Goal: Information Seeking & Learning: Learn about a topic

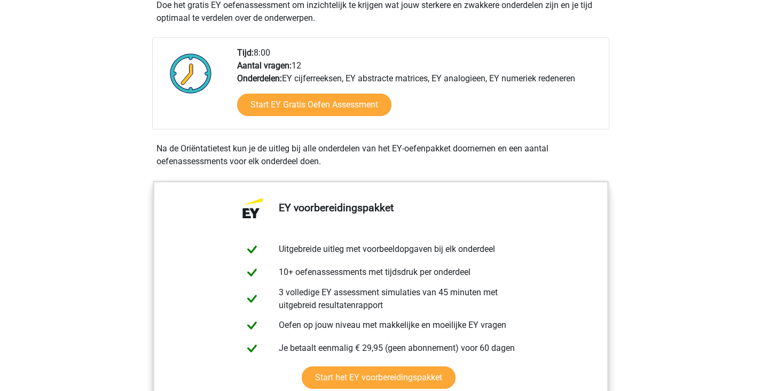
scroll to position [346, 0]
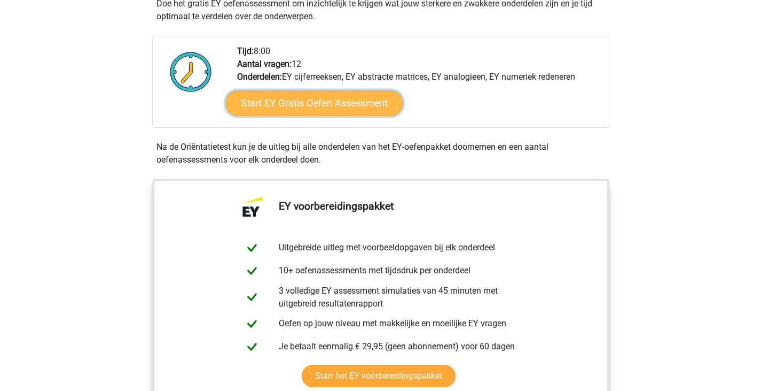
click at [320, 102] on link "Start EY Gratis Oefen Assessment" at bounding box center [313, 103] width 177 height 26
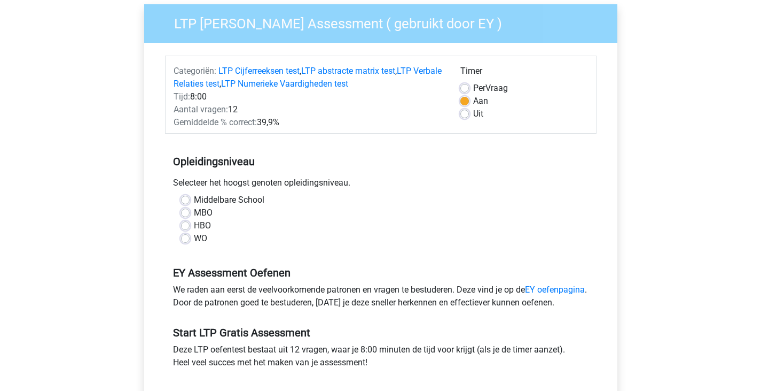
scroll to position [84, 0]
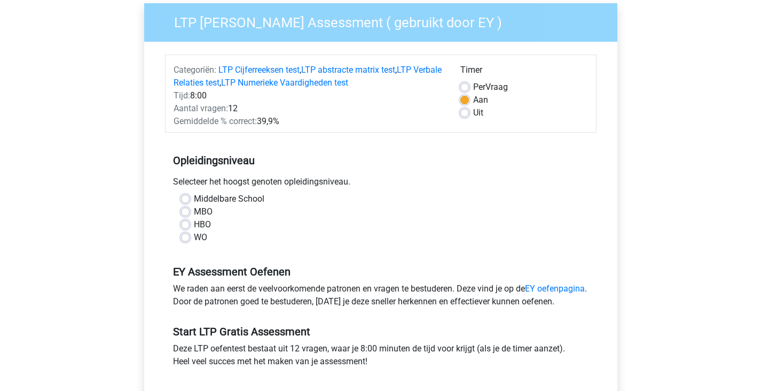
click at [191, 238] on div "WO" at bounding box center [381, 237] width 400 height 13
click at [194, 237] on label "WO" at bounding box center [200, 237] width 13 height 13
click at [186, 237] on input "WO" at bounding box center [185, 236] width 9 height 11
radio input "true"
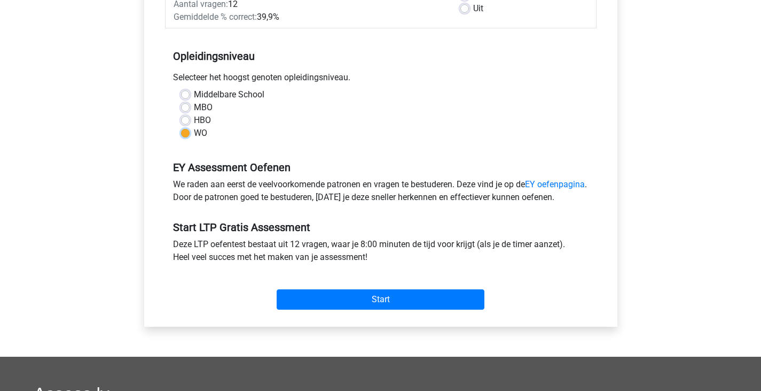
scroll to position [189, 0]
click at [533, 186] on link "EY oefenpagina" at bounding box center [555, 183] width 60 height 10
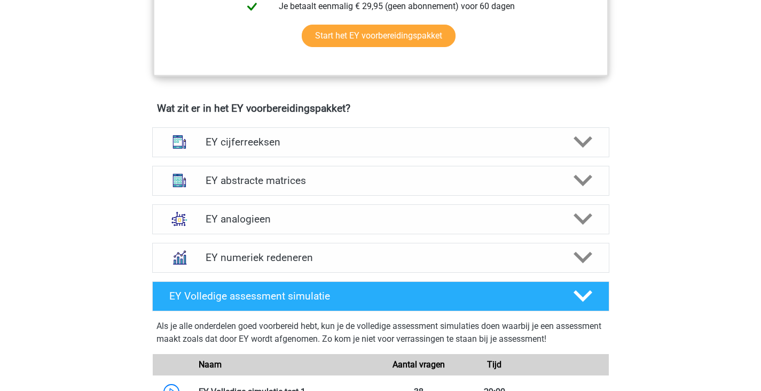
scroll to position [687, 0]
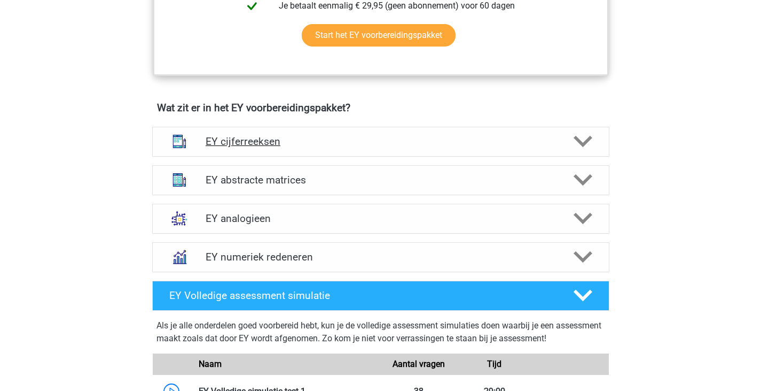
click at [483, 146] on h4 "EY cijferreeksen" at bounding box center [381, 141] width 350 height 12
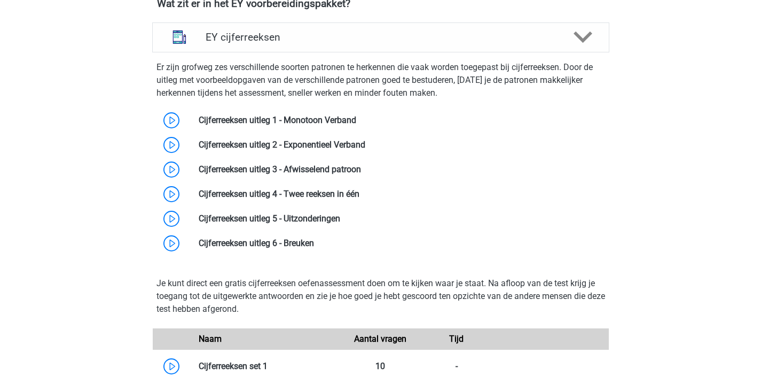
scroll to position [792, 0]
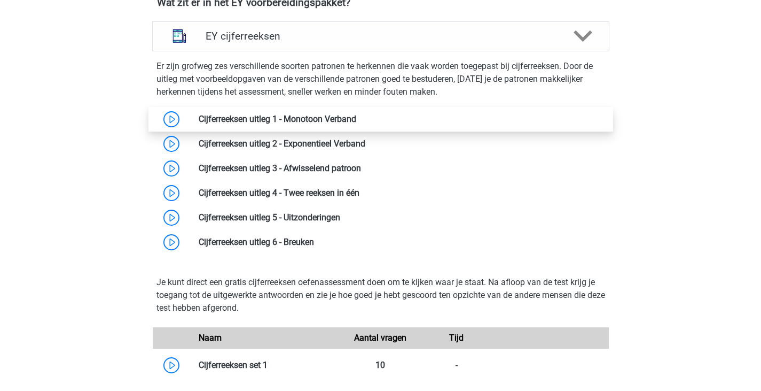
click at [356, 122] on link at bounding box center [356, 119] width 0 height 10
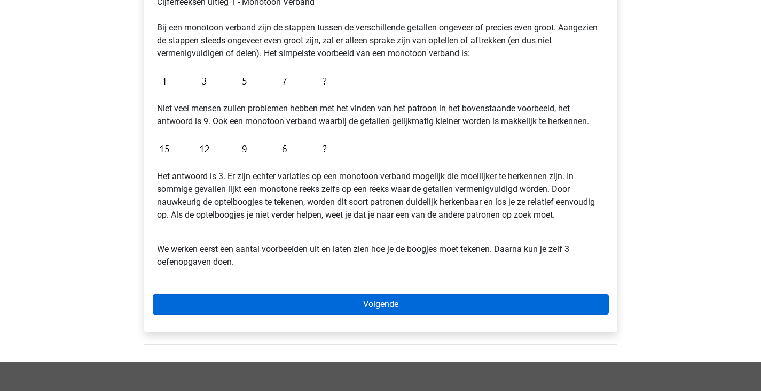
scroll to position [203, 0]
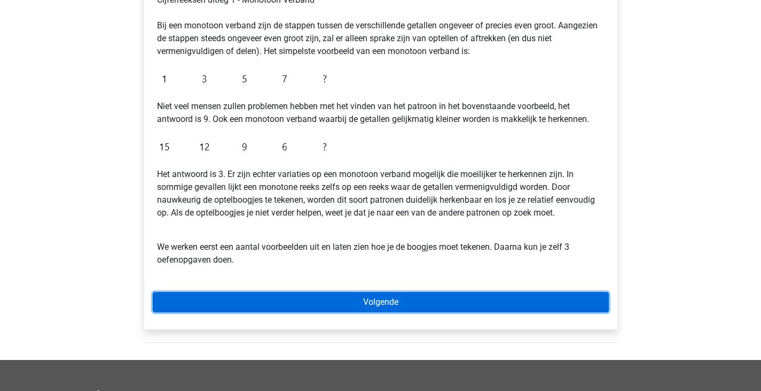
click at [337, 312] on link "Volgende" at bounding box center [381, 302] width 456 height 20
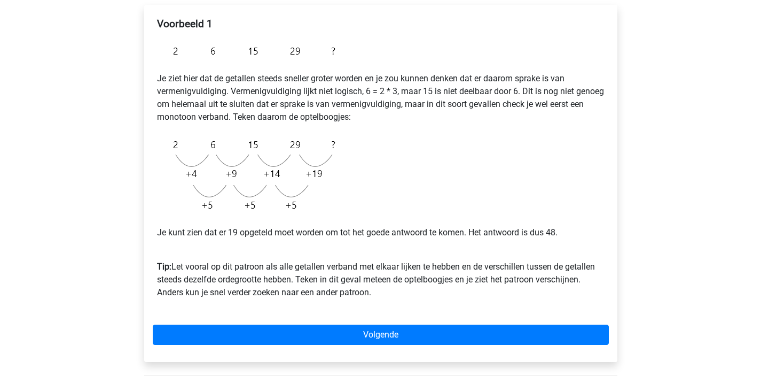
scroll to position [180, 0]
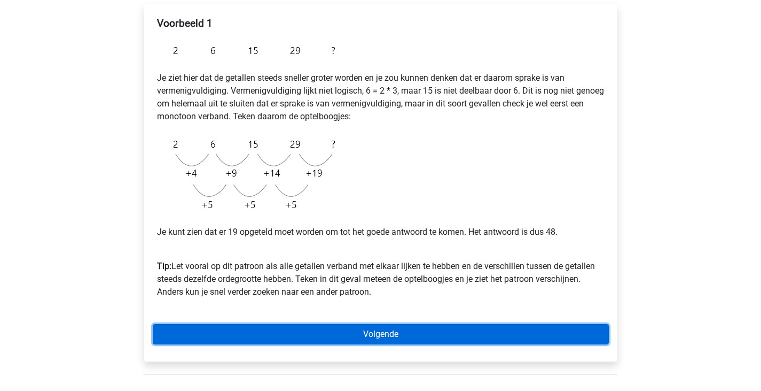
click at [339, 334] on link "Volgende" at bounding box center [381, 334] width 456 height 20
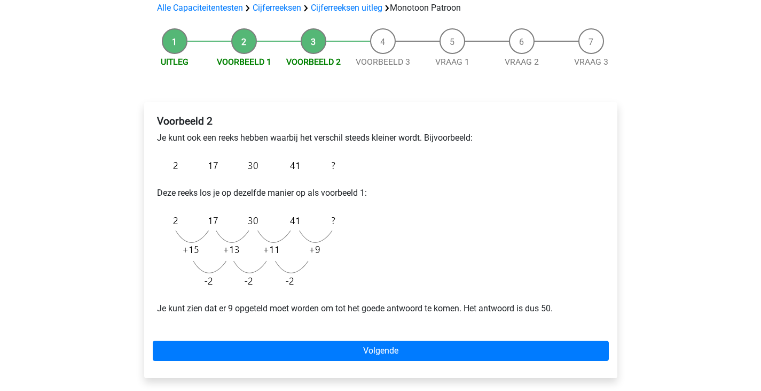
scroll to position [84, 0]
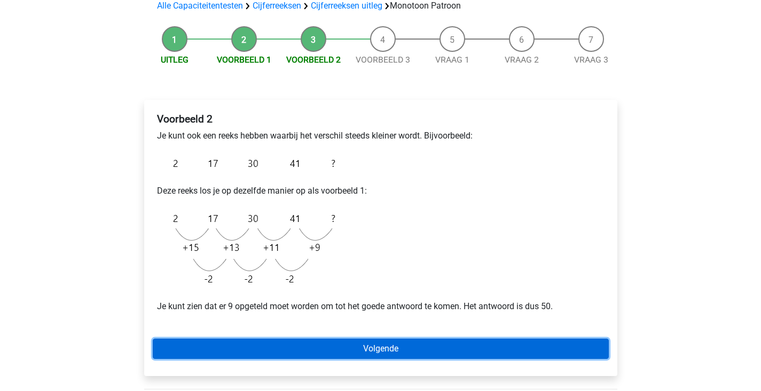
click at [340, 345] on link "Volgende" at bounding box center [381, 348] width 456 height 20
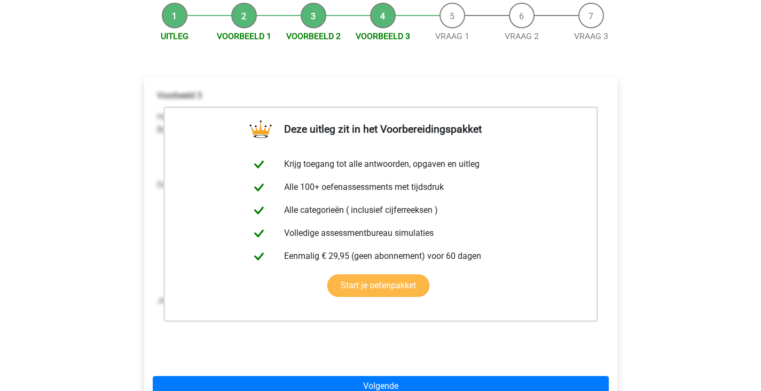
scroll to position [155, 0]
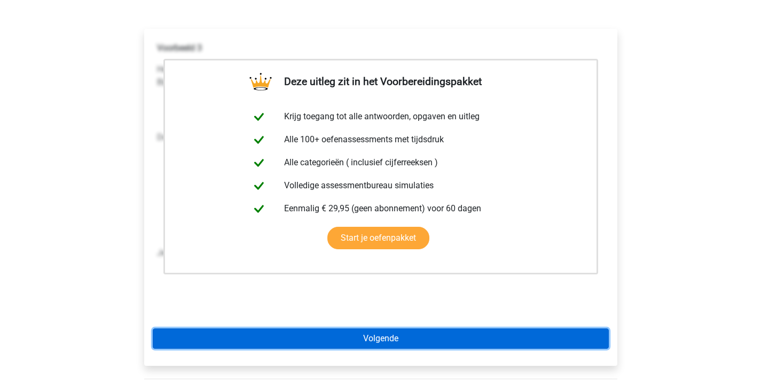
click at [347, 342] on link "Volgende" at bounding box center [381, 338] width 456 height 20
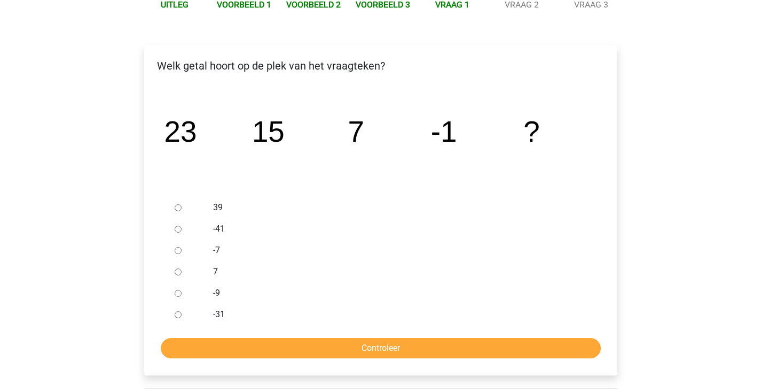
scroll to position [139, 0]
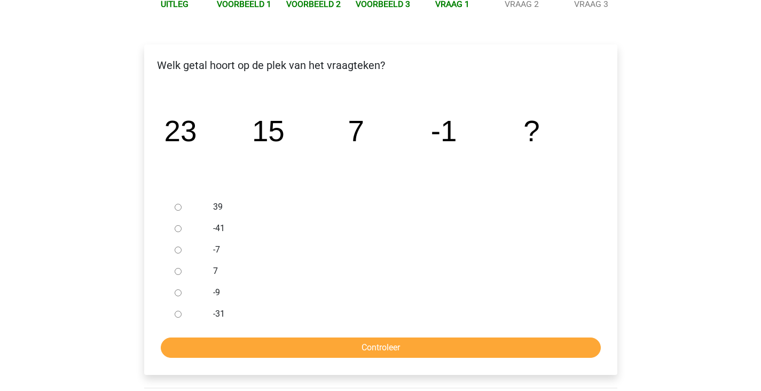
click at [179, 292] on input "-9" at bounding box center [178, 292] width 7 height 7
radio input "true"
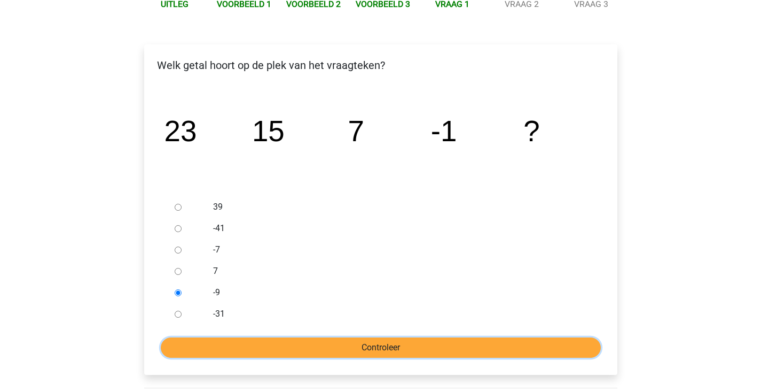
click at [282, 342] on input "Controleer" at bounding box center [381, 347] width 440 height 20
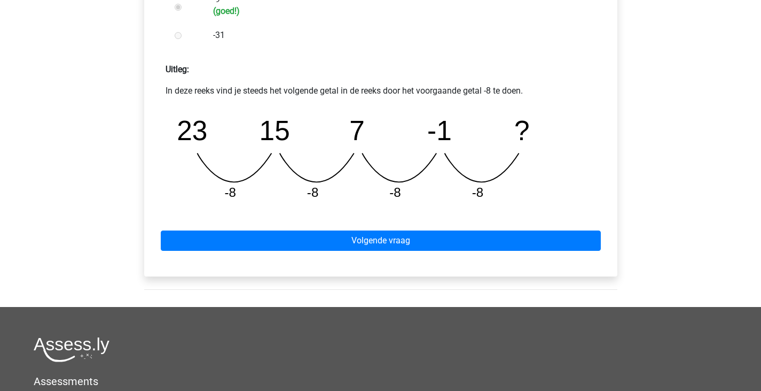
scroll to position [433, 0]
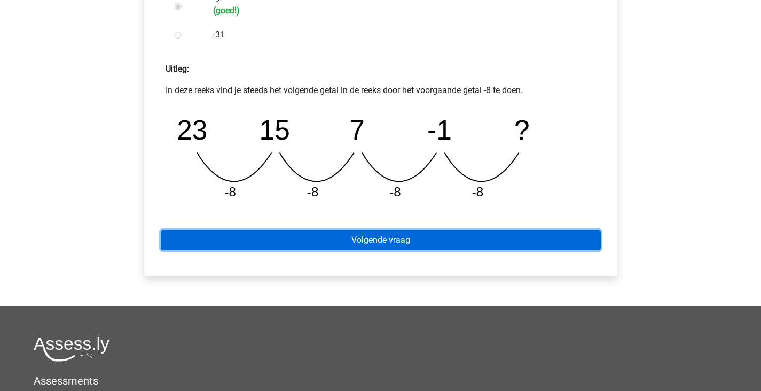
click at [388, 240] on link "Volgende vraag" at bounding box center [381, 240] width 440 height 20
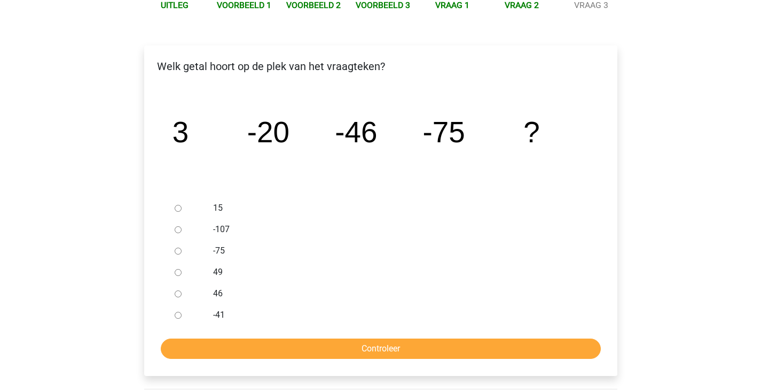
scroll to position [139, 0]
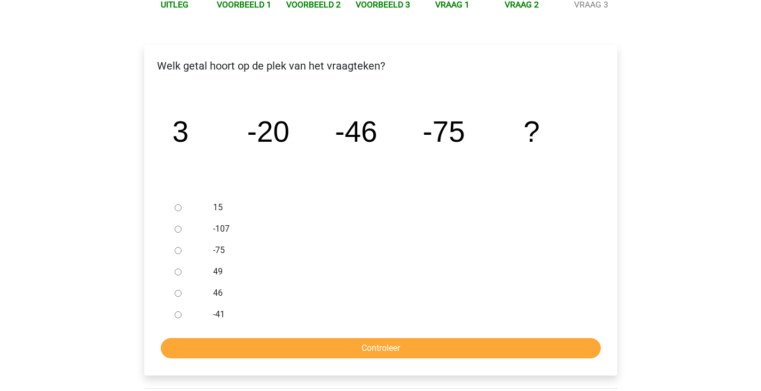
click at [182, 228] on div at bounding box center [187, 228] width 35 height 21
click at [177, 228] on input "-107" at bounding box center [178, 228] width 7 height 7
radio input "true"
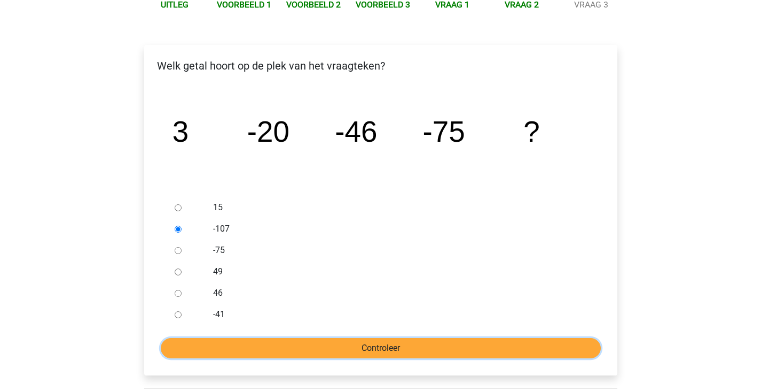
click at [309, 347] on input "Controleer" at bounding box center [381, 348] width 440 height 20
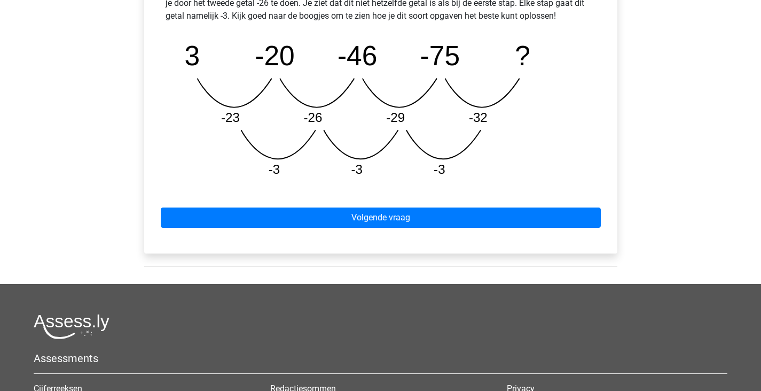
scroll to position [533, 0]
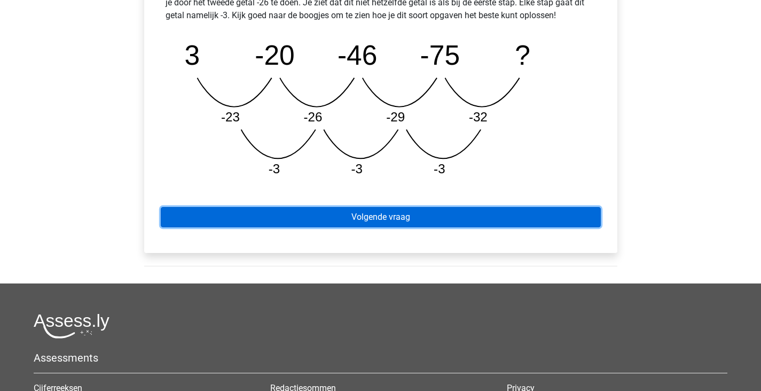
click at [431, 220] on link "Volgende vraag" at bounding box center [381, 217] width 440 height 20
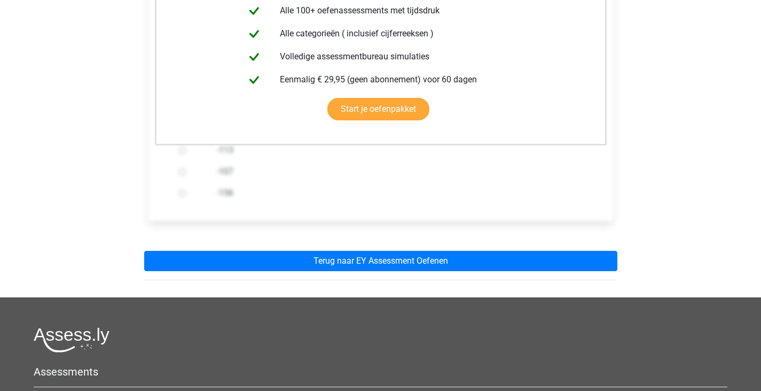
scroll to position [263, 0]
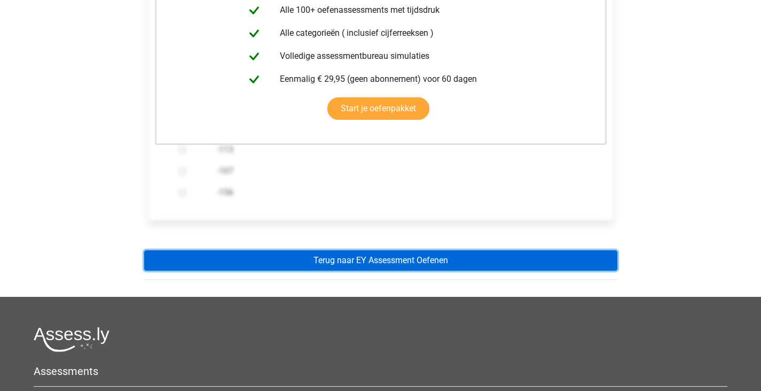
click at [428, 256] on link "Terug naar EY Assessment Oefenen" at bounding box center [380, 260] width 473 height 20
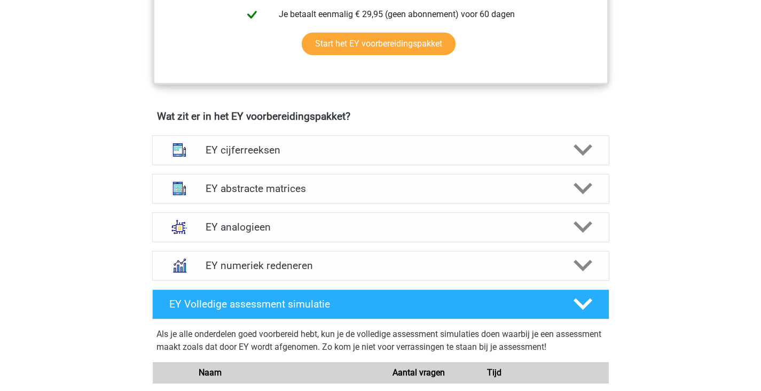
scroll to position [679, 0]
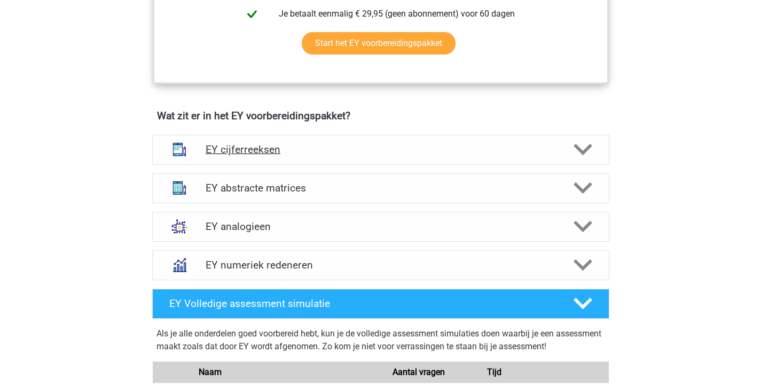
click at [408, 161] on div "EY cijferreeksen" at bounding box center [380, 150] width 457 height 30
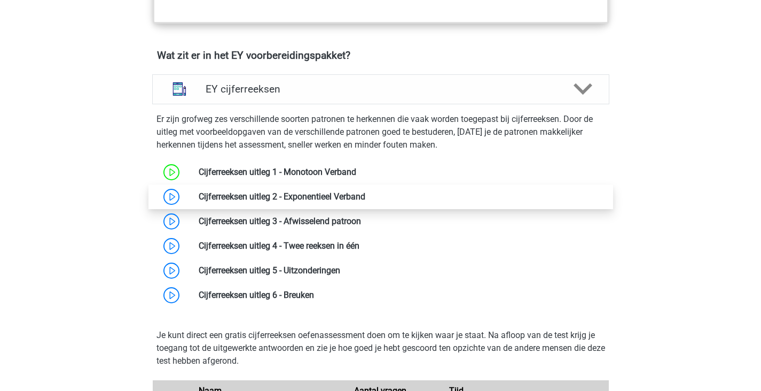
scroll to position [741, 0]
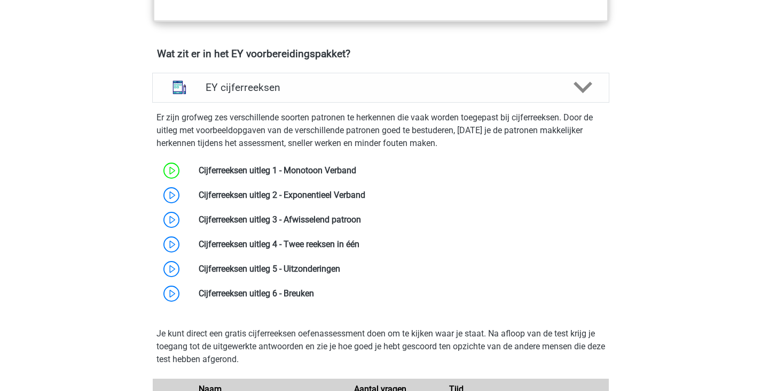
click at [365, 196] on link at bounding box center [365, 195] width 0 height 10
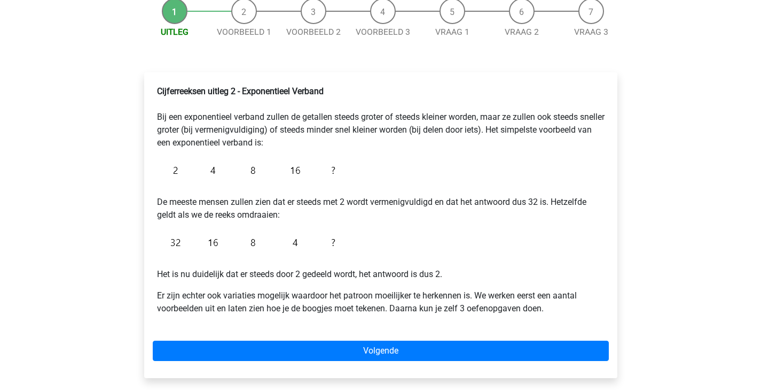
scroll to position [113, 0]
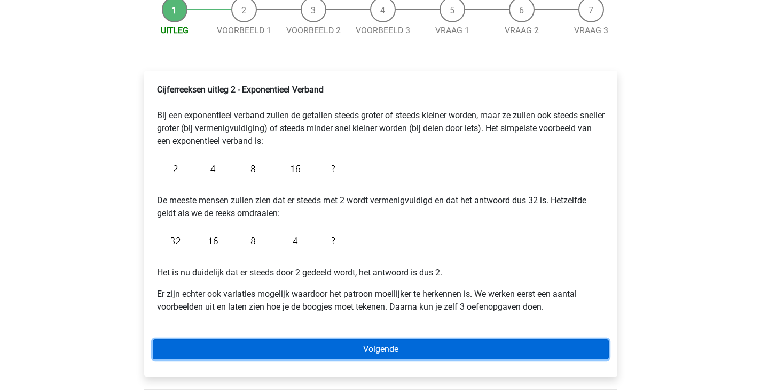
click at [309, 350] on link "Volgende" at bounding box center [381, 349] width 456 height 20
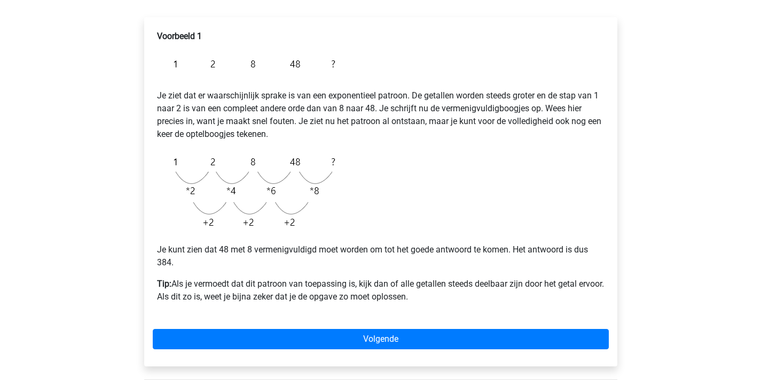
scroll to position [167, 0]
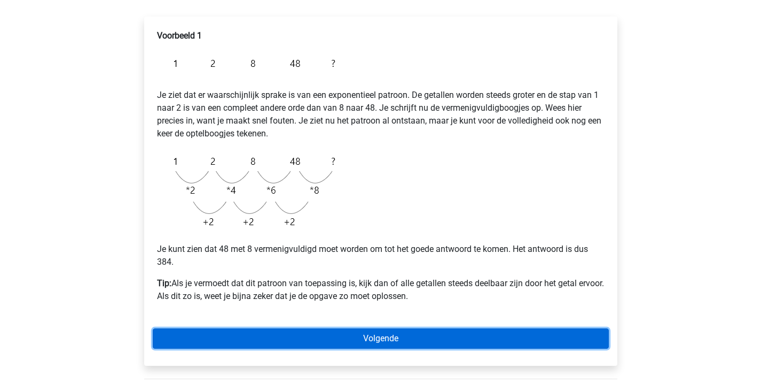
click at [329, 341] on link "Volgende" at bounding box center [381, 338] width 456 height 20
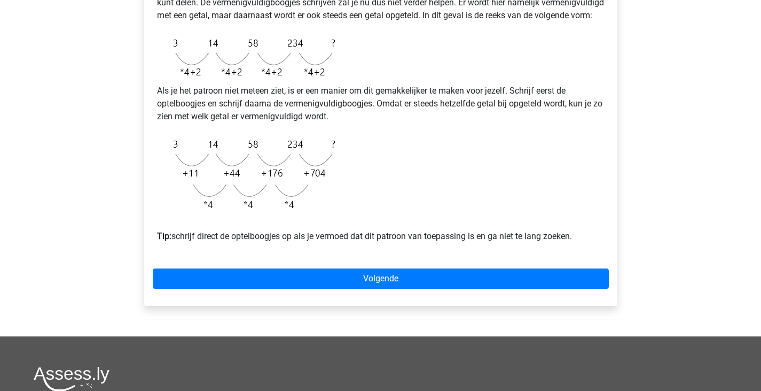
scroll to position [273, 0]
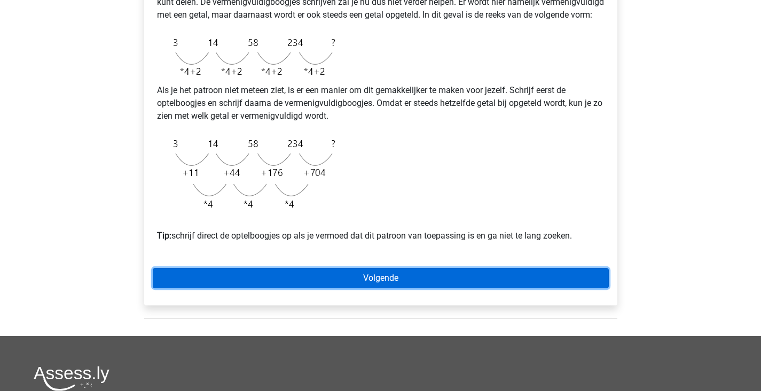
click at [393, 281] on link "Volgende" at bounding box center [381, 278] width 456 height 20
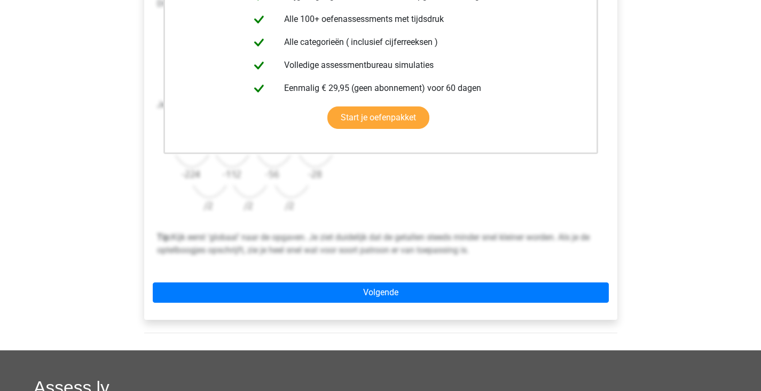
scroll to position [276, 0]
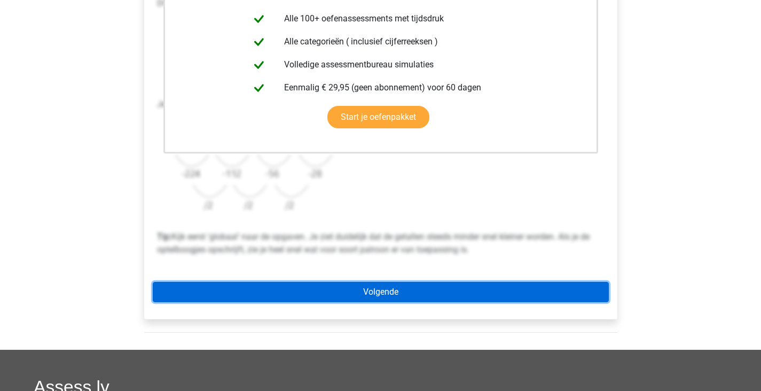
click at [385, 292] on link "Volgende" at bounding box center [381, 292] width 456 height 20
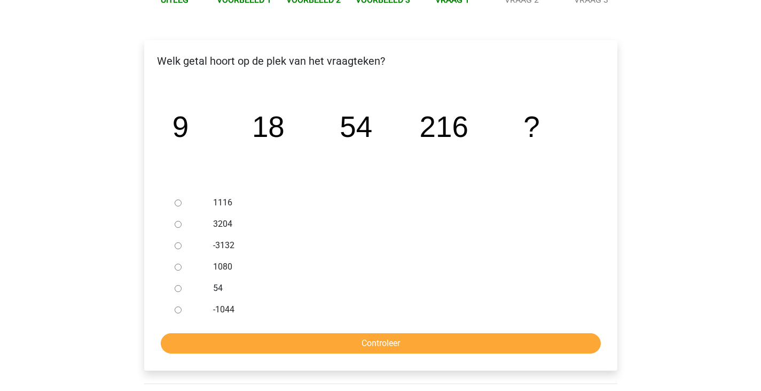
scroll to position [145, 0]
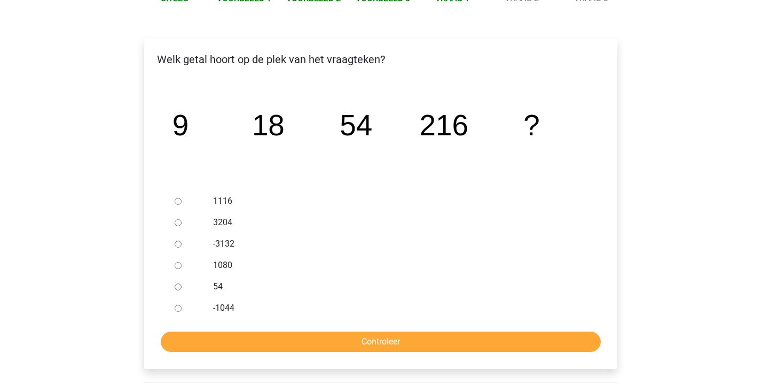
click at [176, 262] on input "1080" at bounding box center [178, 265] width 7 height 7
radio input "true"
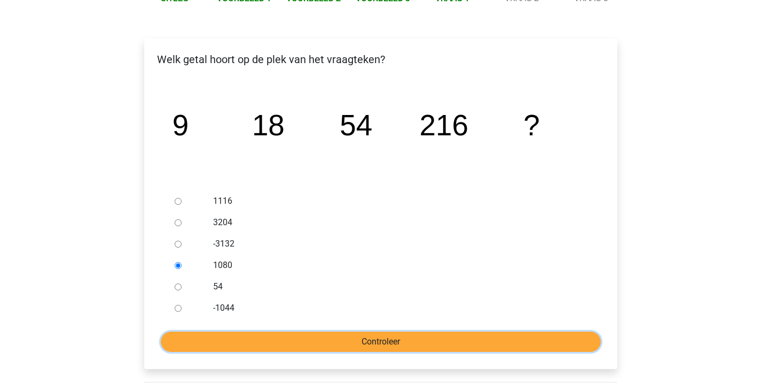
click at [252, 336] on input "Controleer" at bounding box center [381, 341] width 440 height 20
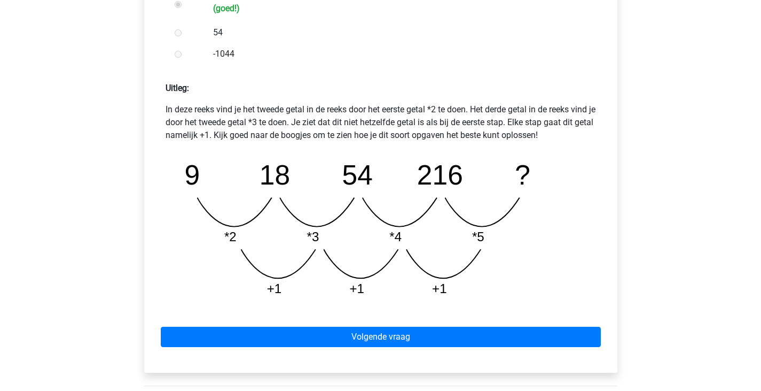
scroll to position [414, 0]
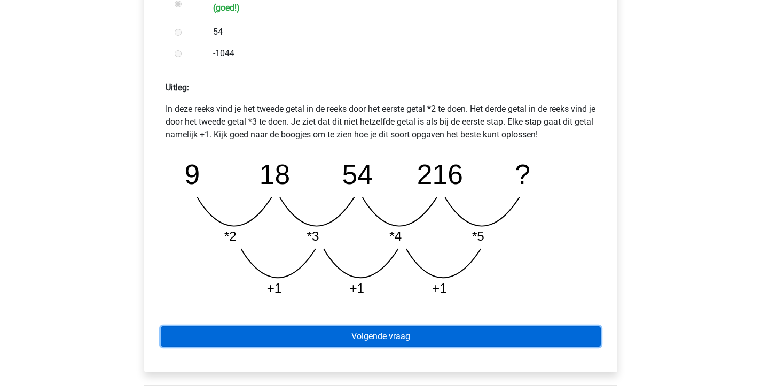
click at [324, 335] on link "Volgende vraag" at bounding box center [381, 336] width 440 height 20
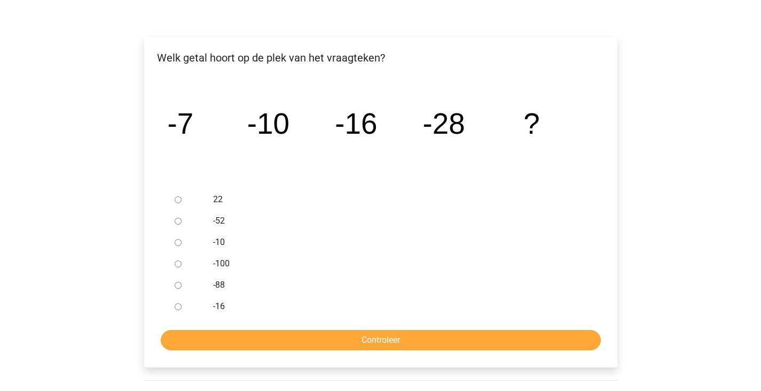
scroll to position [147, 0]
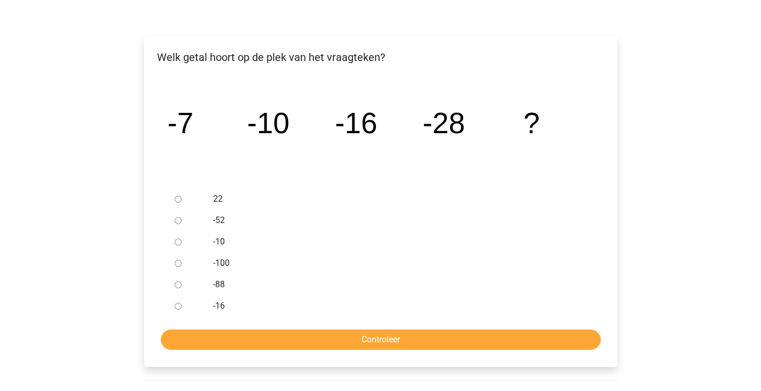
click at [175, 219] on input "-52" at bounding box center [178, 220] width 7 height 7
radio input "true"
click at [256, 340] on input "Controleer" at bounding box center [381, 339] width 440 height 20
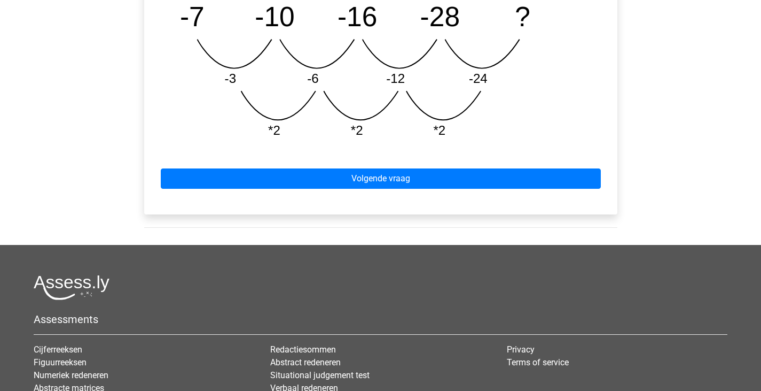
scroll to position [560, 0]
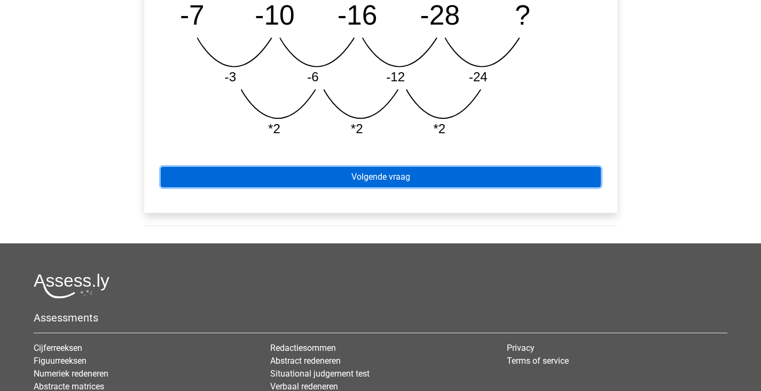
click at [400, 181] on link "Volgende vraag" at bounding box center [381, 177] width 440 height 20
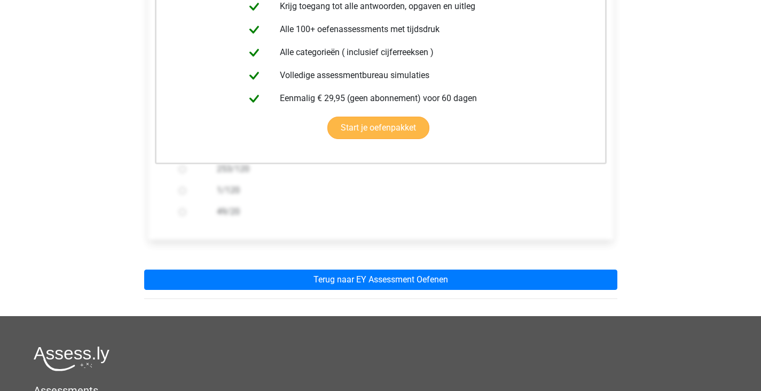
scroll to position [245, 0]
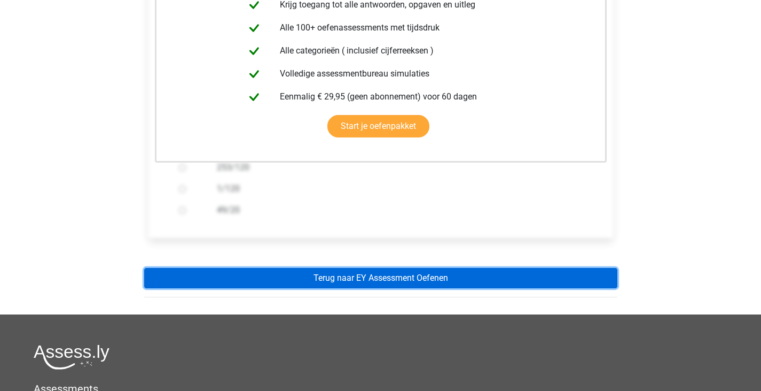
click link "Terug naar EY Assessment Oefenen"
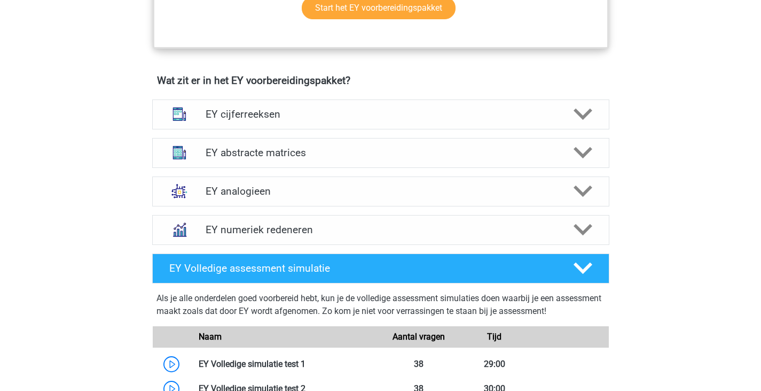
scroll to position [713, 0]
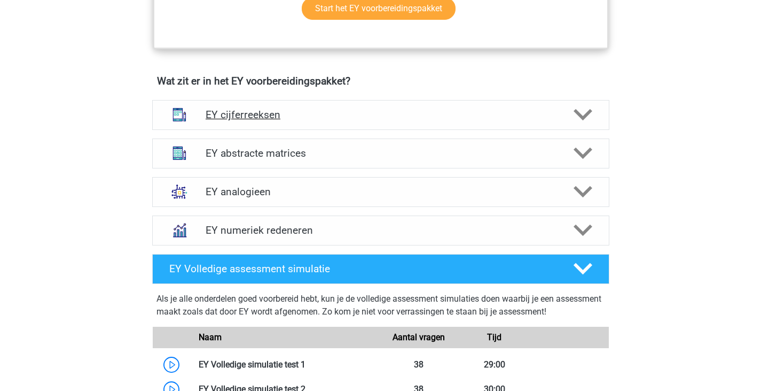
click at [390, 122] on div "EY cijferreeksen" at bounding box center [380, 115] width 457 height 30
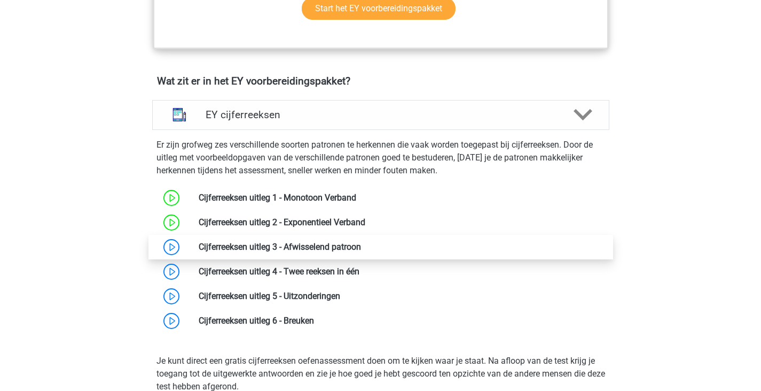
scroll to position [741, 0]
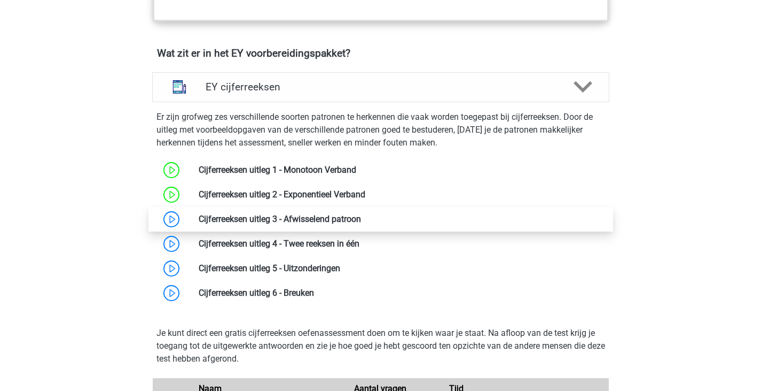
click at [361, 219] on link at bounding box center [361, 219] width 0 height 10
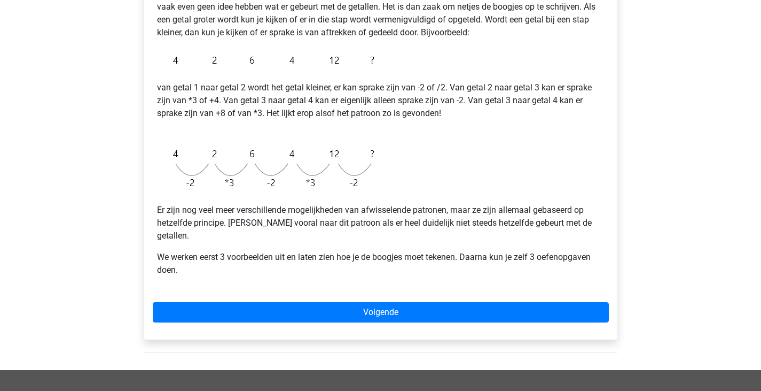
scroll to position [206, 0]
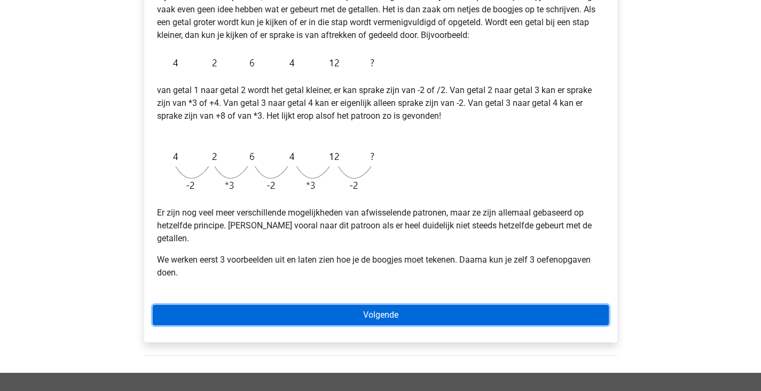
click at [295, 305] on link "Volgende" at bounding box center [381, 315] width 456 height 20
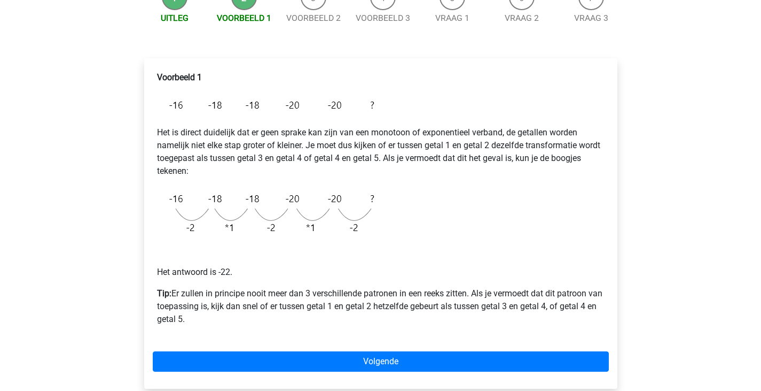
scroll to position [144, 0]
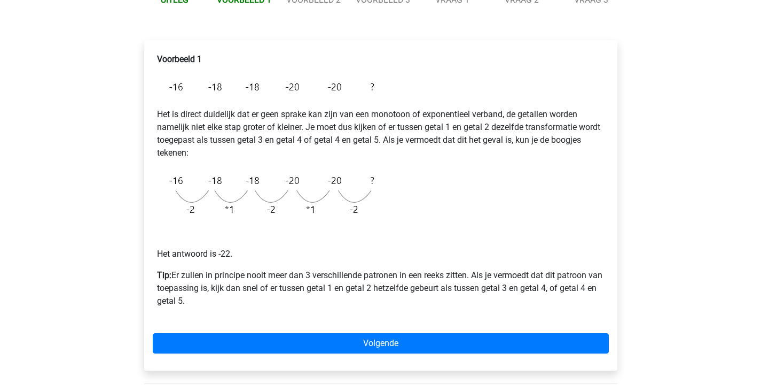
click at [373, 332] on div "Voorbeeld 1 Het is direct duidelijk dat er geen sprake kan zijn van een monotoo…" at bounding box center [380, 205] width 473 height 330
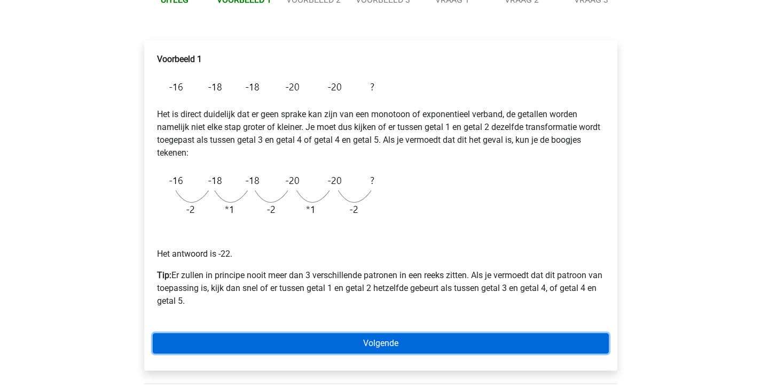
click at [373, 338] on link "Volgende" at bounding box center [381, 343] width 456 height 20
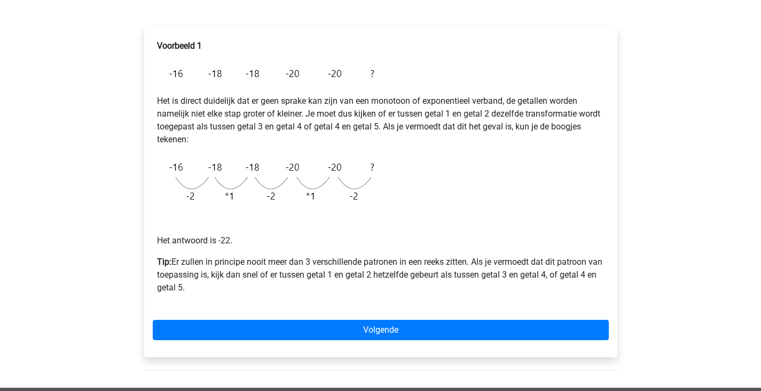
scroll to position [158, 0]
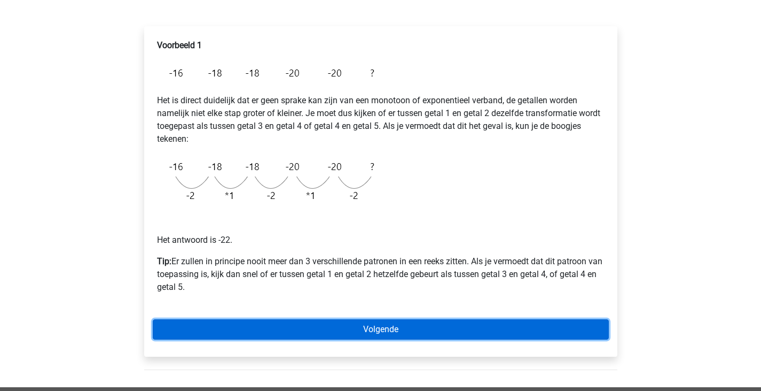
click at [313, 328] on link "Volgende" at bounding box center [381, 329] width 456 height 20
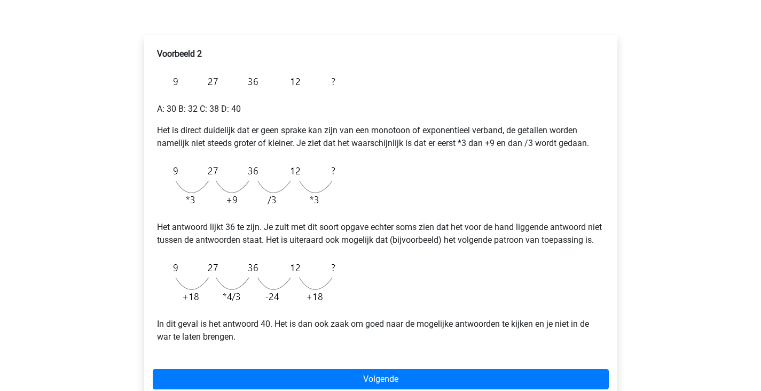
scroll to position [149, 0]
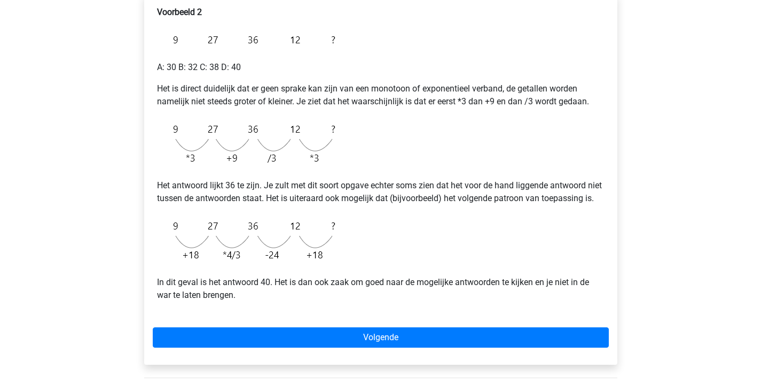
scroll to position [191, 0]
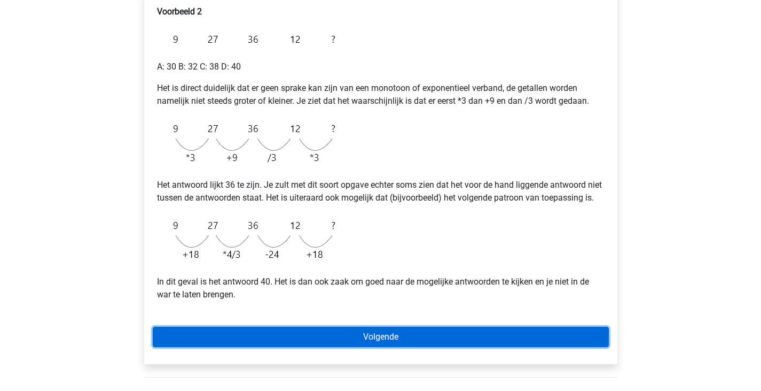
click at [458, 345] on link "Volgende" at bounding box center [381, 336] width 456 height 20
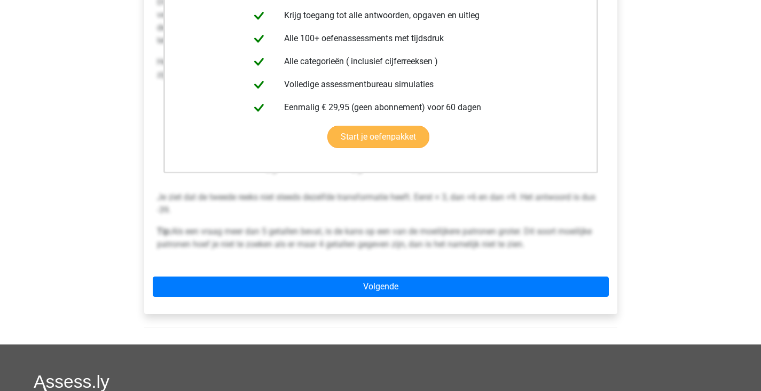
scroll to position [266, 0]
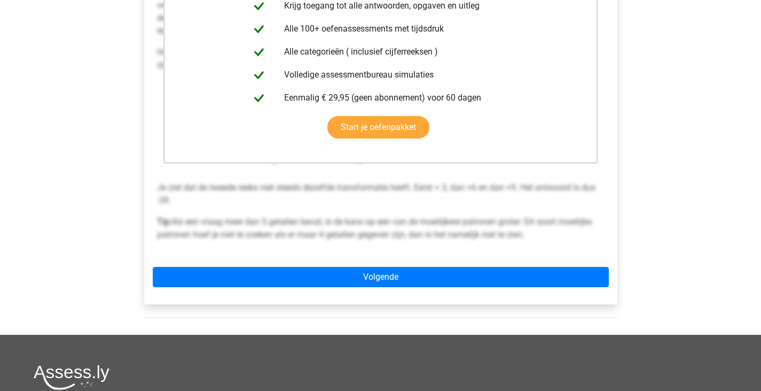
click at [454, 298] on div "Deze uitleg zit in het Voorbereidingspakket Krijg toegang tot alle antwoorden, …" at bounding box center [380, 111] width 473 height 386
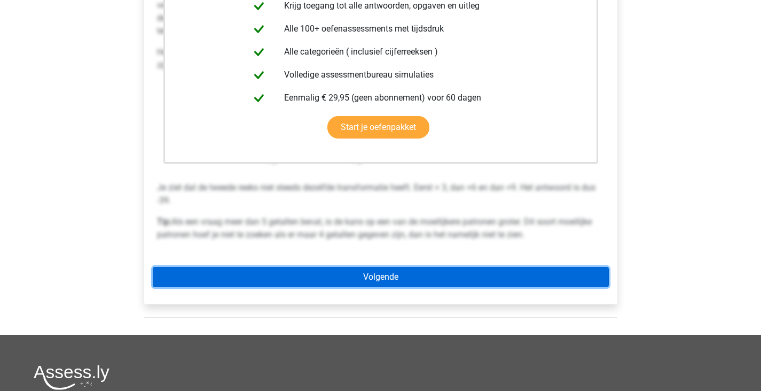
click at [448, 284] on link "Volgende" at bounding box center [381, 277] width 456 height 20
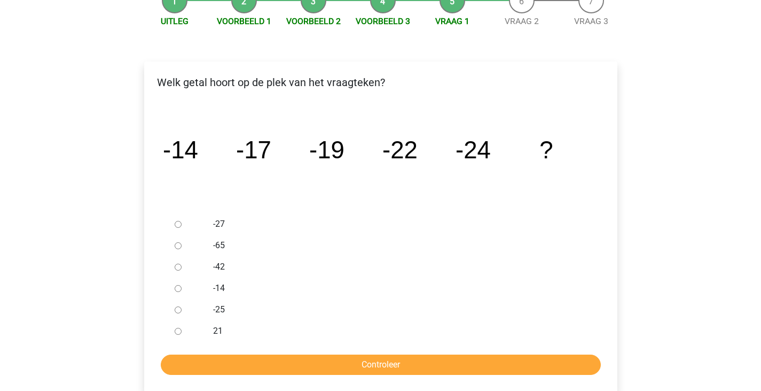
scroll to position [123, 0]
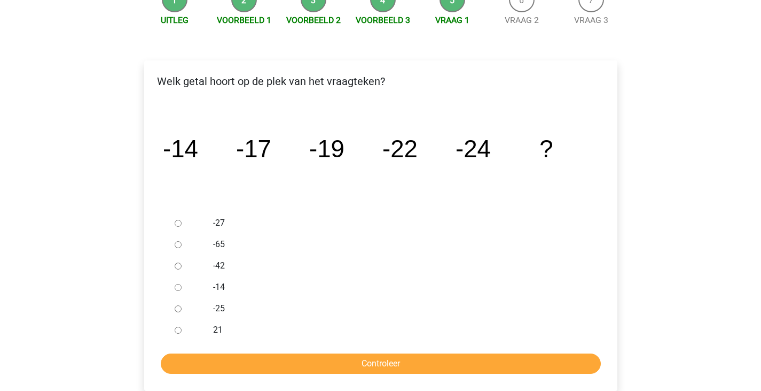
click at [179, 223] on input "-27" at bounding box center [178, 223] width 7 height 7
radio input "true"
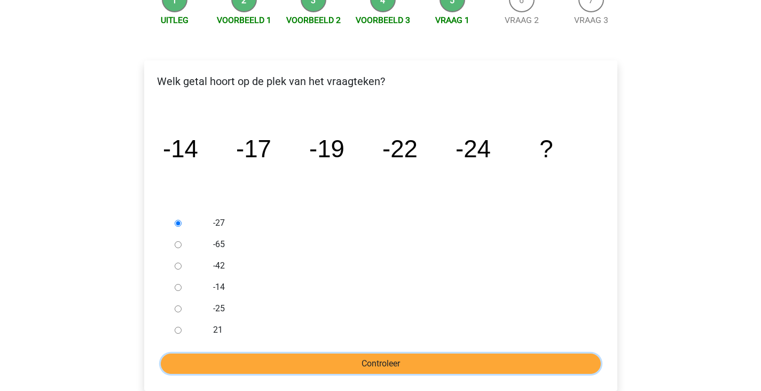
click at [362, 369] on input "Controleer" at bounding box center [381, 363] width 440 height 20
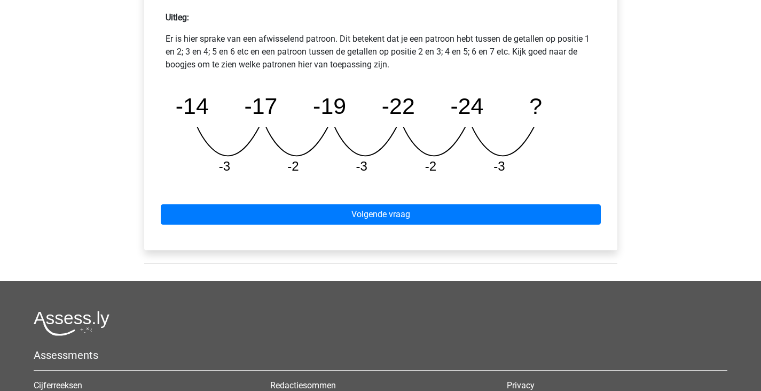
scroll to position [485, 0]
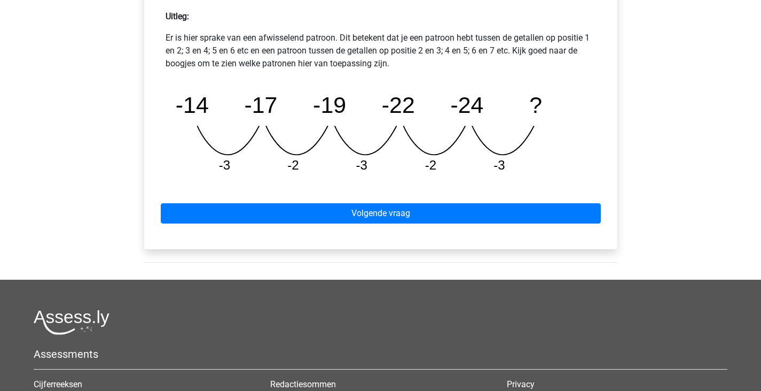
click at [411, 225] on div "Volgende vraag" at bounding box center [381, 211] width 456 height 59
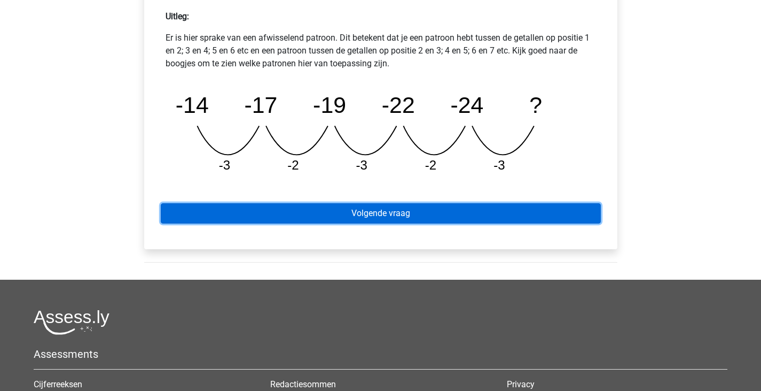
click at [404, 221] on link "Volgende vraag" at bounding box center [381, 213] width 440 height 20
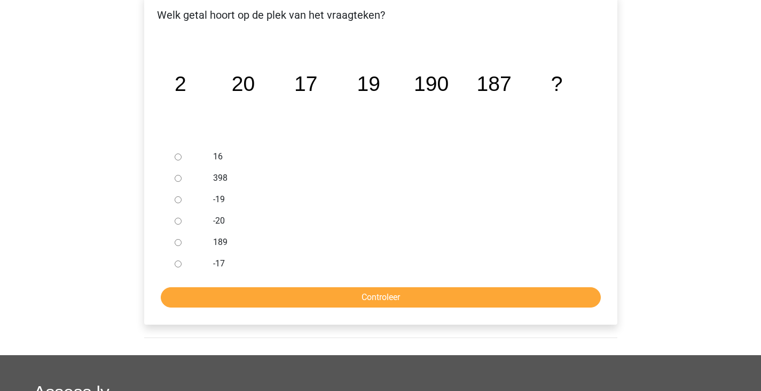
scroll to position [181, 0]
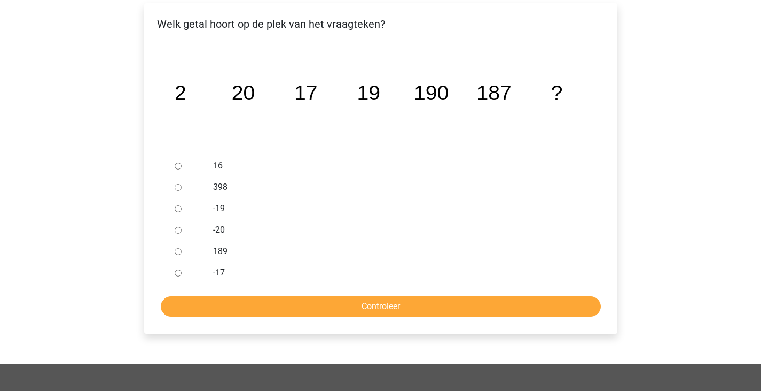
click at [180, 253] on input "189" at bounding box center [178, 251] width 7 height 7
radio input "true"
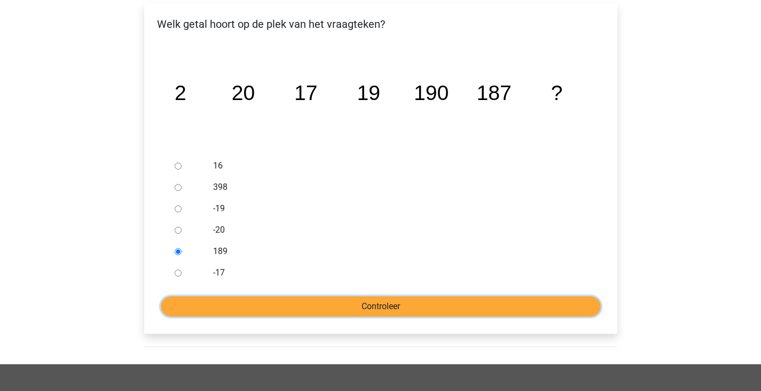
click at [229, 303] on input "Controleer" at bounding box center [381, 306] width 440 height 20
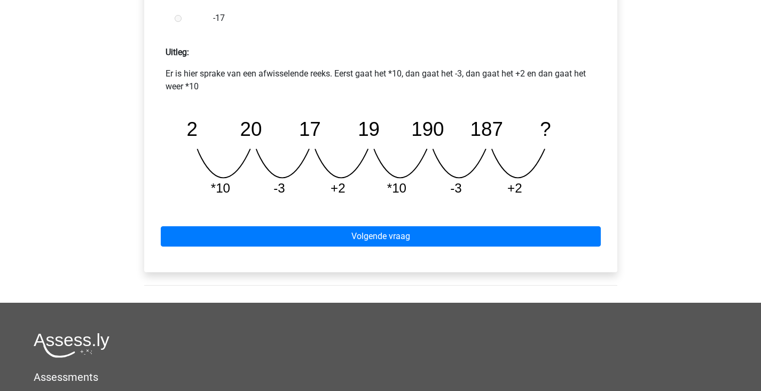
scroll to position [450, 0]
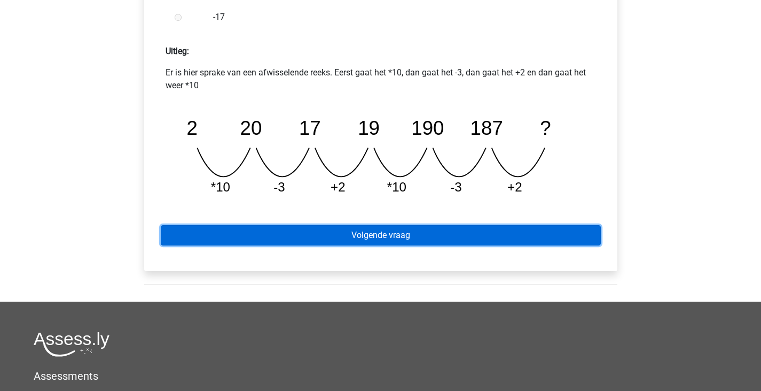
click at [411, 235] on link "Volgende vraag" at bounding box center [381, 235] width 440 height 20
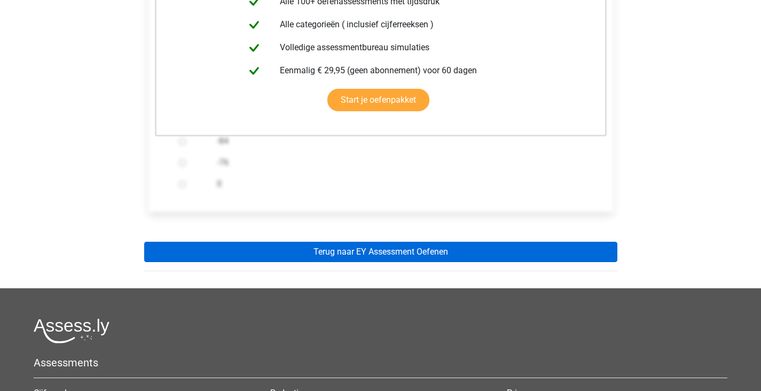
scroll to position [271, 0]
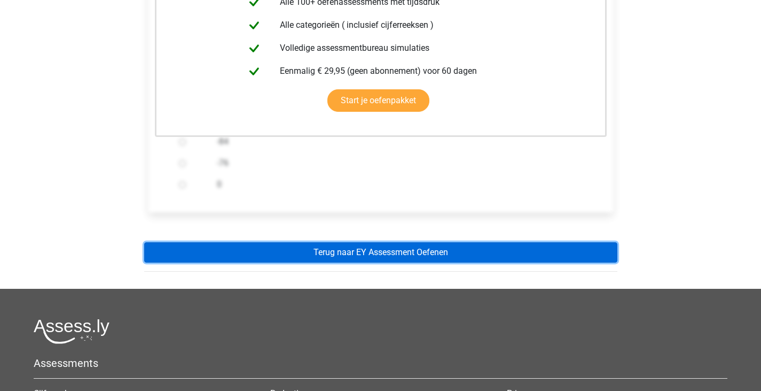
click at [458, 245] on link "Terug naar EY Assessment Oefenen" at bounding box center [380, 252] width 473 height 20
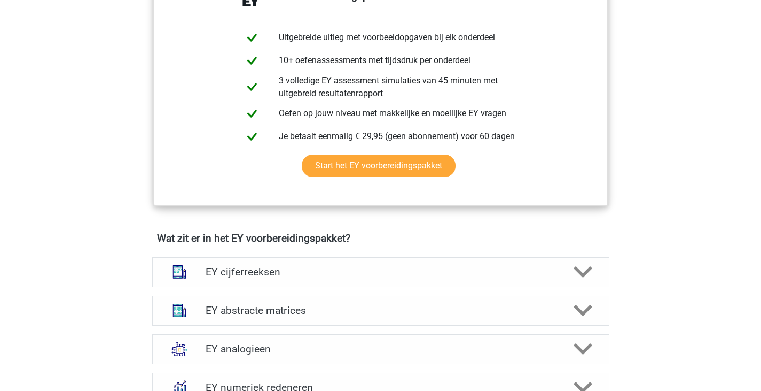
scroll to position [651, 0]
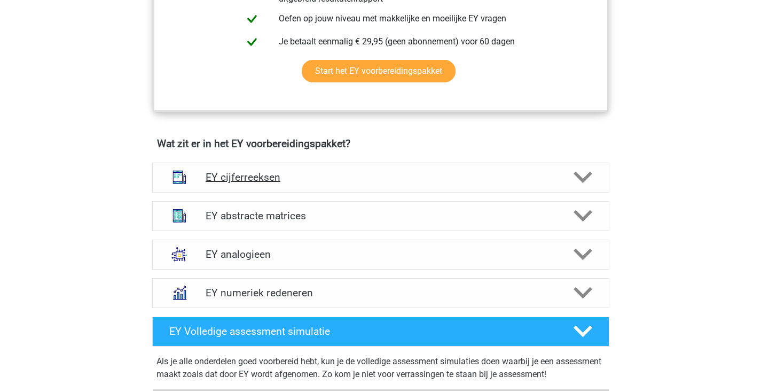
click at [399, 173] on h4 "EY cijferreeksen" at bounding box center [381, 177] width 350 height 12
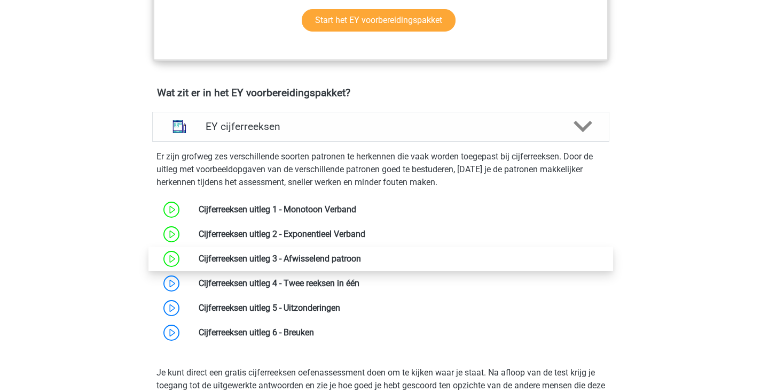
scroll to position [702, 0]
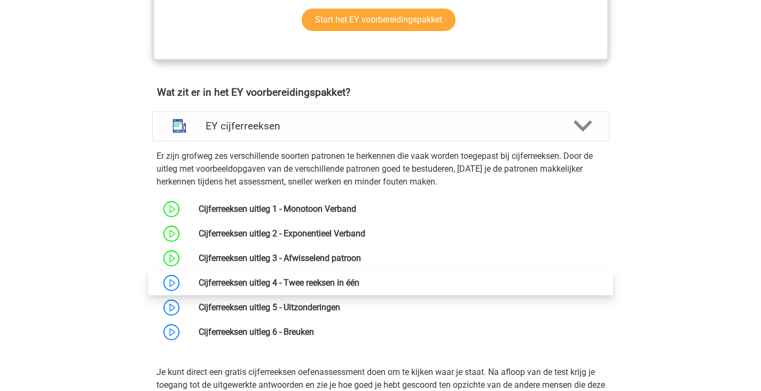
click at [360, 279] on link at bounding box center [360, 282] width 0 height 10
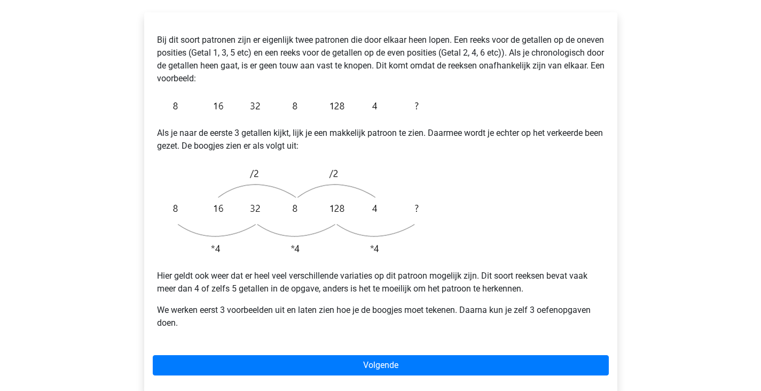
scroll to position [198, 0]
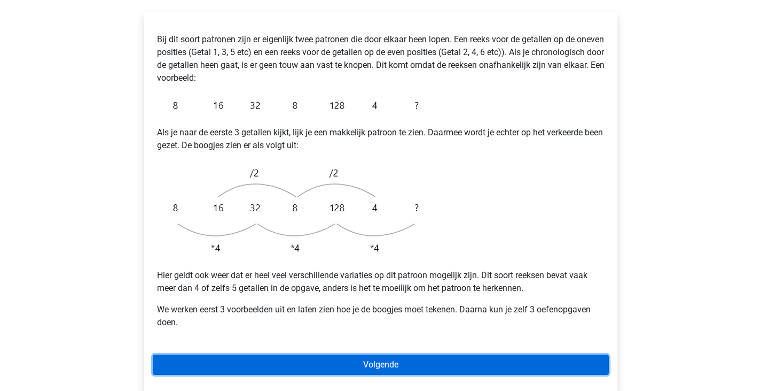
click at [289, 354] on link "Volgende" at bounding box center [381, 364] width 456 height 20
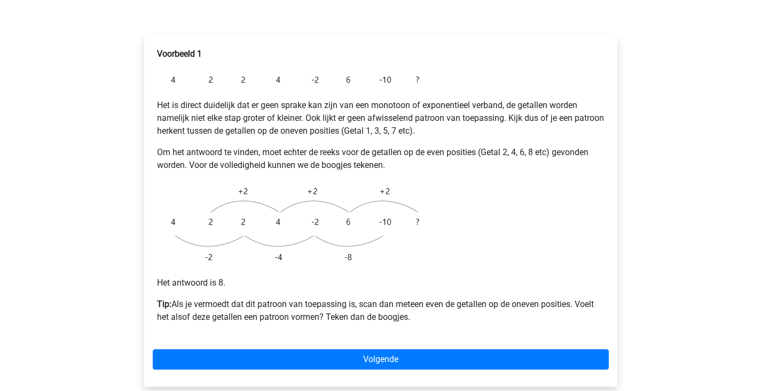
scroll to position [175, 0]
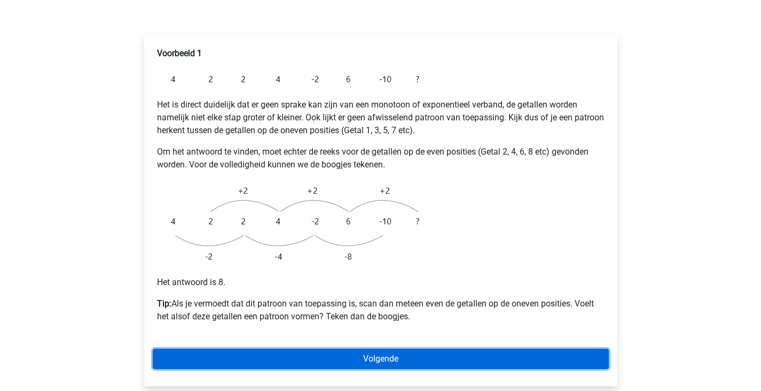
click at [312, 348] on link "Volgende" at bounding box center [381, 358] width 456 height 20
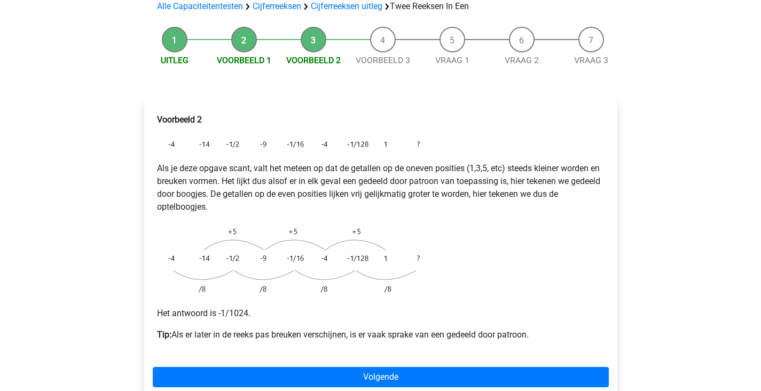
scroll to position [110, 0]
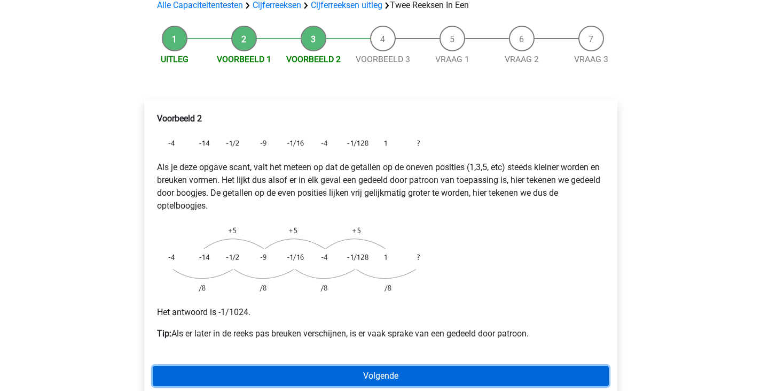
click at [325, 365] on link "Volgende" at bounding box center [381, 375] width 456 height 20
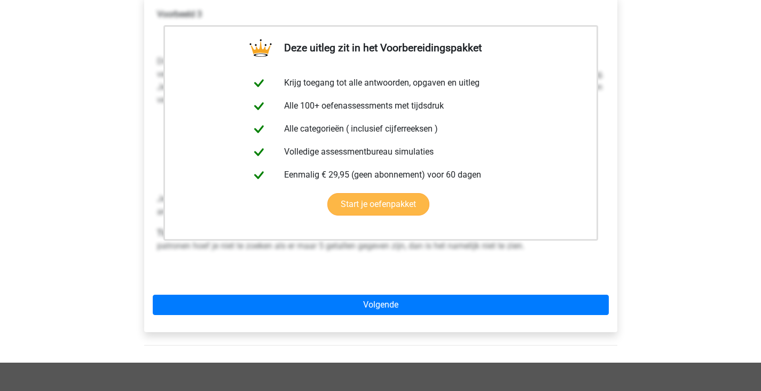
scroll to position [215, 0]
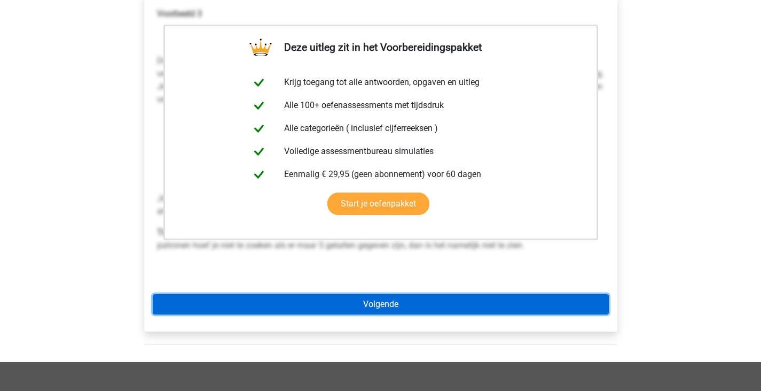
click at [375, 294] on link "Volgende" at bounding box center [381, 304] width 456 height 20
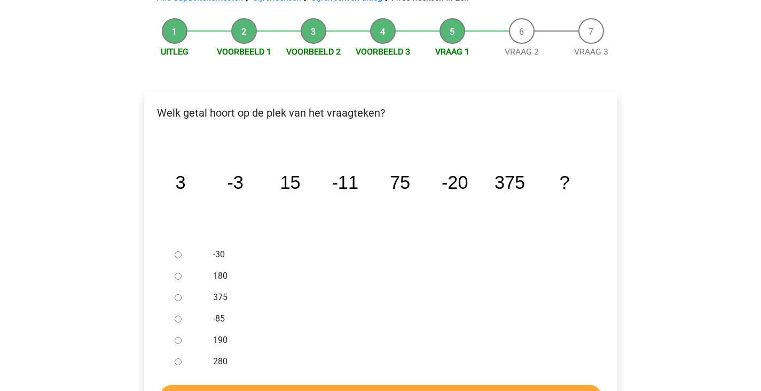
scroll to position [119, 0]
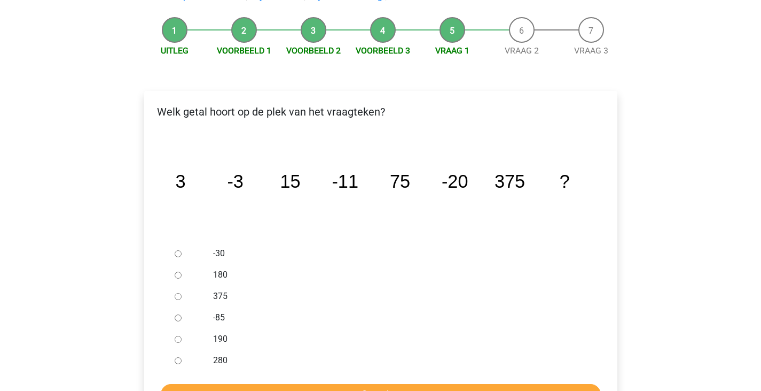
click at [179, 250] on input "-30" at bounding box center [178, 253] width 7 height 7
radio input "true"
click at [376, 384] on input "Controleer" at bounding box center [381, 394] width 440 height 20
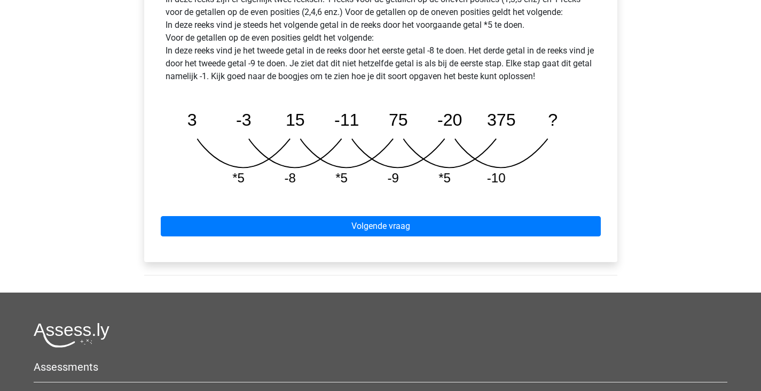
scroll to position [550, 0]
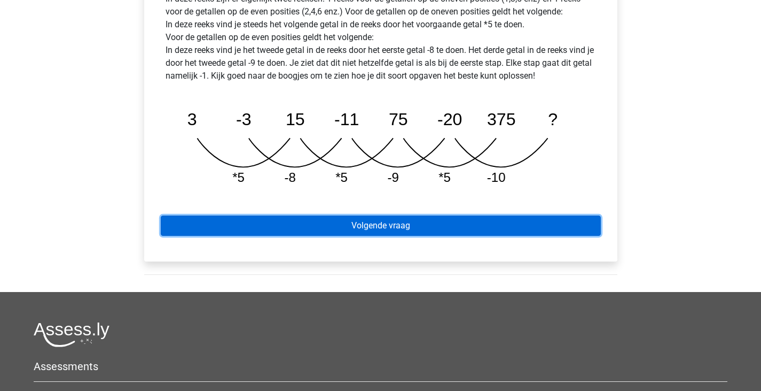
click at [411, 215] on link "Volgende vraag" at bounding box center [381, 225] width 440 height 20
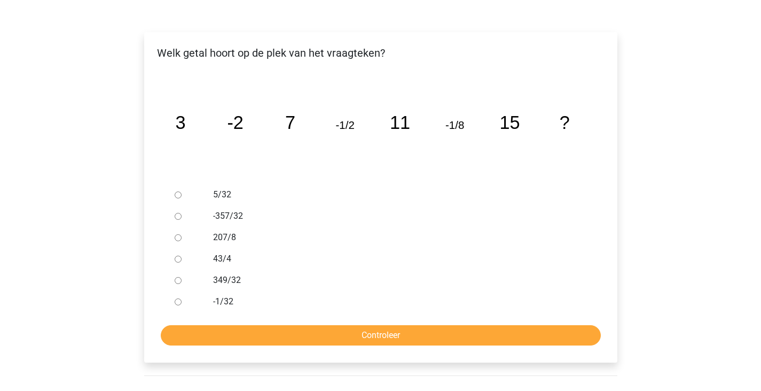
scroll to position [178, 0]
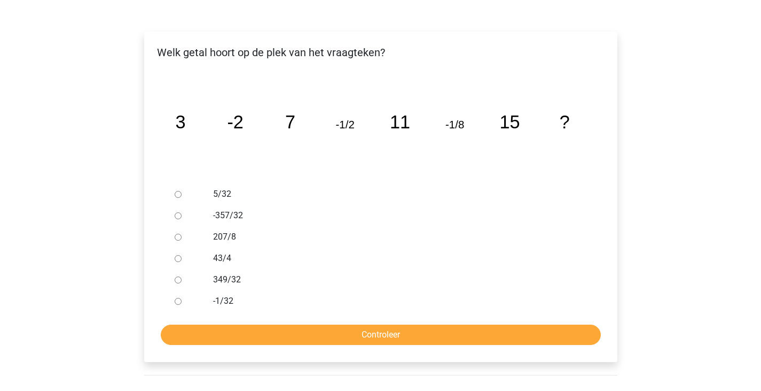
click at [183, 290] on div at bounding box center [187, 300] width 35 height 21
click at [180, 298] on input "-1/32" at bounding box center [178, 301] width 7 height 7
radio input "true"
click at [251, 295] on form "5/32 -357/32 207/8 43/4 349/32 -1/32 Controleer" at bounding box center [381, 263] width 456 height 161
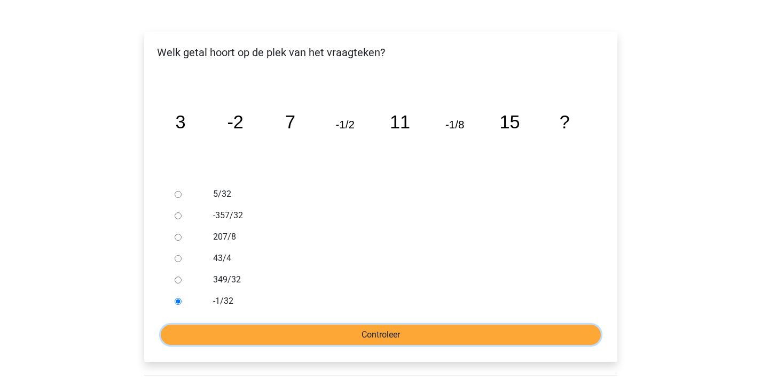
click at [251, 324] on input "Controleer" at bounding box center [381, 334] width 440 height 20
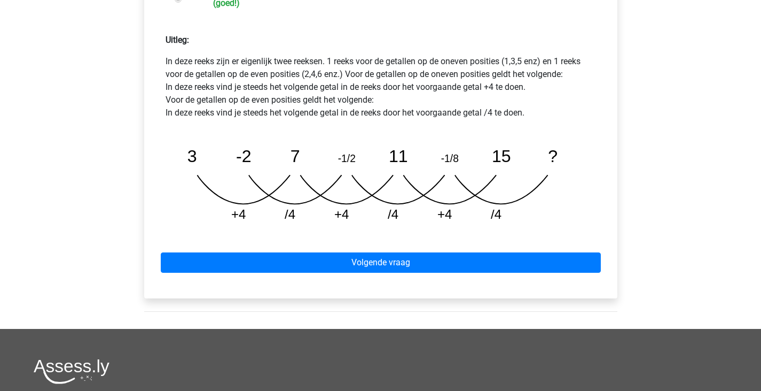
scroll to position [490, 0]
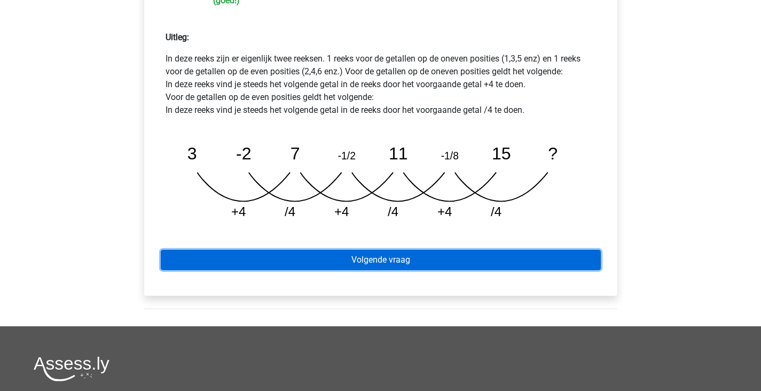
click at [338, 250] on link "Volgende vraag" at bounding box center [381, 260] width 440 height 20
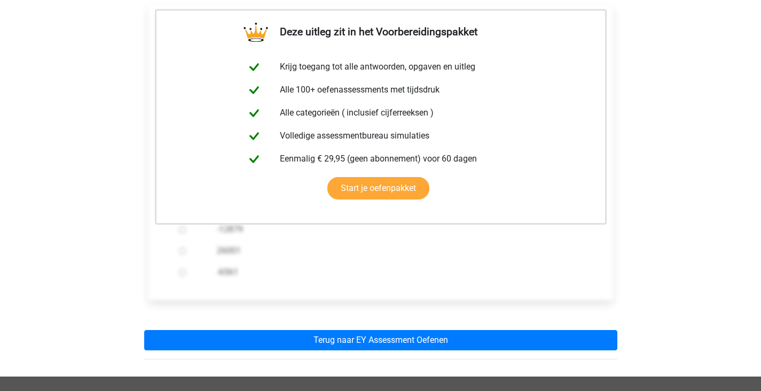
scroll to position [212, 0]
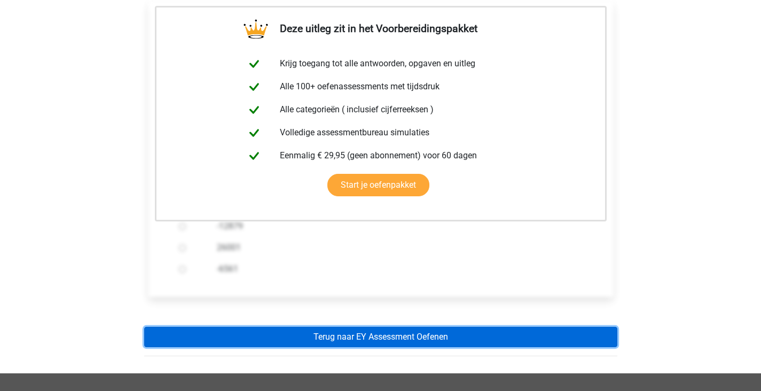
click at [353, 326] on link "Terug naar EY Assessment Oefenen" at bounding box center [380, 336] width 473 height 20
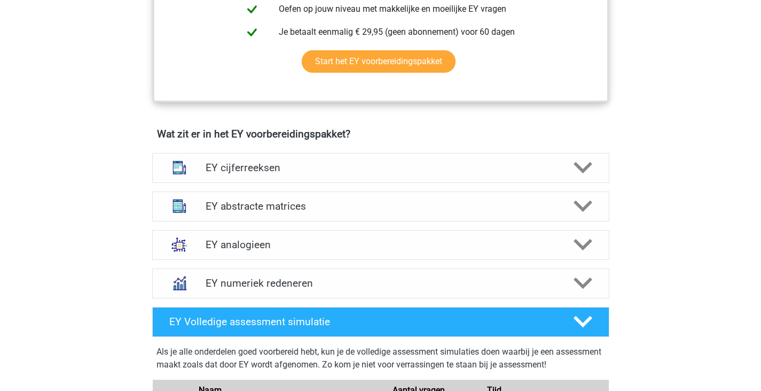
scroll to position [661, 0]
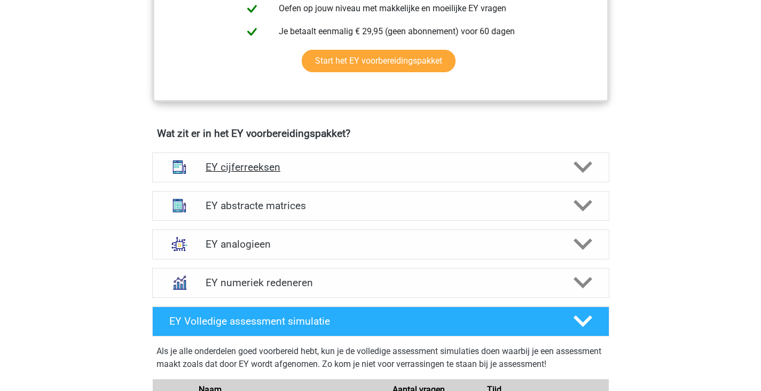
click at [383, 168] on h4 "EY cijferreeksen" at bounding box center [381, 167] width 350 height 12
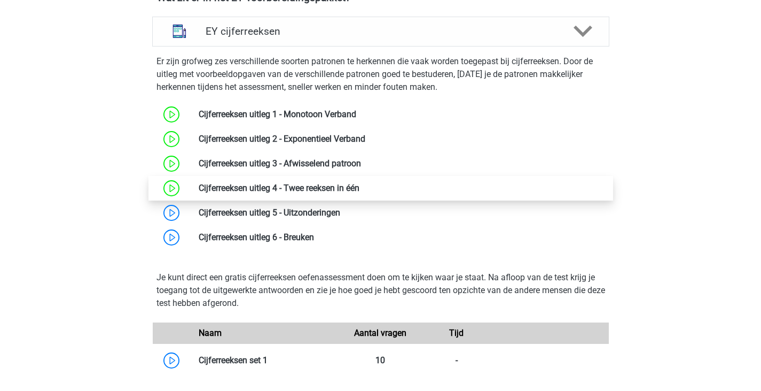
scroll to position [797, 0]
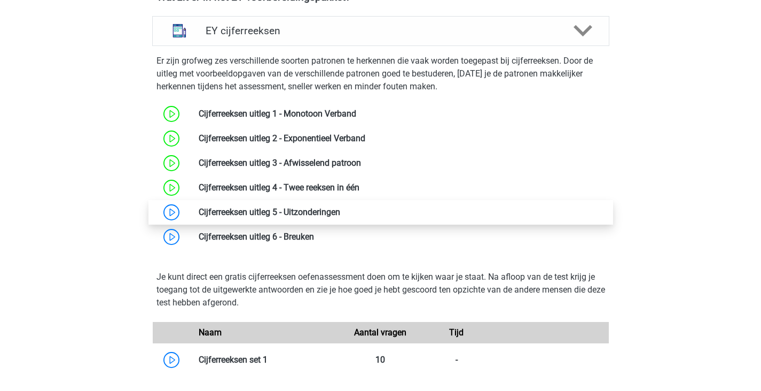
click at [340, 213] on link at bounding box center [340, 212] width 0 height 10
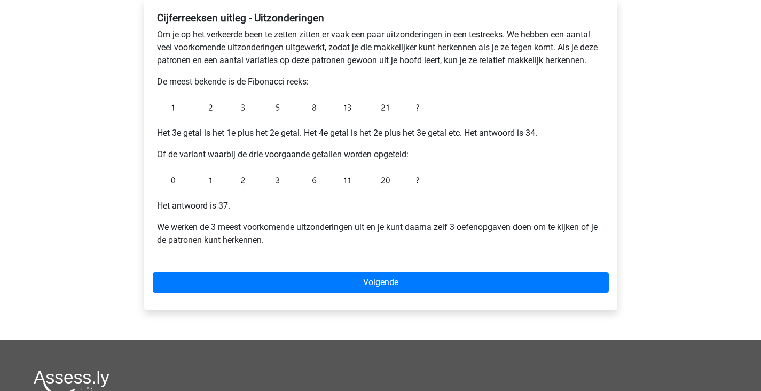
scroll to position [186, 0]
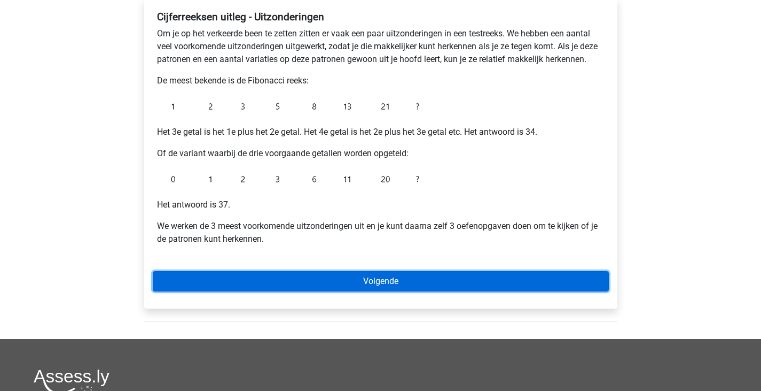
click at [316, 278] on link "Volgende" at bounding box center [381, 281] width 456 height 20
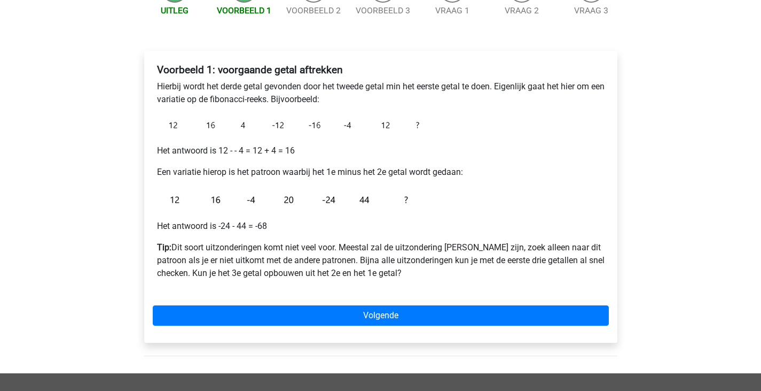
scroll to position [134, 0]
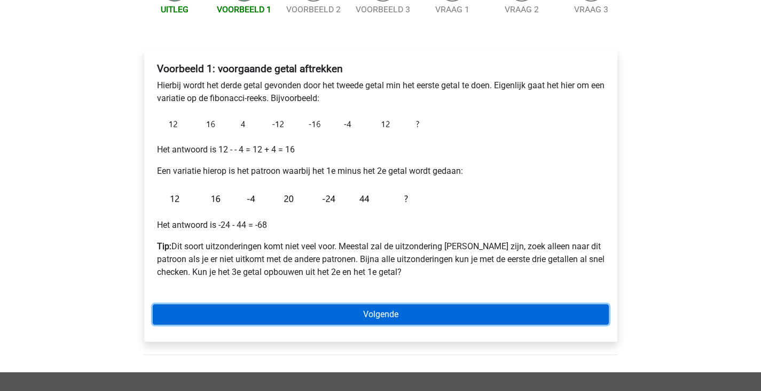
click at [324, 317] on link "Volgende" at bounding box center [381, 314] width 456 height 20
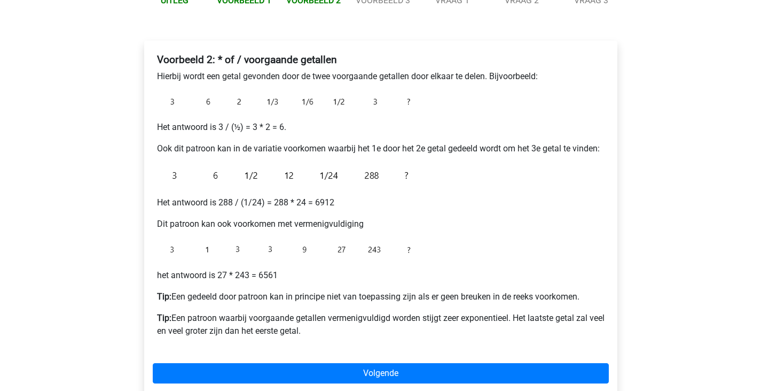
scroll to position [194, 0]
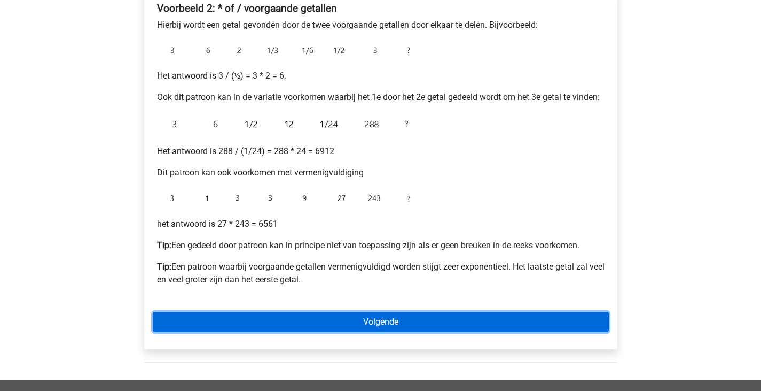
click at [393, 320] on link "Volgende" at bounding box center [381, 321] width 456 height 20
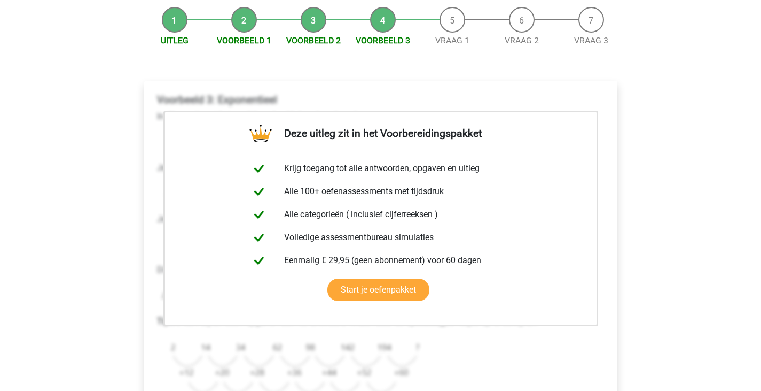
scroll to position [261, 0]
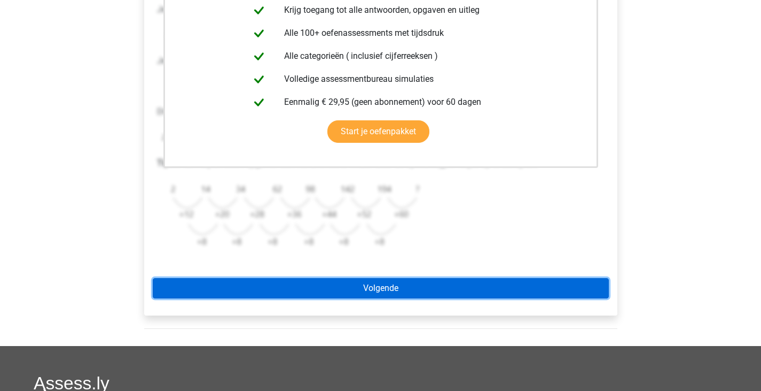
click at [407, 291] on link "Volgende" at bounding box center [381, 288] width 456 height 20
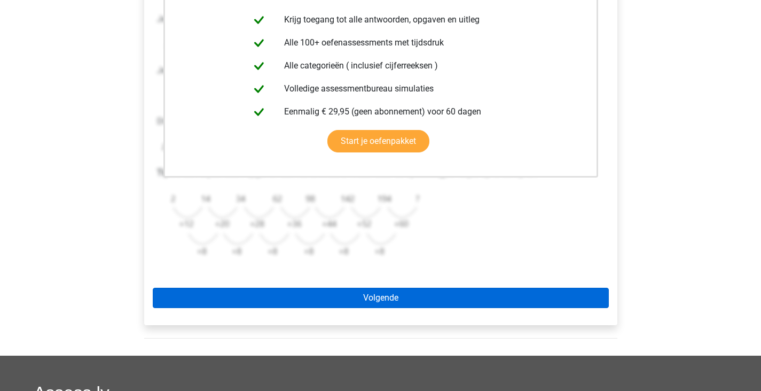
scroll to position [246, 0]
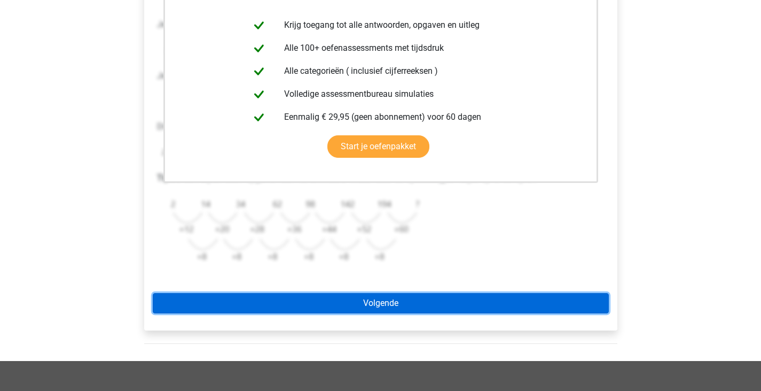
click at [408, 301] on link "Volgende" at bounding box center [381, 303] width 456 height 20
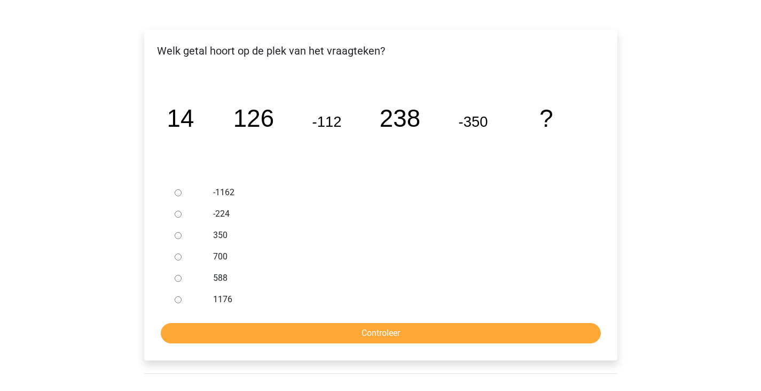
scroll to position [155, 0]
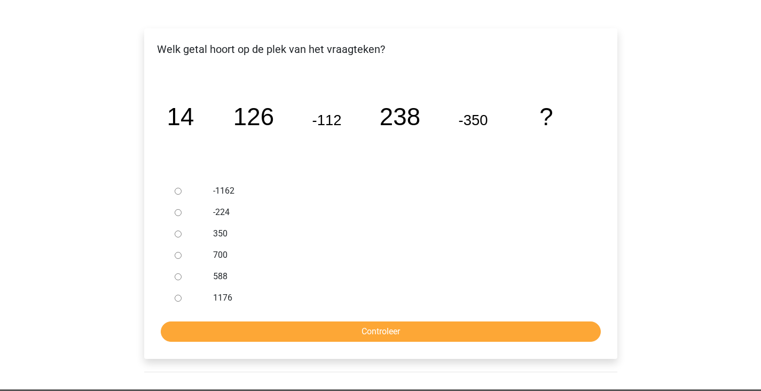
click at [178, 277] on input "588" at bounding box center [178, 276] width 7 height 7
radio input "true"
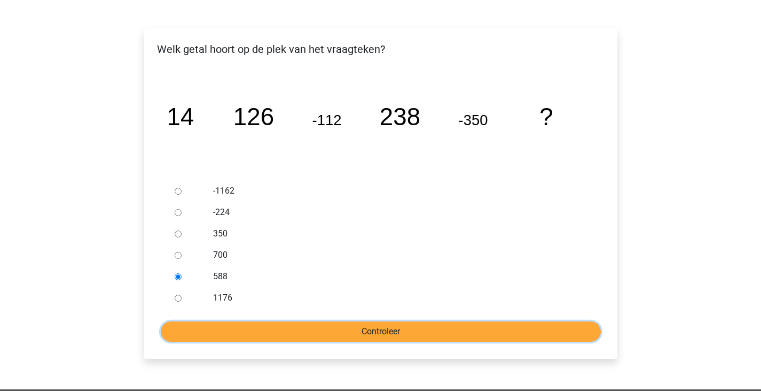
click at [247, 334] on input "Controleer" at bounding box center [381, 331] width 440 height 20
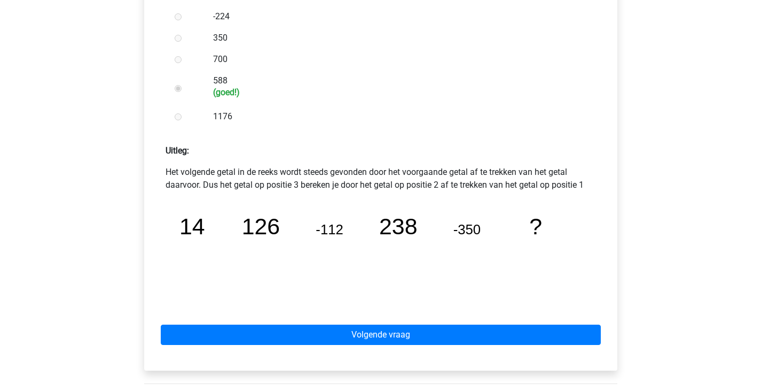
scroll to position [352, 0]
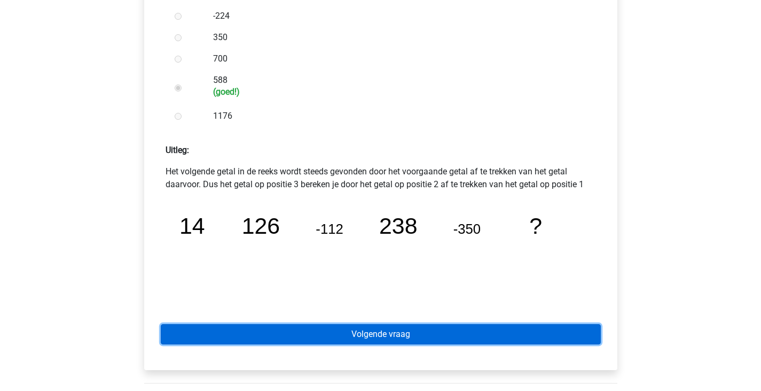
click at [363, 329] on link "Volgende vraag" at bounding box center [381, 334] width 440 height 20
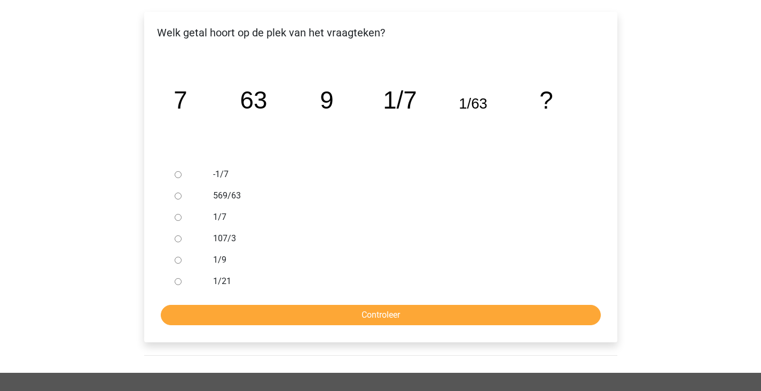
scroll to position [174, 0]
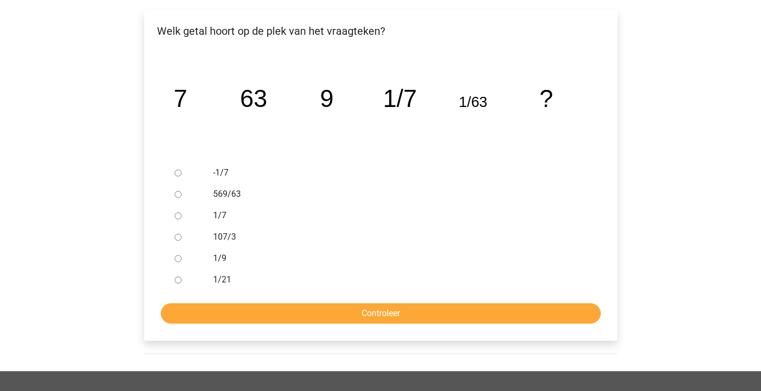
click at [173, 256] on div at bounding box center [187, 257] width 35 height 21
click at [176, 259] on input "1/9" at bounding box center [178, 258] width 7 height 7
radio input "true"
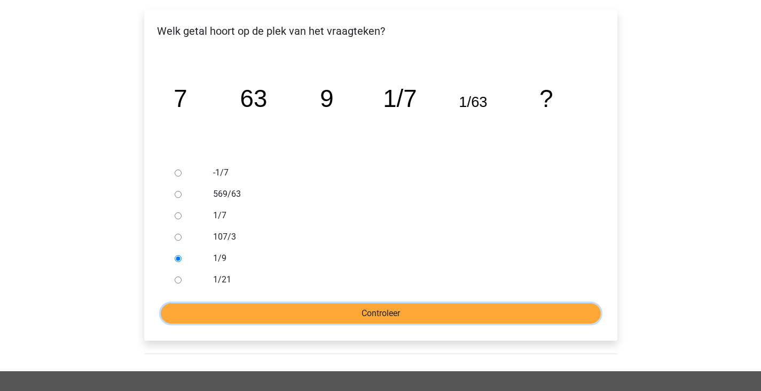
click at [243, 316] on input "Controleer" at bounding box center [381, 313] width 440 height 20
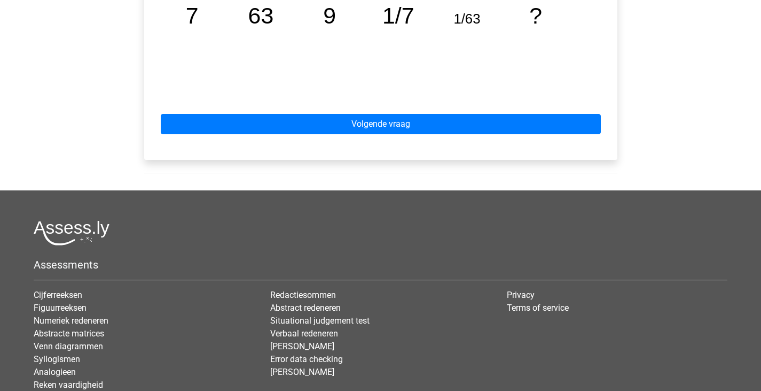
scroll to position [569, 0]
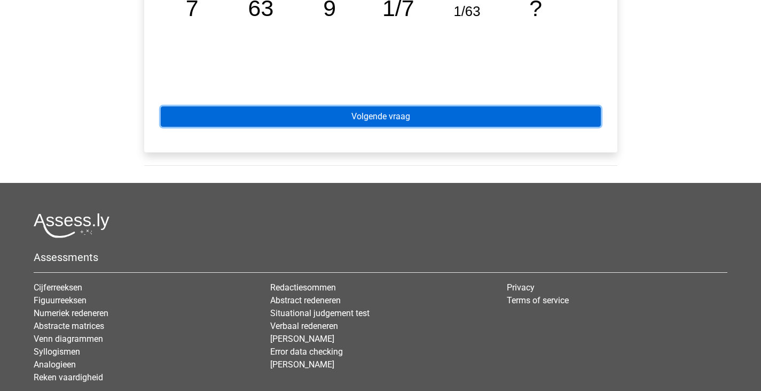
click at [368, 120] on link "Volgende vraag" at bounding box center [381, 116] width 440 height 20
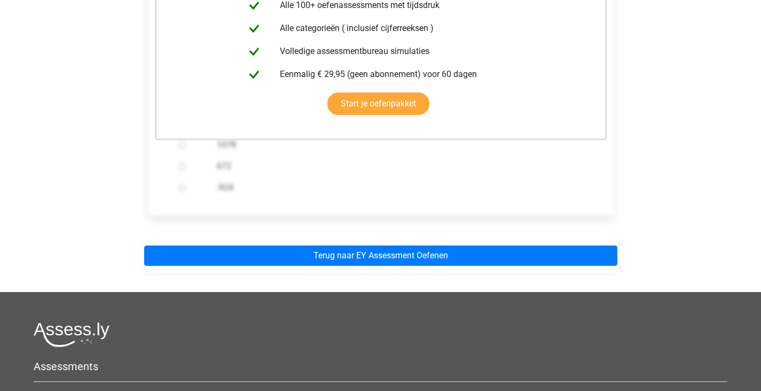
scroll to position [268, 0]
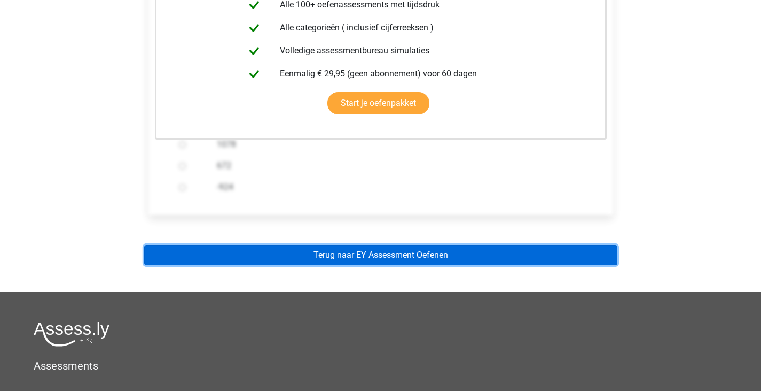
click at [378, 253] on link "Terug naar EY Assessment Oefenen" at bounding box center [380, 255] width 473 height 20
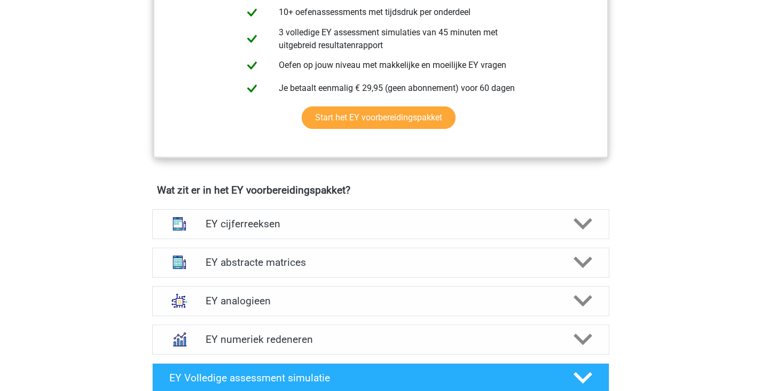
scroll to position [605, 0]
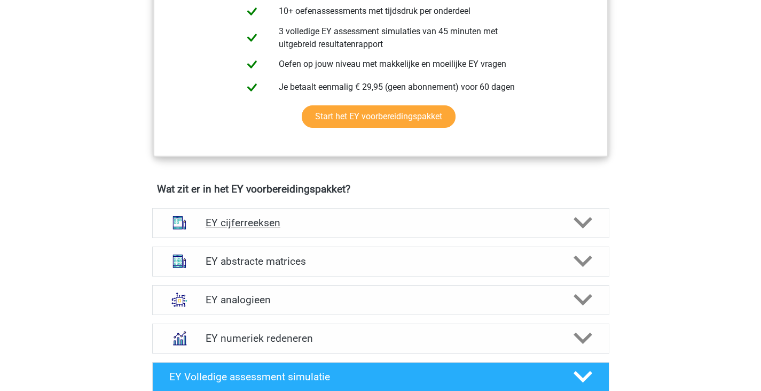
click at [347, 219] on h4 "EY cijferreeksen" at bounding box center [381, 222] width 350 height 12
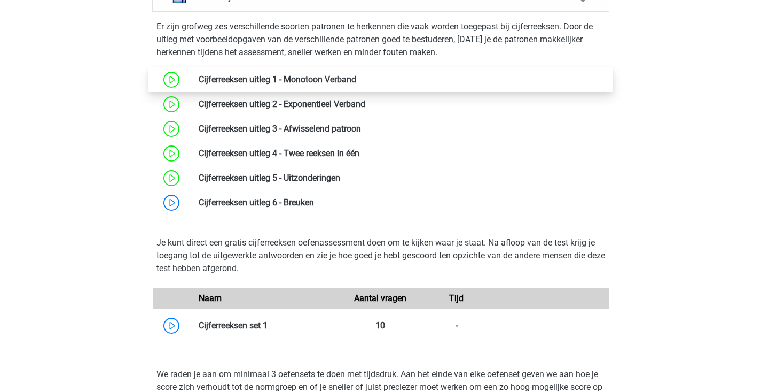
scroll to position [832, 0]
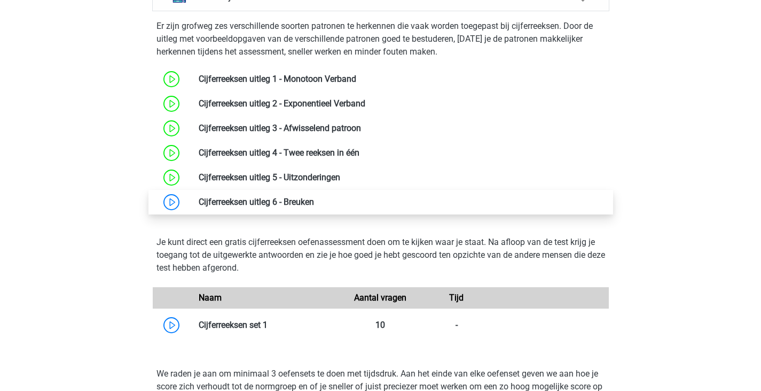
click at [314, 205] on link at bounding box center [314, 202] width 0 height 10
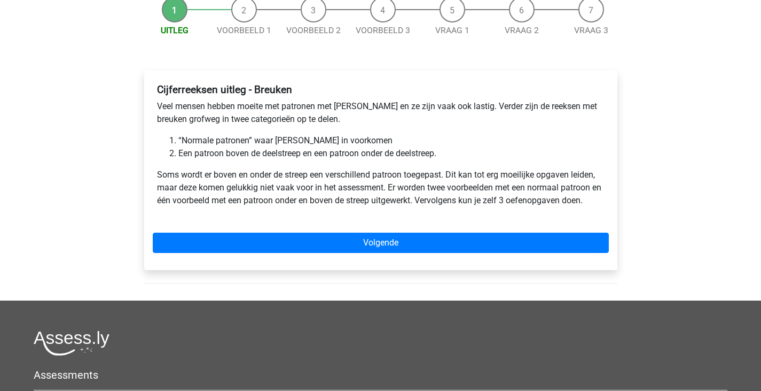
scroll to position [116, 0]
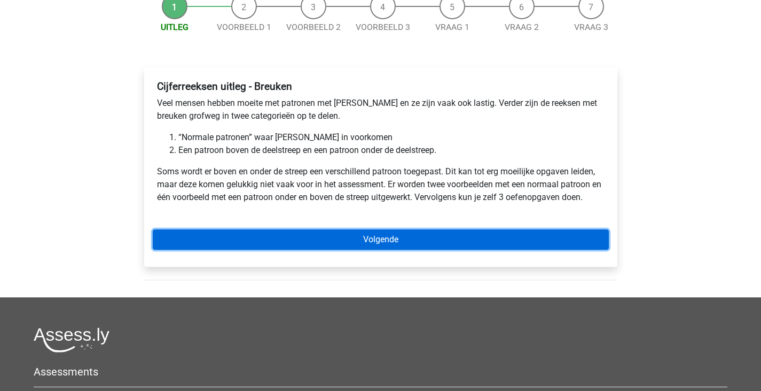
click at [326, 240] on link "Volgende" at bounding box center [381, 239] width 456 height 20
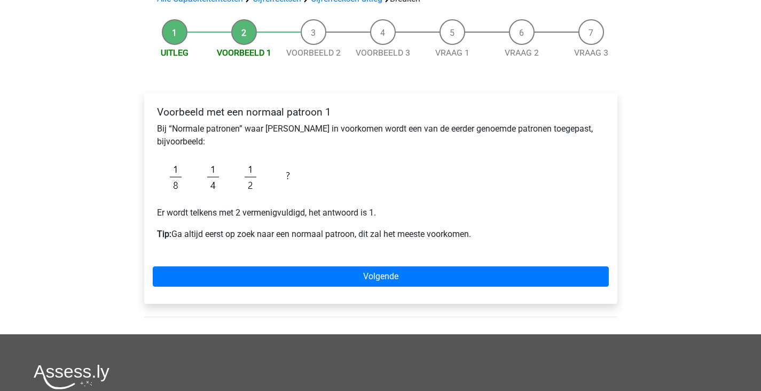
scroll to position [92, 0]
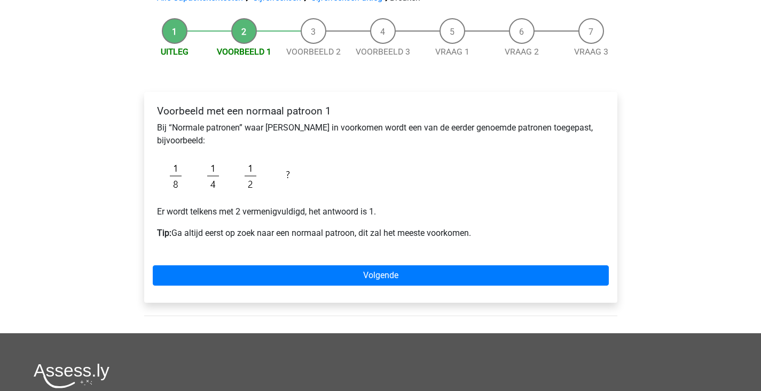
click at [327, 250] on div "Voorbeeld met een normaal patroon 1 Bij “Normale patronen” waar breuken in voor…" at bounding box center [381, 176] width 456 height 152
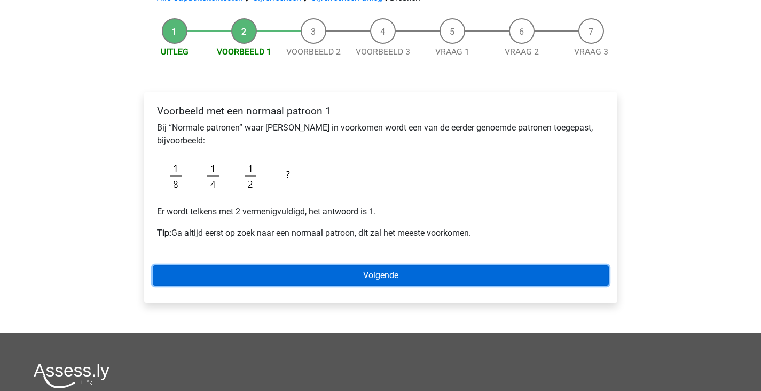
click at [323, 274] on link "Volgende" at bounding box center [381, 275] width 456 height 20
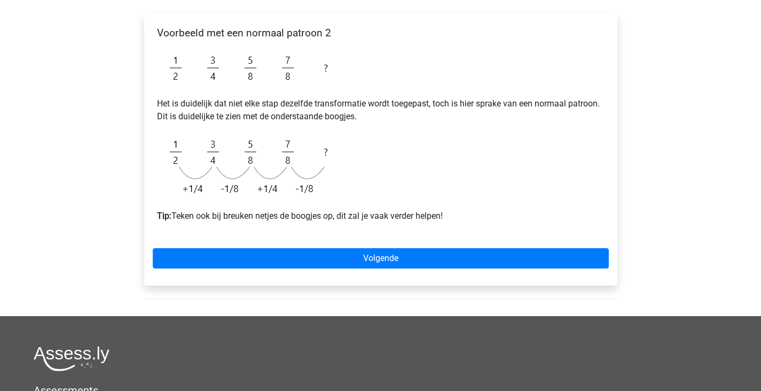
scroll to position [170, 0]
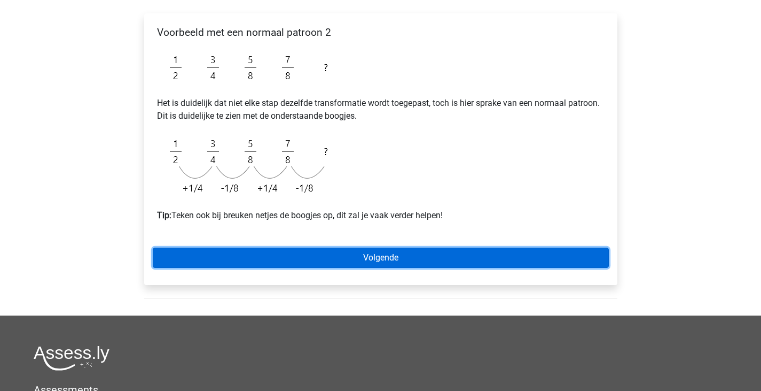
click at [345, 266] on link "Volgende" at bounding box center [381, 257] width 456 height 20
click at [324, 254] on link "Volgende" at bounding box center [381, 257] width 456 height 20
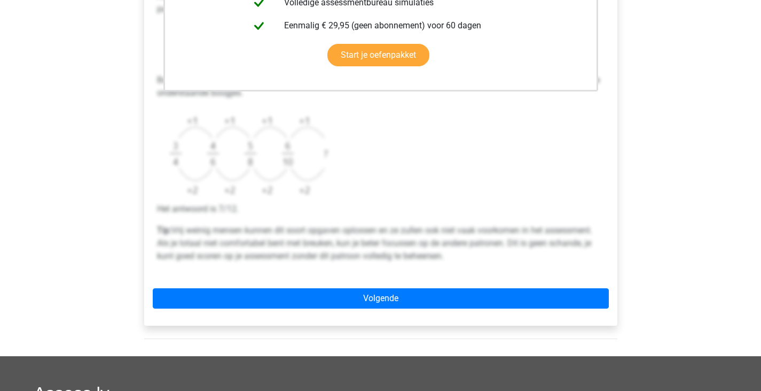
scroll to position [338, 0]
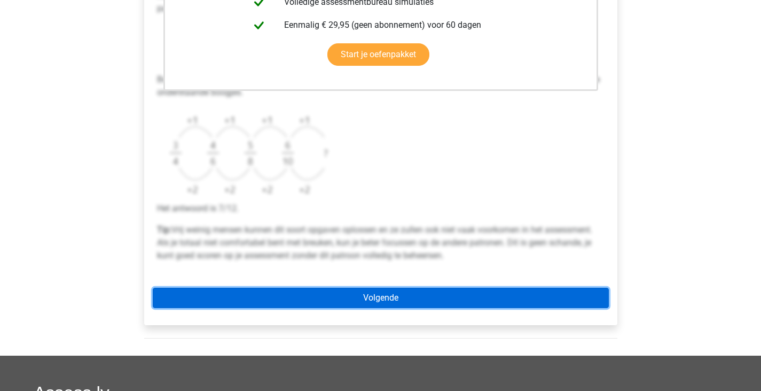
click at [367, 306] on link "Volgende" at bounding box center [381, 297] width 456 height 20
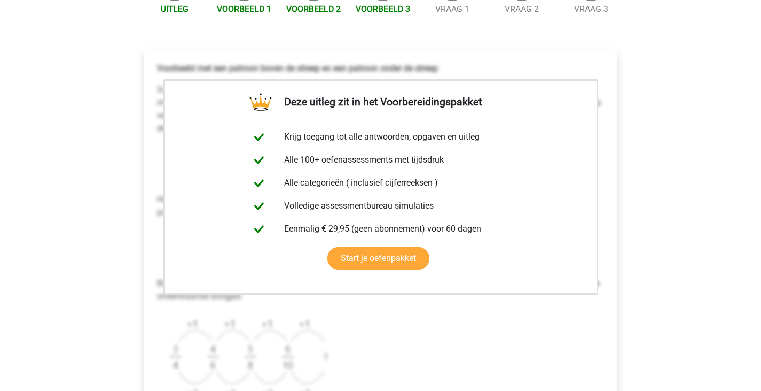
scroll to position [136, 0]
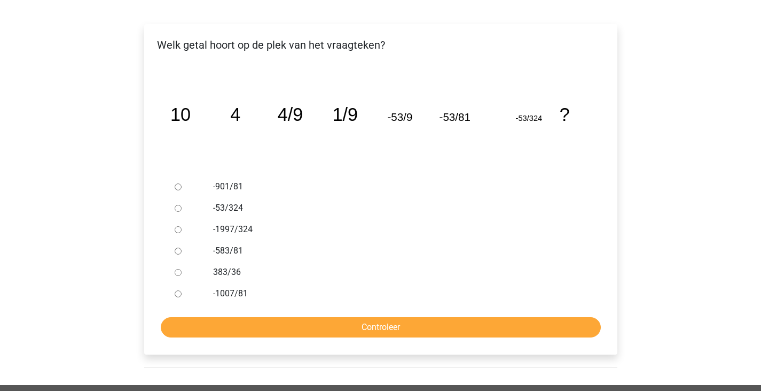
scroll to position [160, 0]
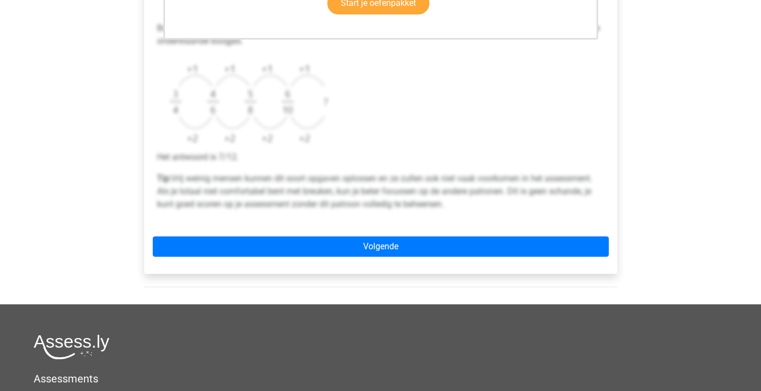
scroll to position [396, 0]
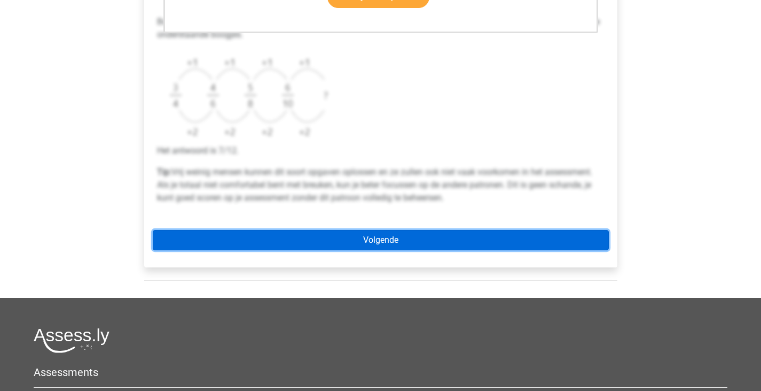
click at [370, 247] on link "Volgende" at bounding box center [381, 240] width 456 height 20
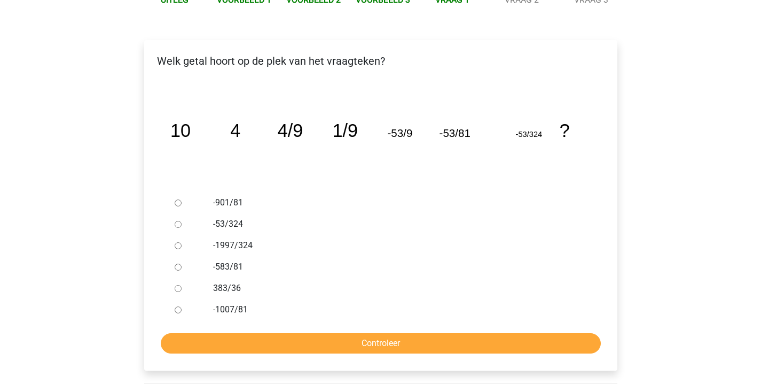
scroll to position [144, 0]
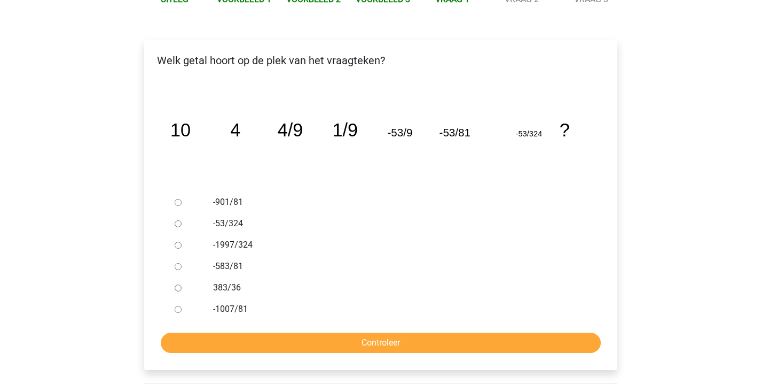
click at [178, 309] on input "-1007/81" at bounding box center [178, 309] width 7 height 7
radio input "true"
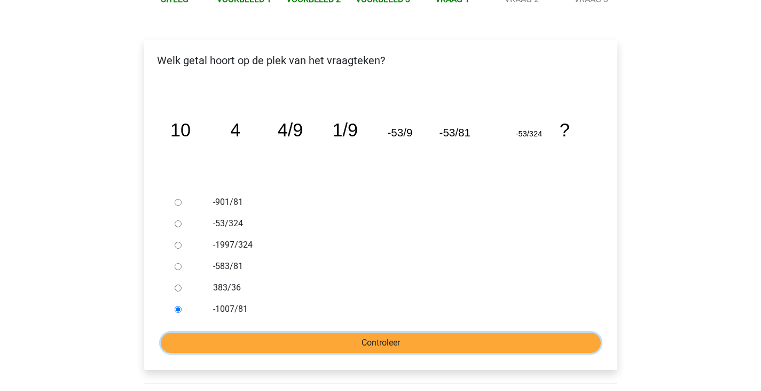
click at [224, 341] on input "Controleer" at bounding box center [381, 342] width 440 height 20
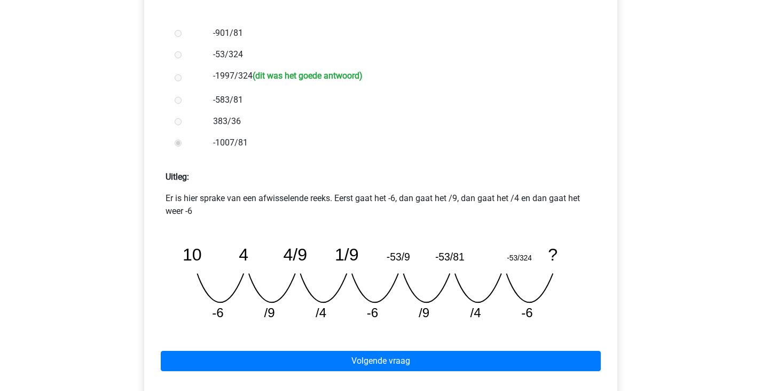
scroll to position [314, 0]
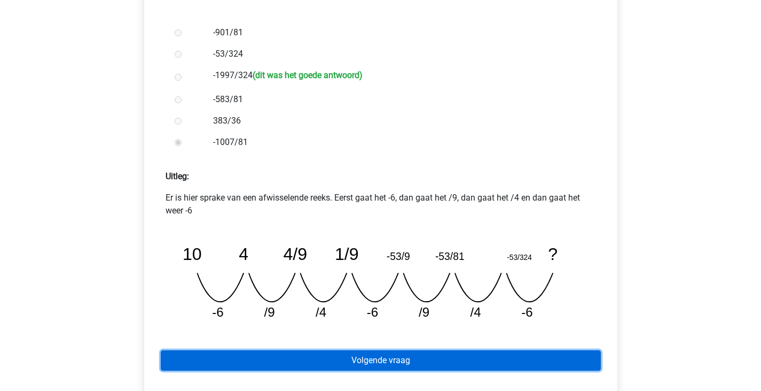
click at [284, 357] on link "Volgende vraag" at bounding box center [381, 360] width 440 height 20
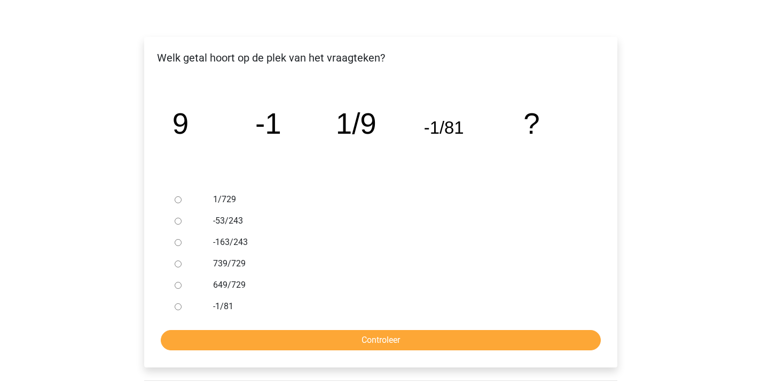
scroll to position [147, 0]
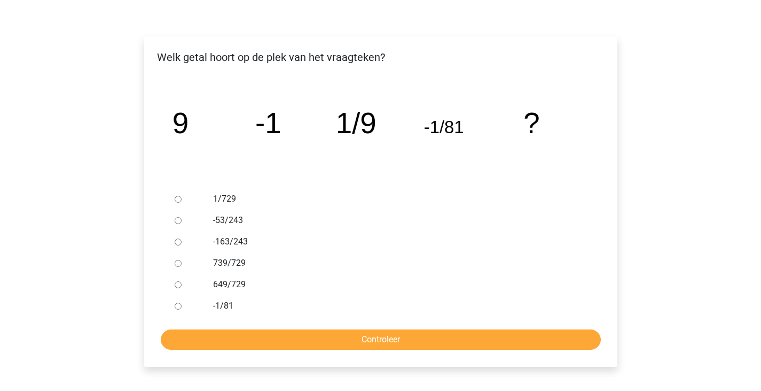
click at [176, 199] on input "1/729" at bounding box center [178, 199] width 7 height 7
radio input "true"
click at [263, 336] on input "Controleer" at bounding box center [381, 339] width 440 height 20
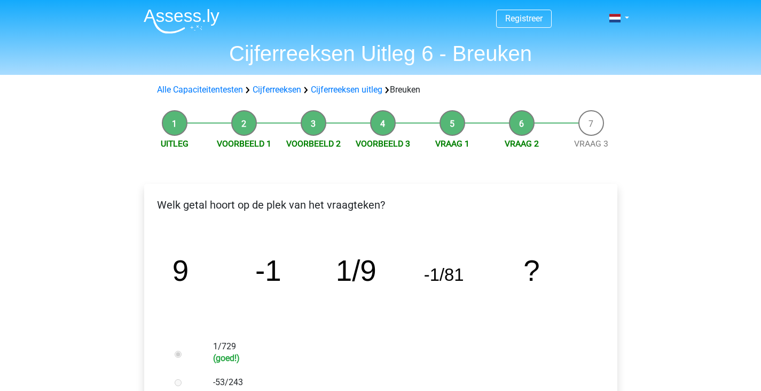
click at [263, 336] on div "1/729 (goed!)" at bounding box center [398, 354] width 386 height 36
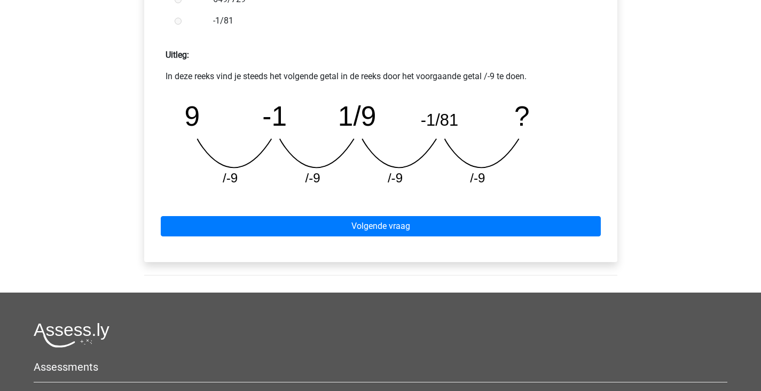
scroll to position [477, 0]
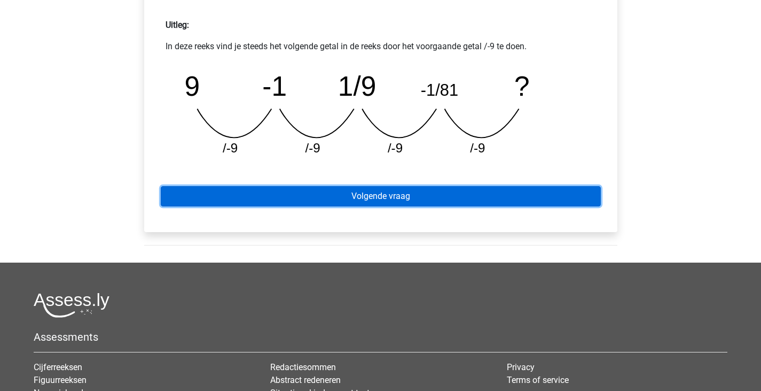
click at [387, 196] on link "Volgende vraag" at bounding box center [381, 196] width 440 height 20
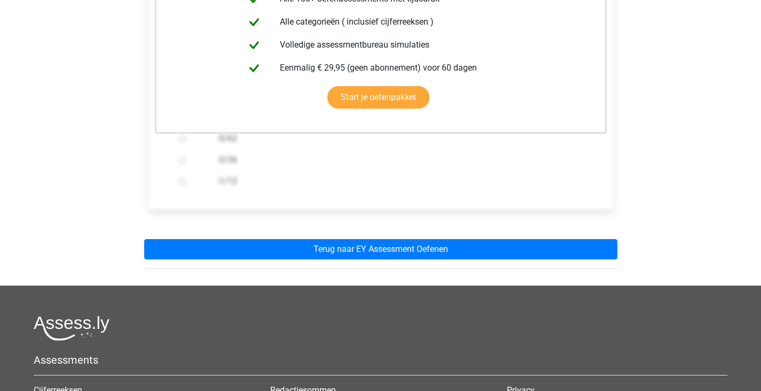
scroll to position [278, 0]
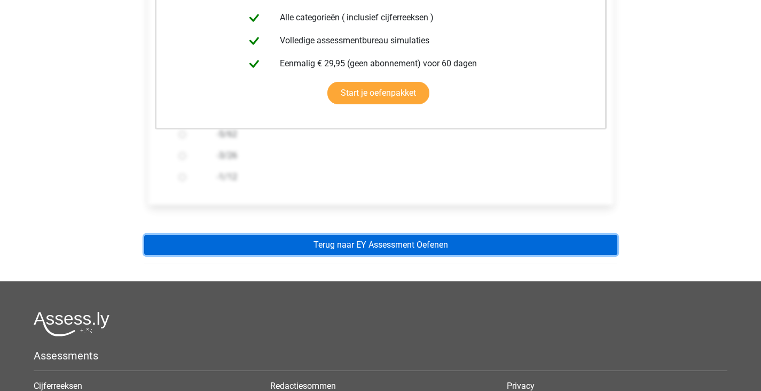
click at [380, 252] on link "Terug naar EY Assessment Oefenen" at bounding box center [380, 245] width 473 height 20
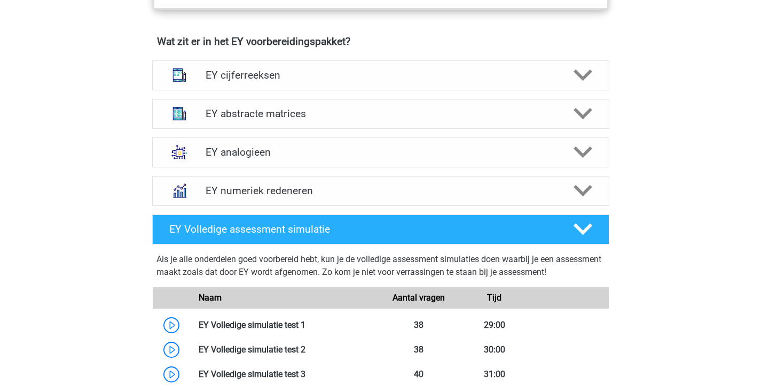
scroll to position [698, 0]
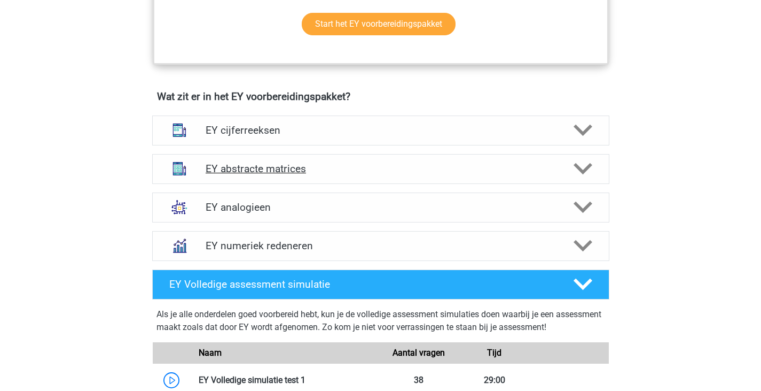
click at [323, 166] on h4 "EY abstracte matrices" at bounding box center [381, 168] width 350 height 12
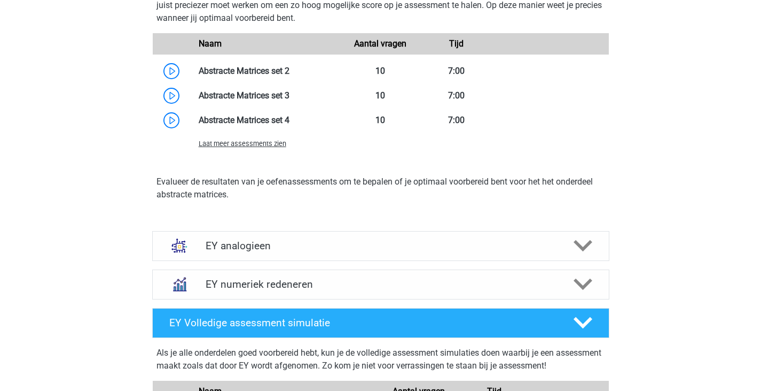
scroll to position [1226, 0]
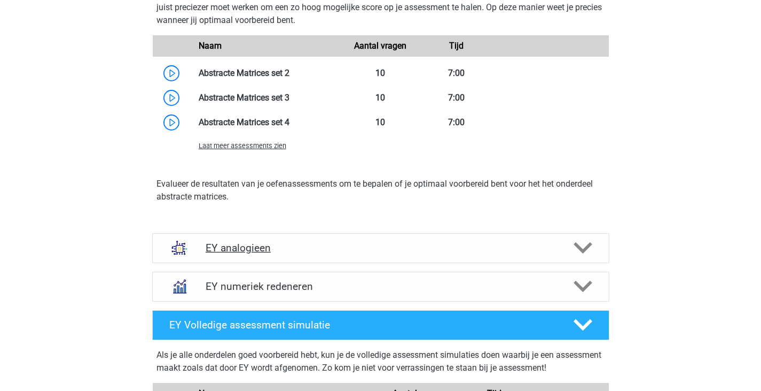
click at [384, 245] on h4 "EY analogieen" at bounding box center [381, 248] width 350 height 12
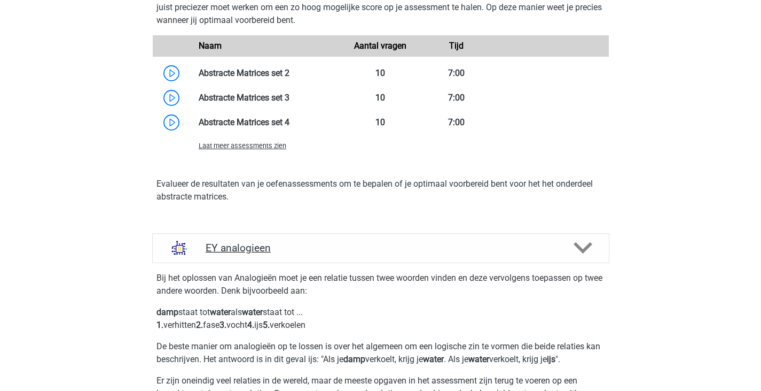
click at [384, 245] on h4 "EY analogieen" at bounding box center [381, 248] width 350 height 12
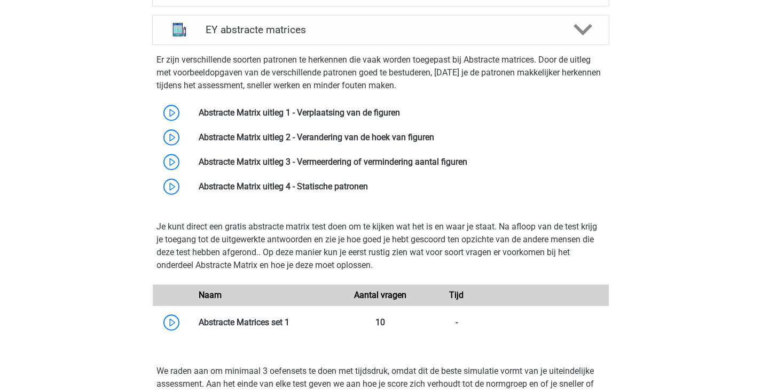
scroll to position [835, 0]
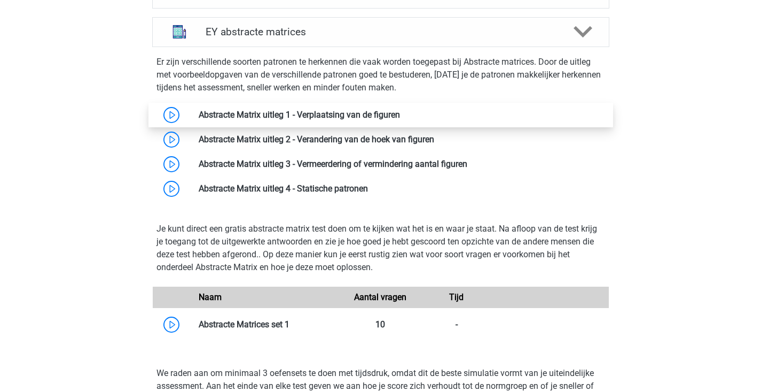
click at [400, 116] on link at bounding box center [400, 115] width 0 height 10
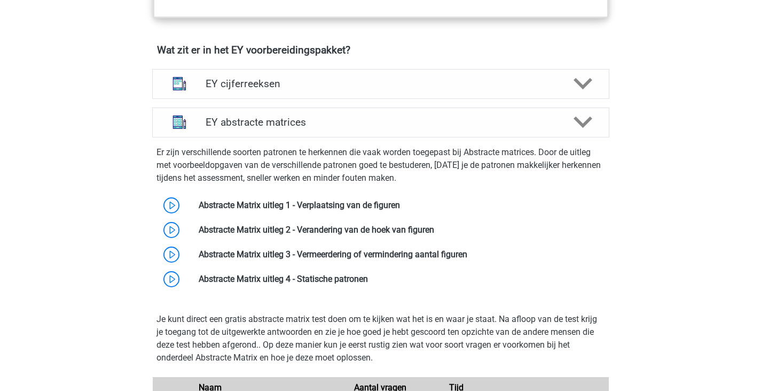
scroll to position [742, 0]
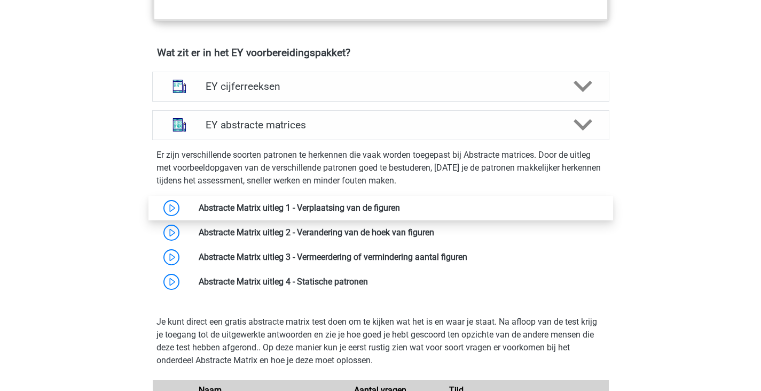
click at [400, 210] on link at bounding box center [400, 207] width 0 height 10
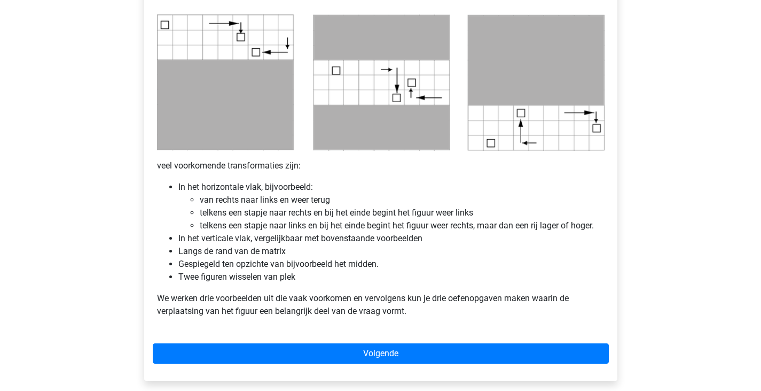
scroll to position [566, 0]
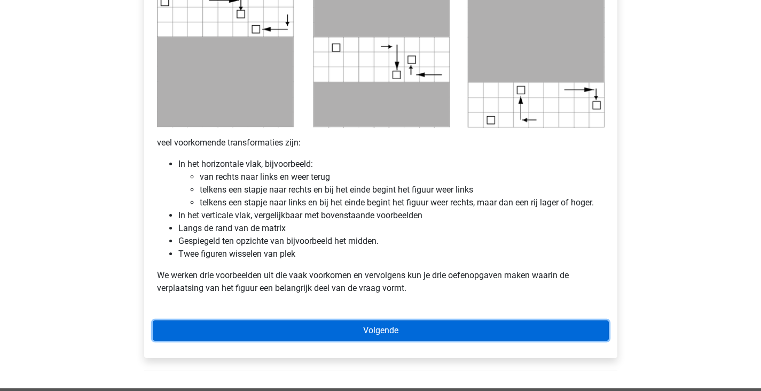
click at [294, 321] on link "Volgende" at bounding box center [381, 330] width 456 height 20
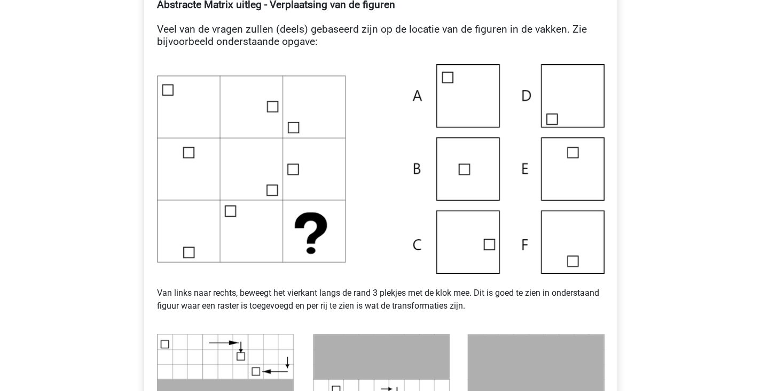
scroll to position [226, 0]
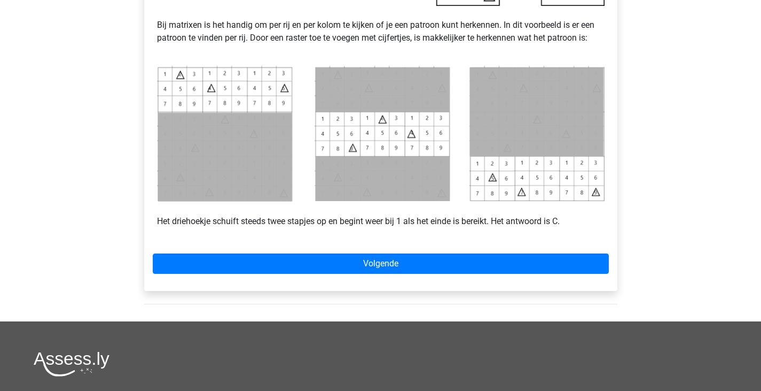
scroll to position [455, 0]
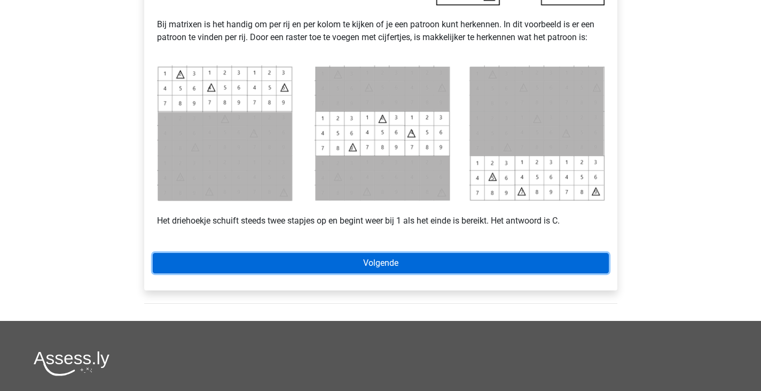
click at [388, 268] on link "Volgende" at bounding box center [381, 263] width 456 height 20
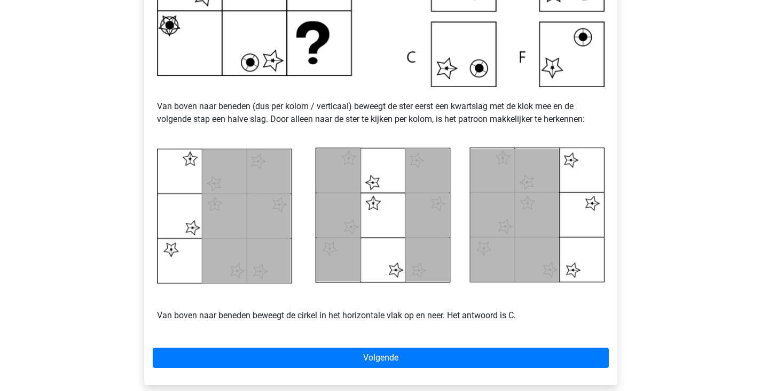
scroll to position [390, 0]
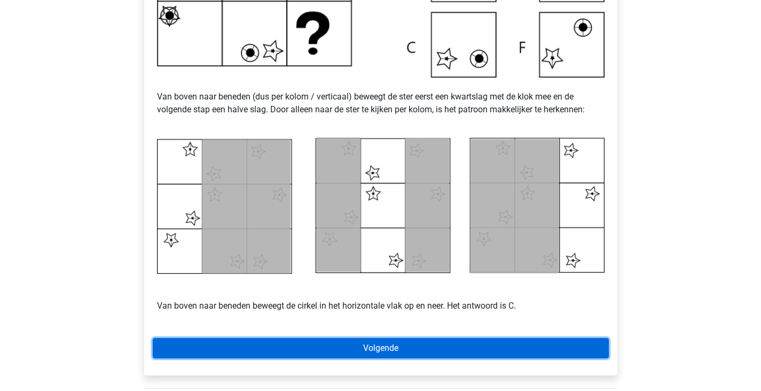
click at [377, 352] on link "Volgende" at bounding box center [381, 348] width 456 height 20
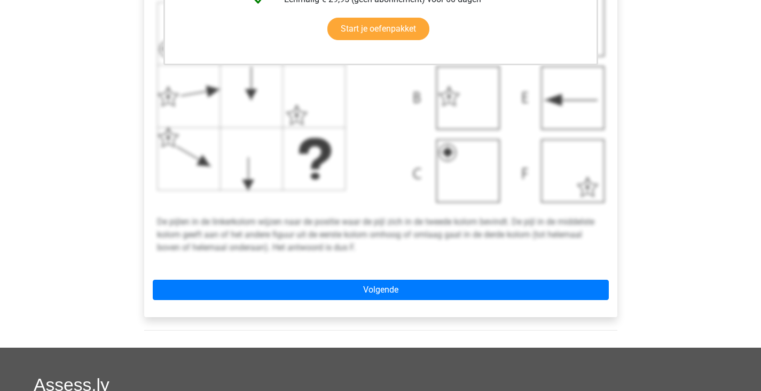
scroll to position [390, 0]
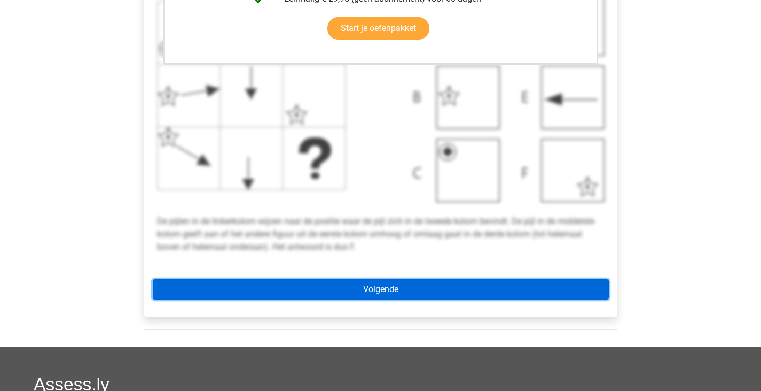
click at [393, 285] on link "Volgende" at bounding box center [381, 289] width 456 height 20
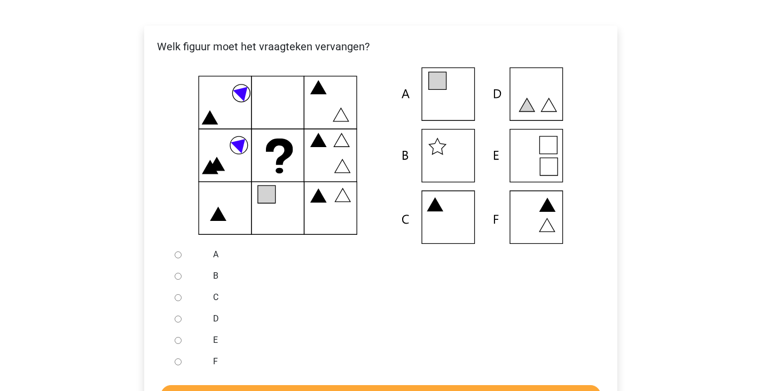
scroll to position [183, 0]
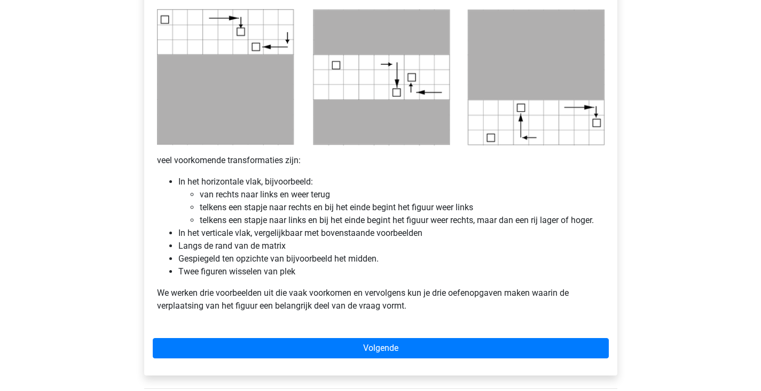
scroll to position [546, 0]
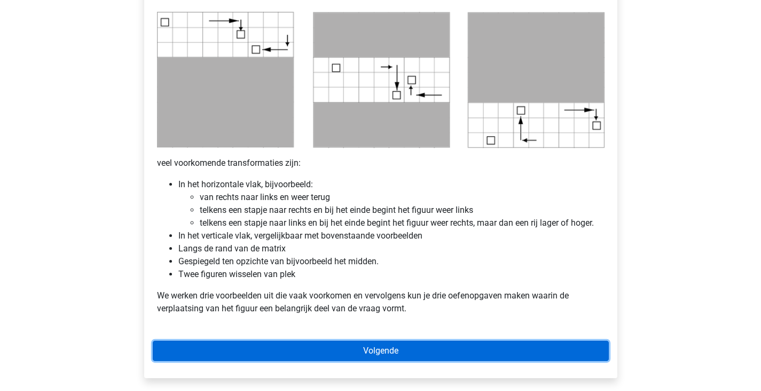
click at [314, 346] on link "Volgende" at bounding box center [381, 350] width 456 height 20
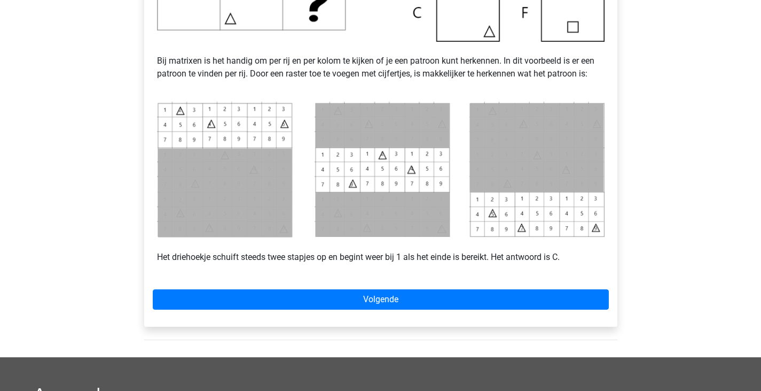
scroll to position [419, 0]
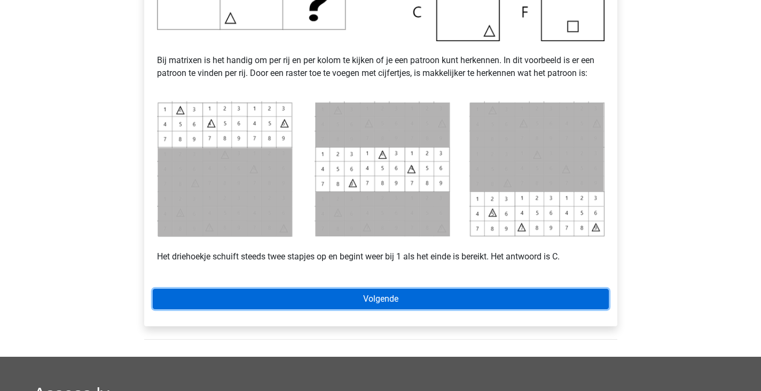
click at [286, 293] on link "Volgende" at bounding box center [381, 299] width 456 height 20
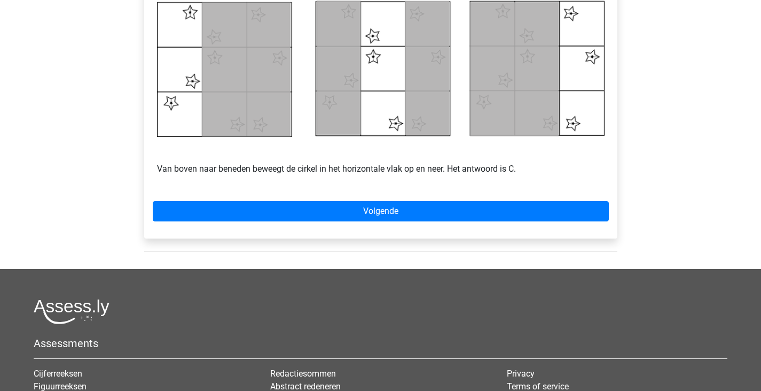
scroll to position [528, 0]
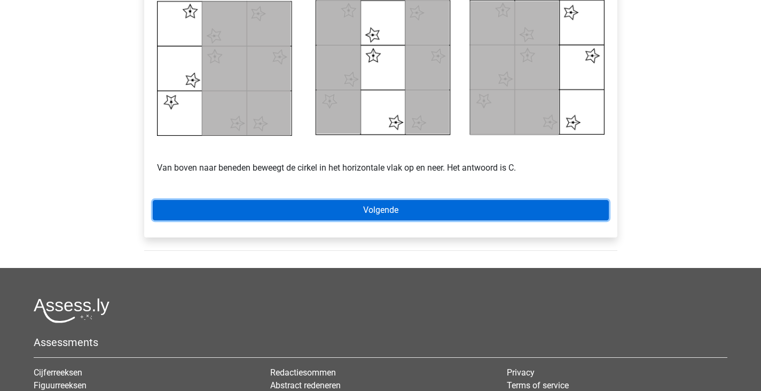
click at [385, 211] on link "Volgende" at bounding box center [381, 210] width 456 height 20
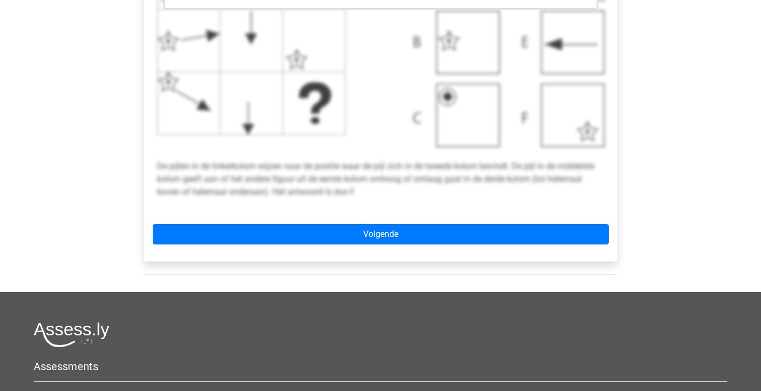
scroll to position [458, 0]
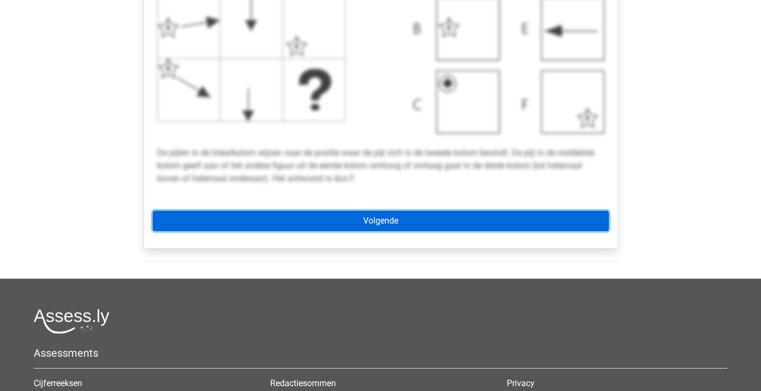
click at [388, 227] on link "Volgende" at bounding box center [381, 221] width 456 height 20
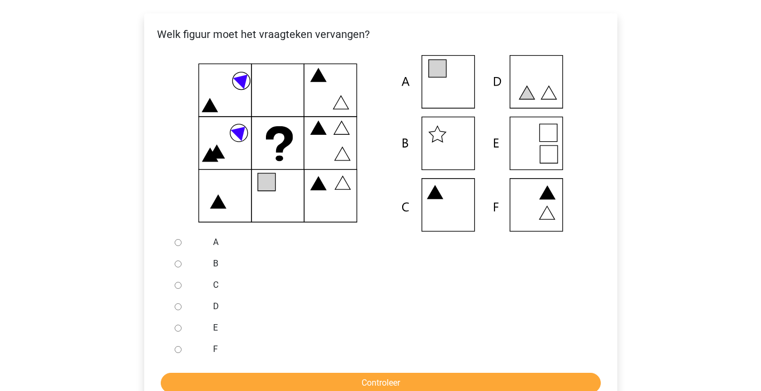
scroll to position [197, 0]
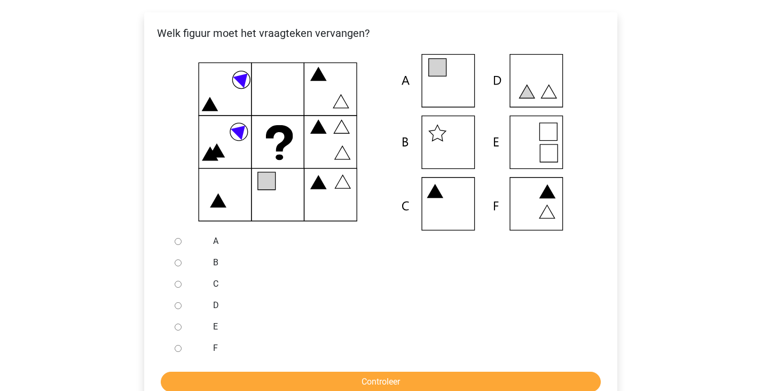
click at [176, 239] on input "A" at bounding box center [178, 241] width 7 height 7
radio input "true"
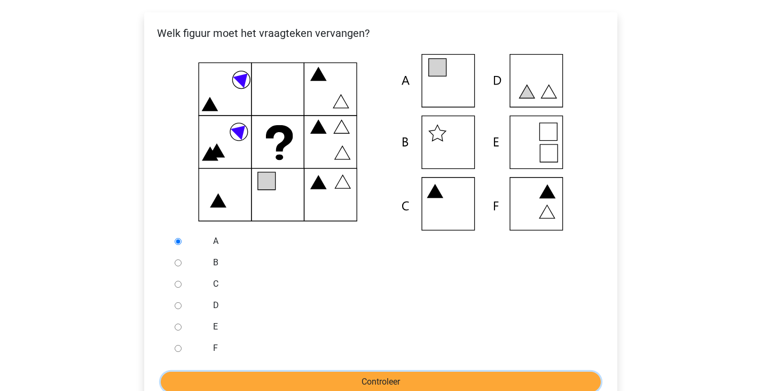
click at [328, 386] on input "Controleer" at bounding box center [381, 381] width 440 height 20
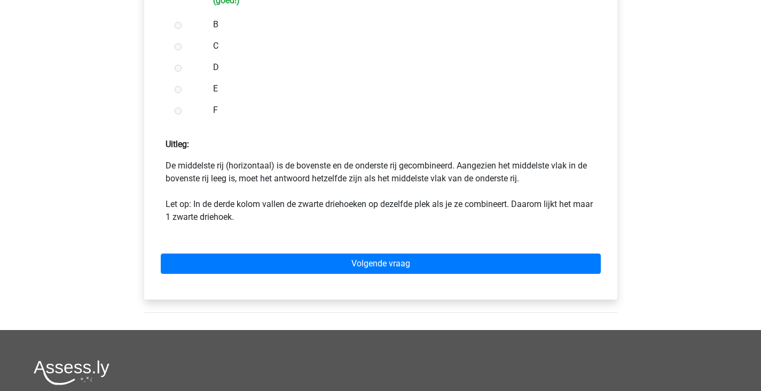
scroll to position [525, 0]
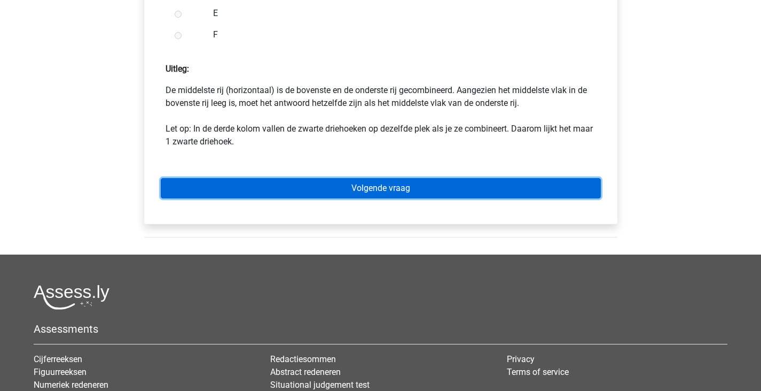
click at [389, 183] on link "Volgende vraag" at bounding box center [381, 188] width 440 height 20
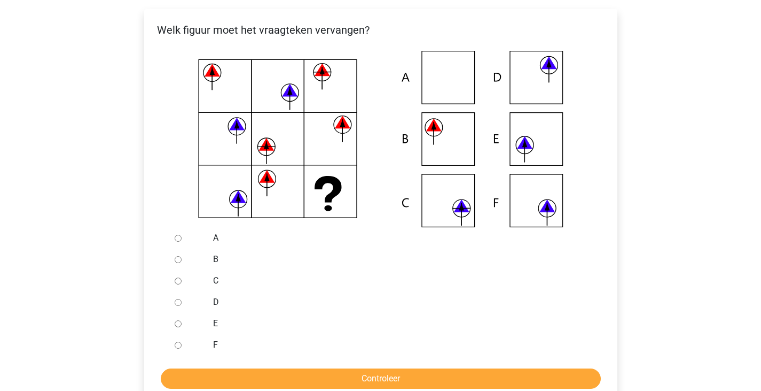
scroll to position [201, 0]
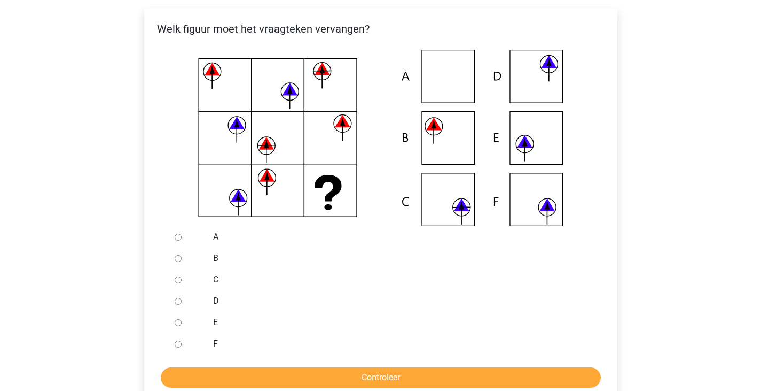
click at [178, 343] on input "F" at bounding box center [178, 343] width 7 height 7
radio input "true"
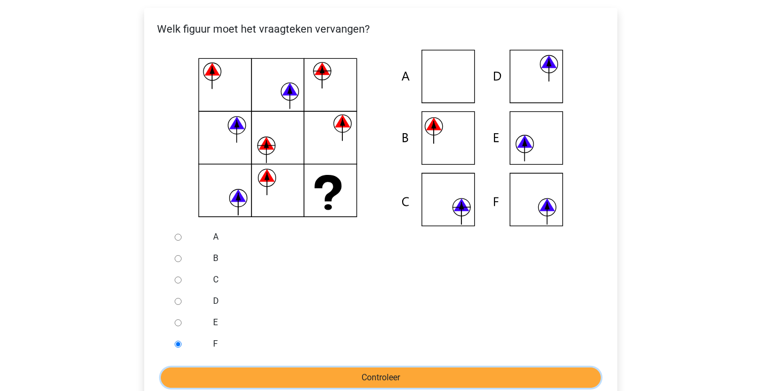
click at [211, 367] on input "Controleer" at bounding box center [381, 377] width 440 height 20
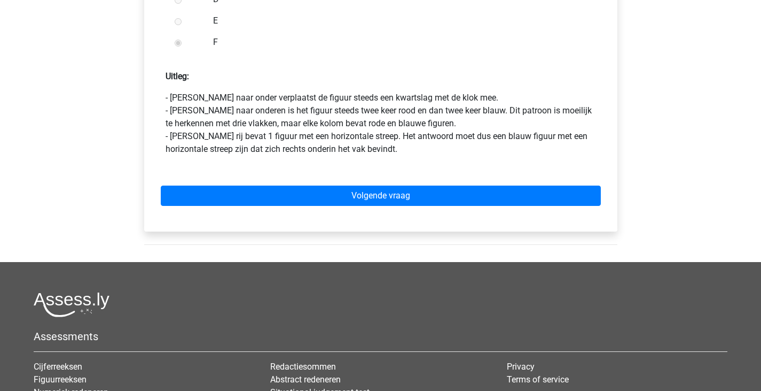
scroll to position [505, 0]
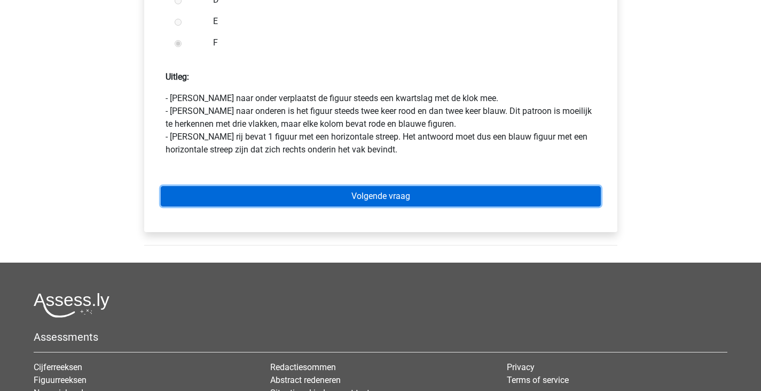
click at [398, 197] on link "Volgende vraag" at bounding box center [381, 196] width 440 height 20
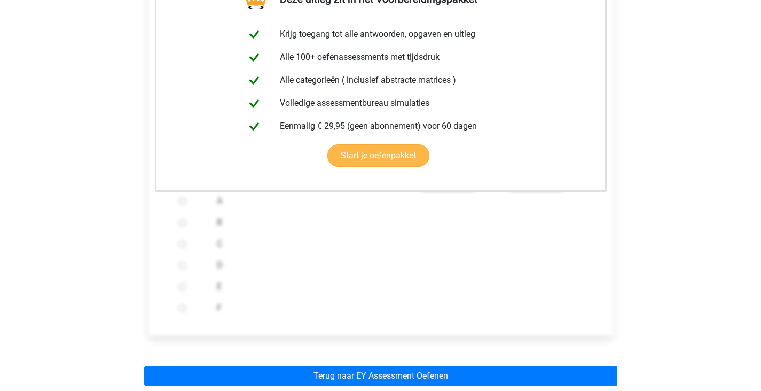
scroll to position [283, 0]
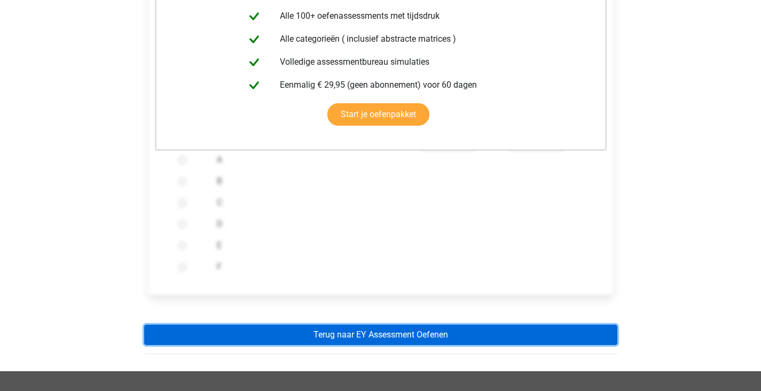
click at [398, 331] on link "Terug naar EY Assessment Oefenen" at bounding box center [380, 334] width 473 height 20
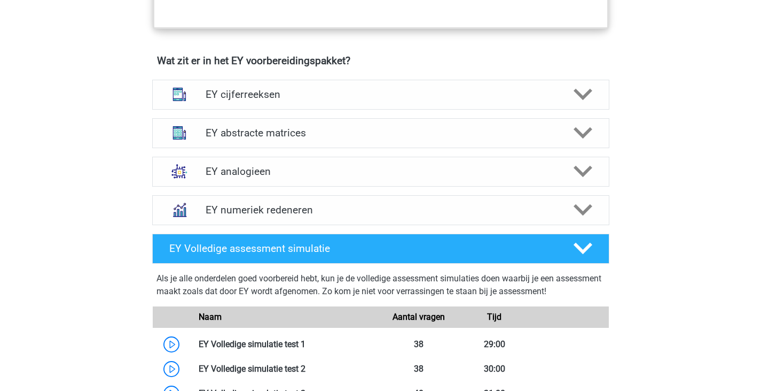
scroll to position [734, 0]
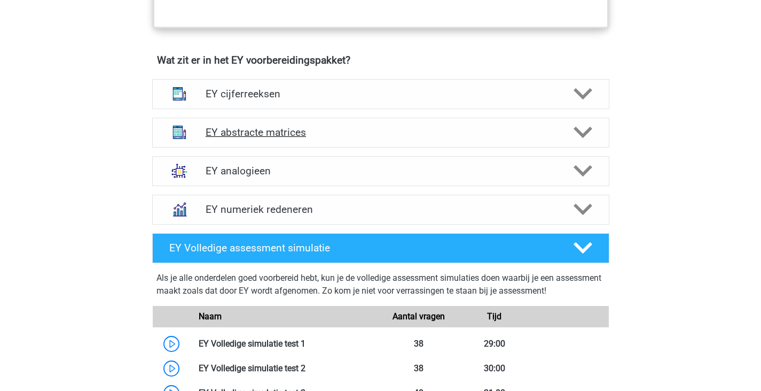
click at [341, 141] on div "EY abstracte matrices" at bounding box center [380, 133] width 457 height 30
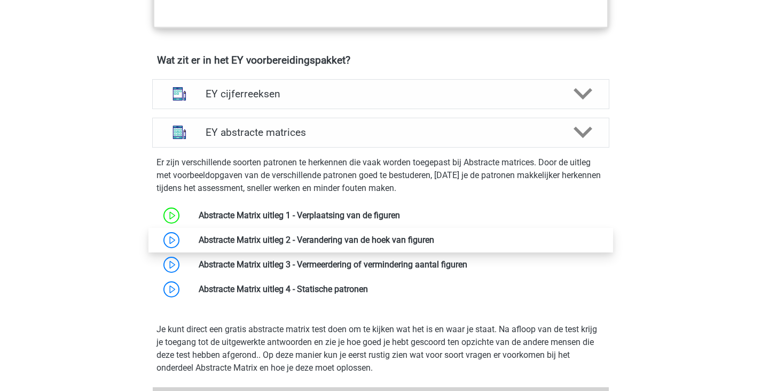
click at [434, 236] on link at bounding box center [434, 240] width 0 height 10
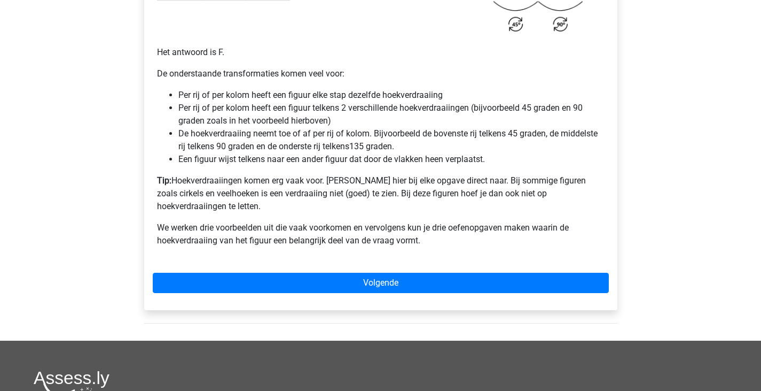
scroll to position [713, 0]
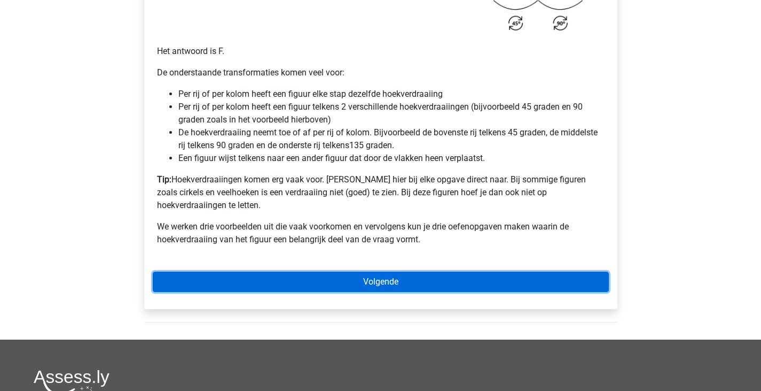
click at [329, 271] on link "Volgende" at bounding box center [381, 281] width 456 height 20
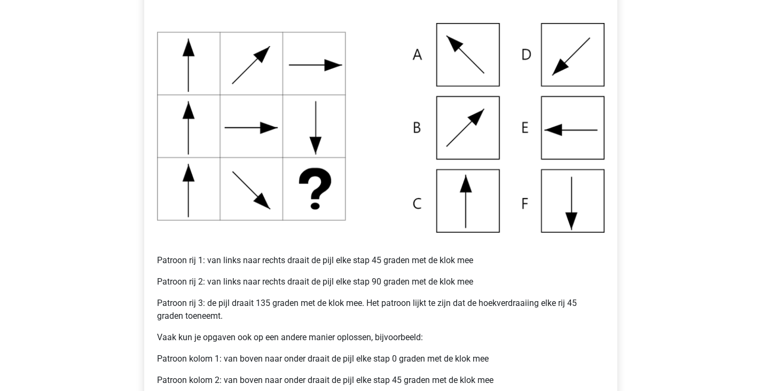
scroll to position [232, 0]
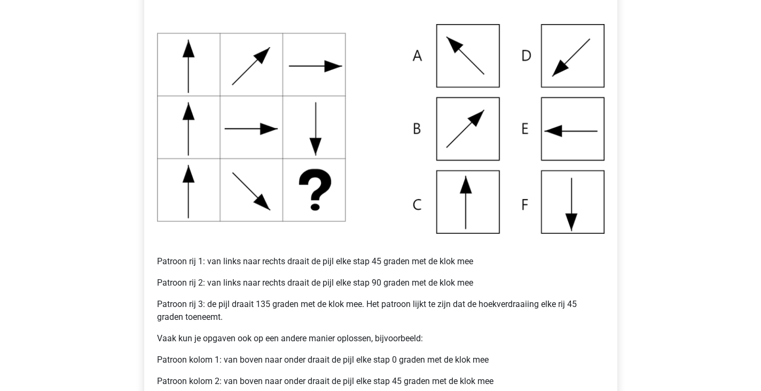
click at [479, 130] on img at bounding box center [381, 128] width 448 height 209
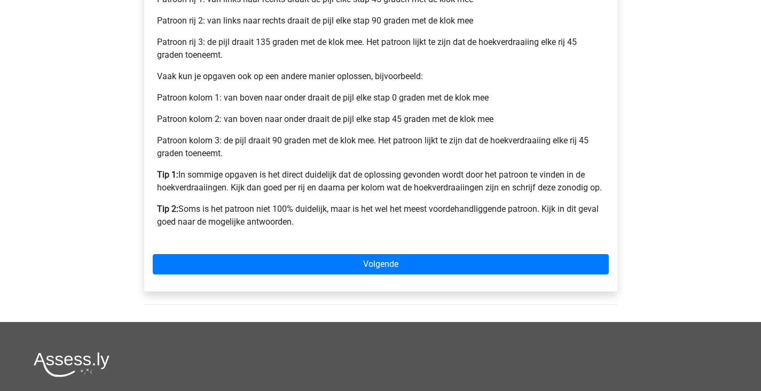
scroll to position [496, 0]
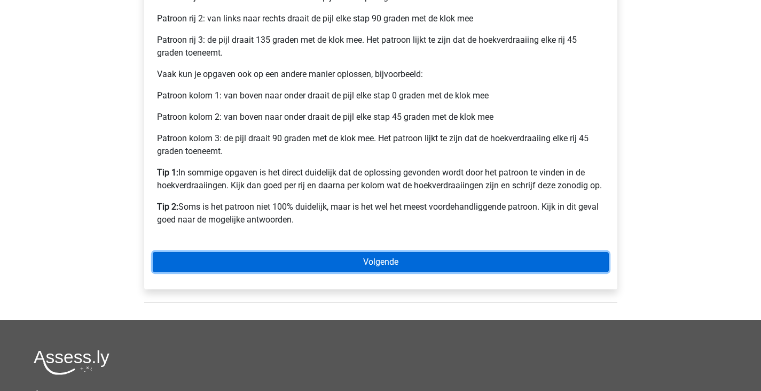
click at [465, 257] on link "Volgende" at bounding box center [381, 262] width 456 height 20
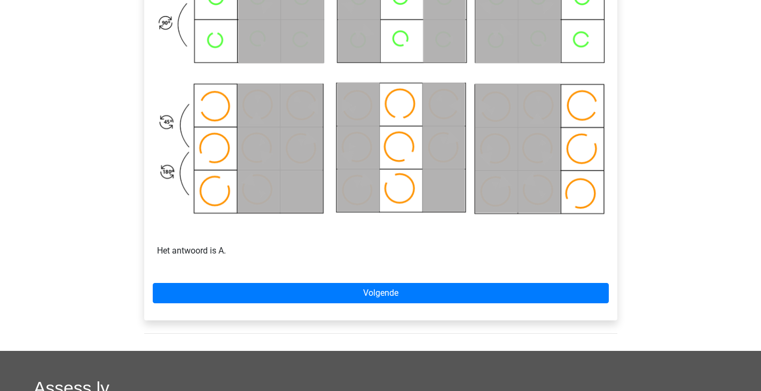
scroll to position [598, 0]
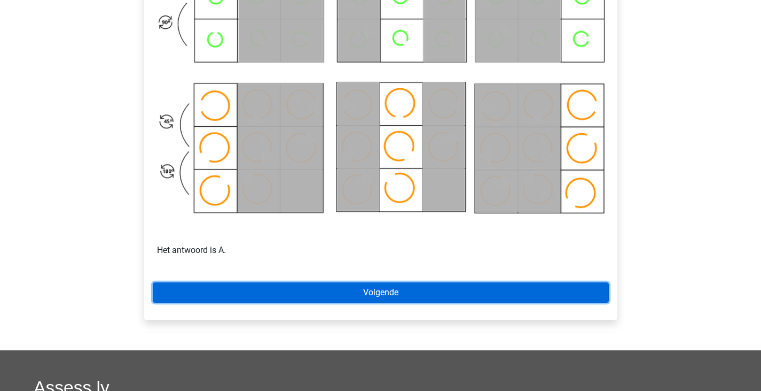
click at [432, 293] on link "Volgende" at bounding box center [381, 292] width 456 height 20
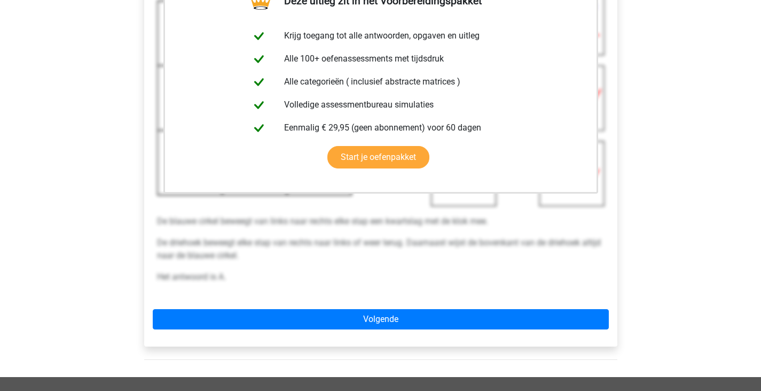
scroll to position [262, 0]
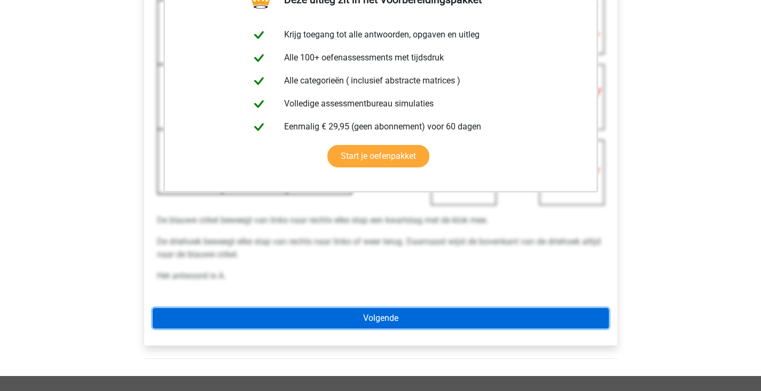
click at [407, 316] on link "Volgende" at bounding box center [381, 318] width 456 height 20
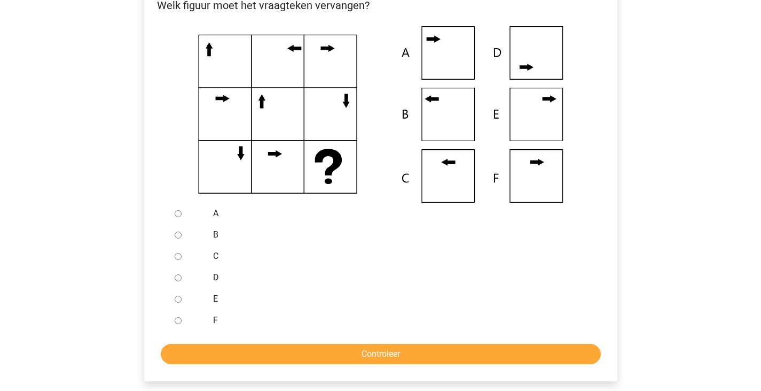
scroll to position [225, 0]
click at [176, 238] on input "B" at bounding box center [178, 234] width 7 height 7
radio input "true"
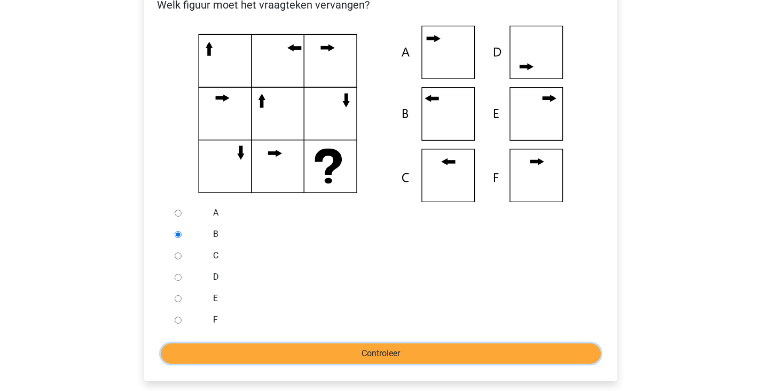
click at [244, 360] on input "Controleer" at bounding box center [381, 353] width 440 height 20
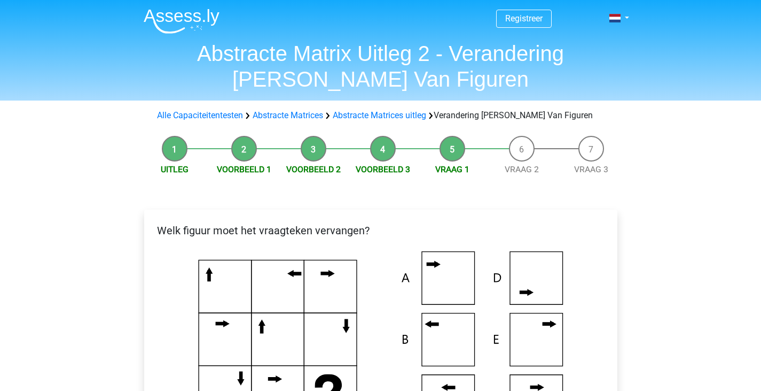
scroll to position [337, 0]
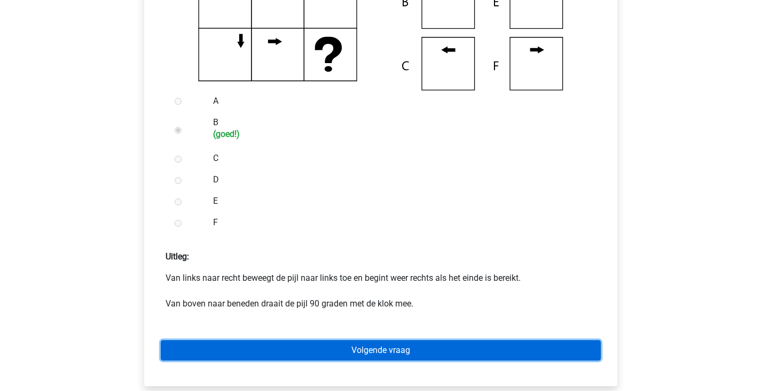
click at [271, 349] on link "Volgende vraag" at bounding box center [381, 350] width 440 height 20
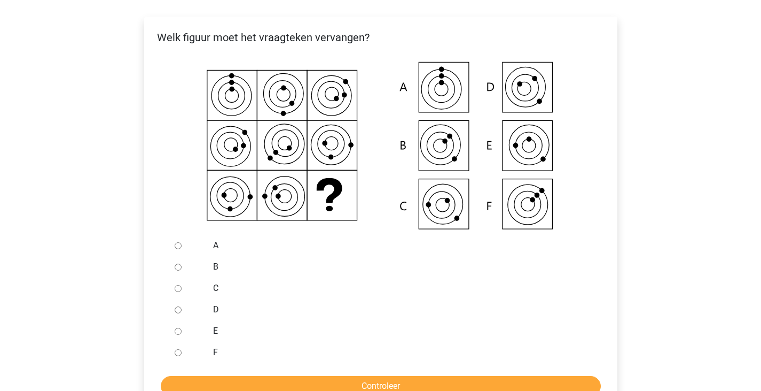
scroll to position [195, 0]
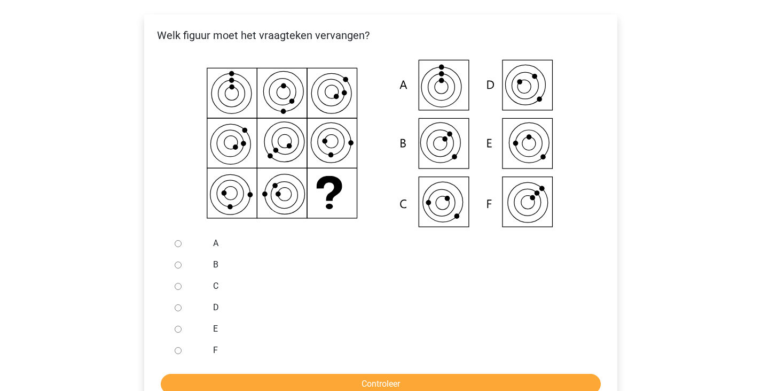
click at [182, 330] on div at bounding box center [187, 328] width 35 height 21
click at [175, 329] on input "E" at bounding box center [178, 328] width 7 height 7
radio input "true"
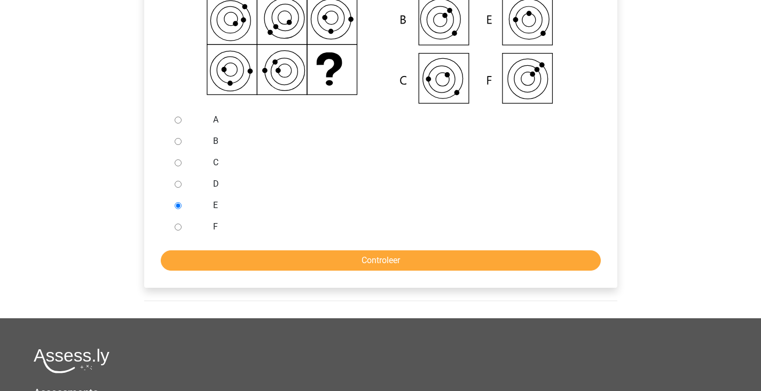
scroll to position [324, 0]
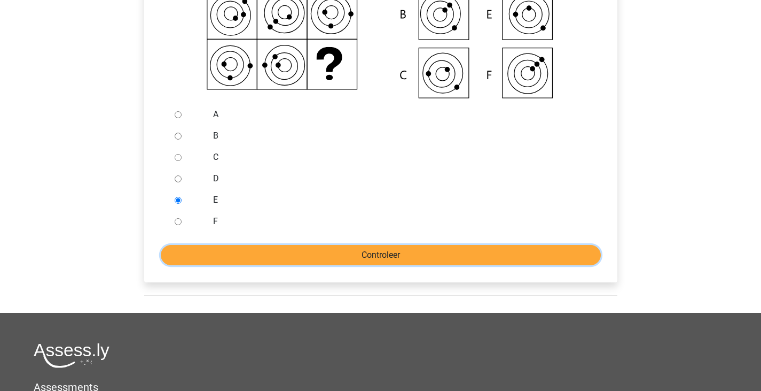
click at [322, 256] on input "Controleer" at bounding box center [381, 255] width 440 height 20
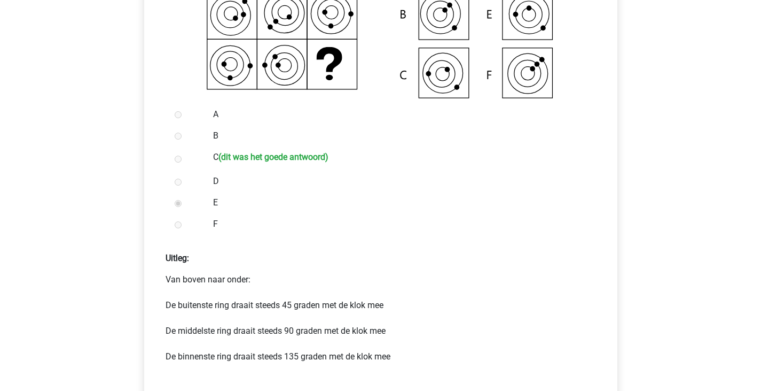
scroll to position [649, 0]
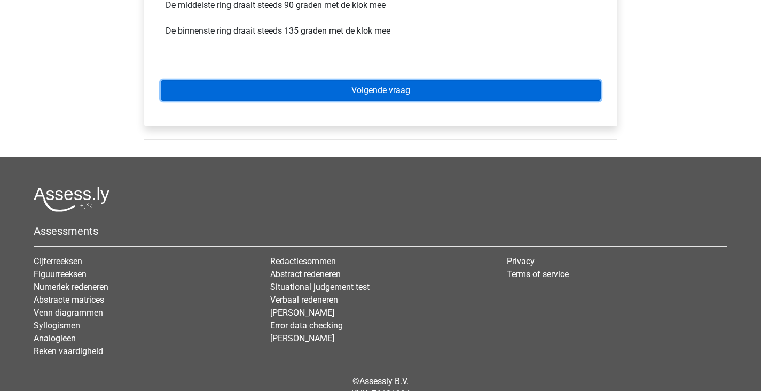
click at [372, 87] on link "Volgende vraag" at bounding box center [381, 90] width 440 height 20
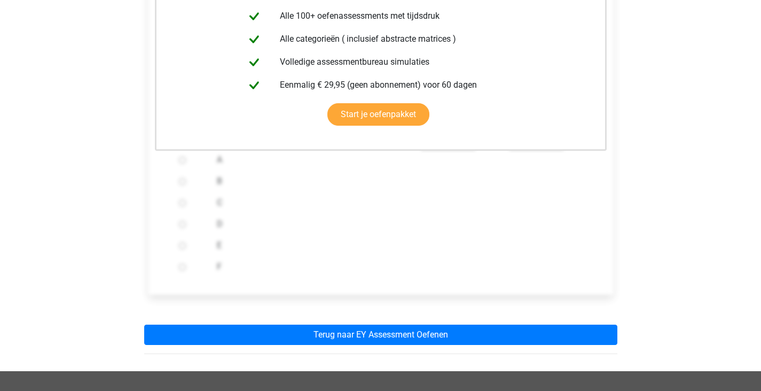
scroll to position [282, 0]
